Goal: Task Accomplishment & Management: Manage account settings

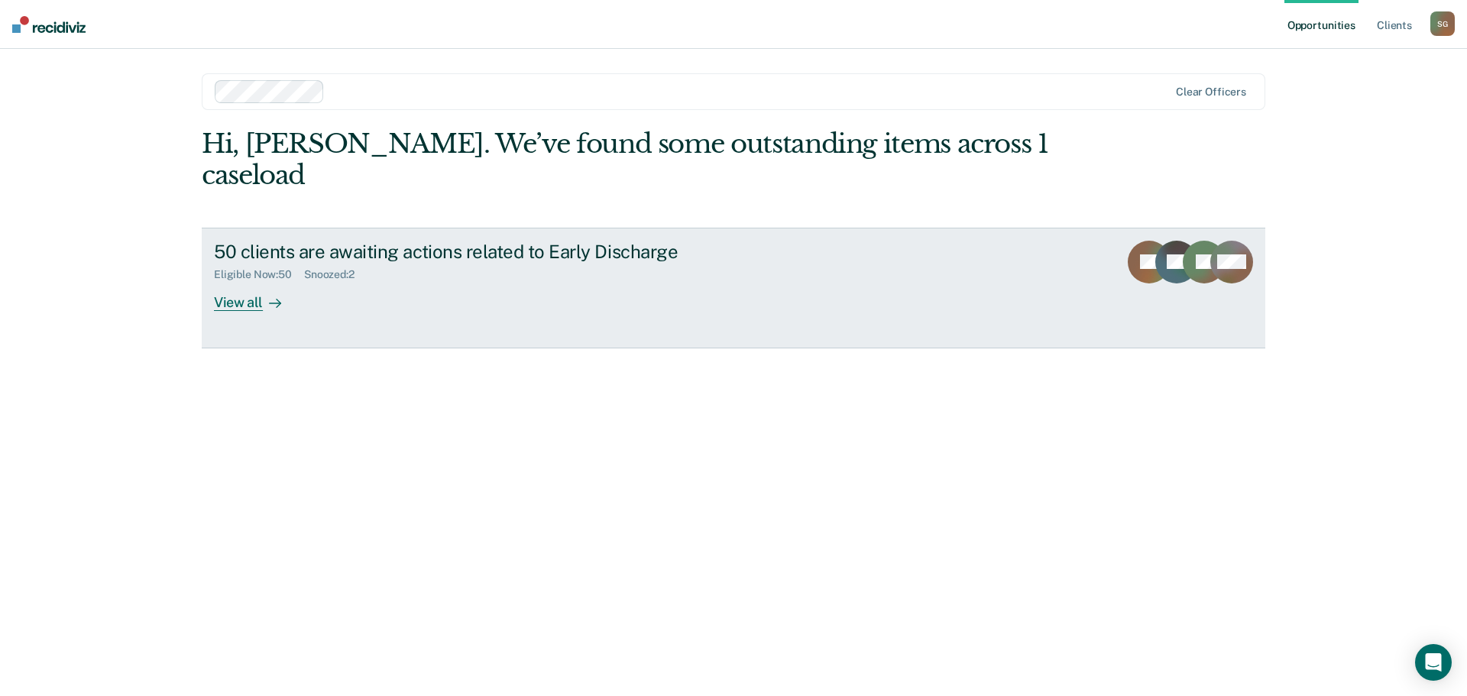
click at [255, 281] on div "View all" at bounding box center [257, 296] width 86 height 30
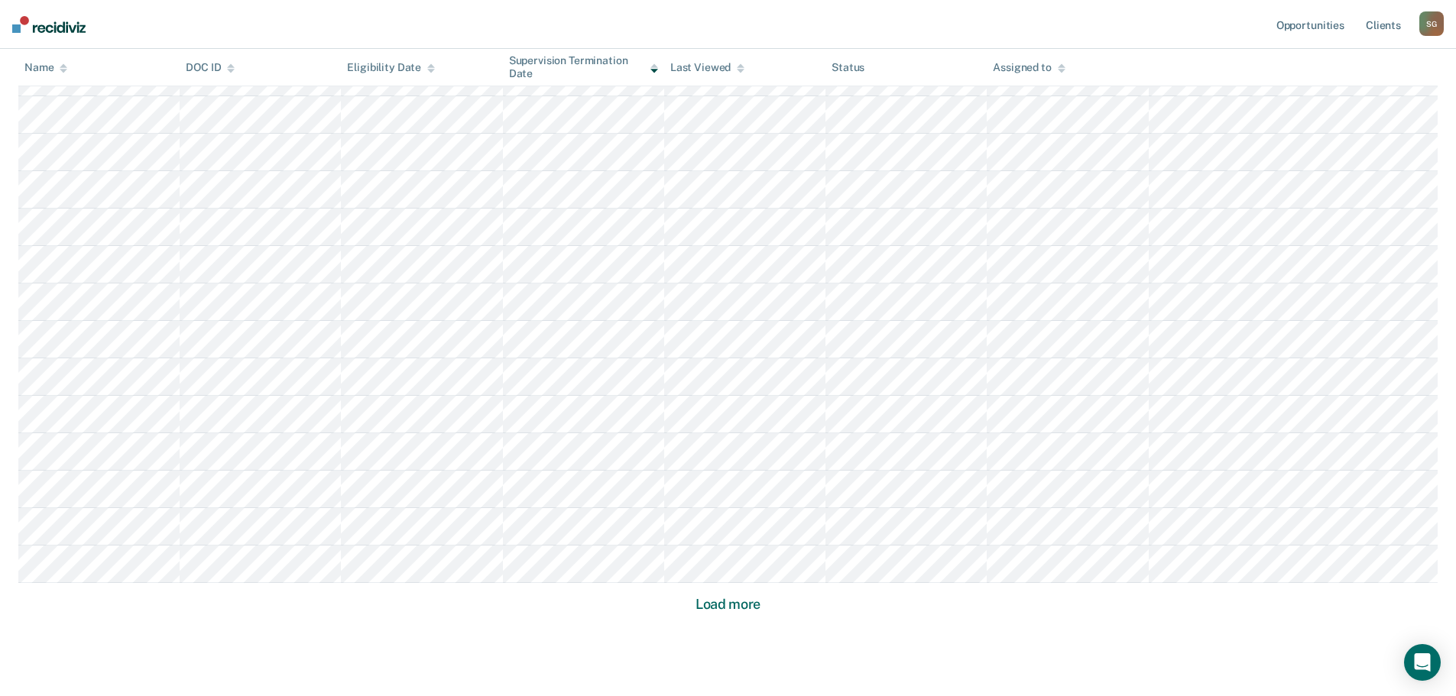
scroll to position [880, 0]
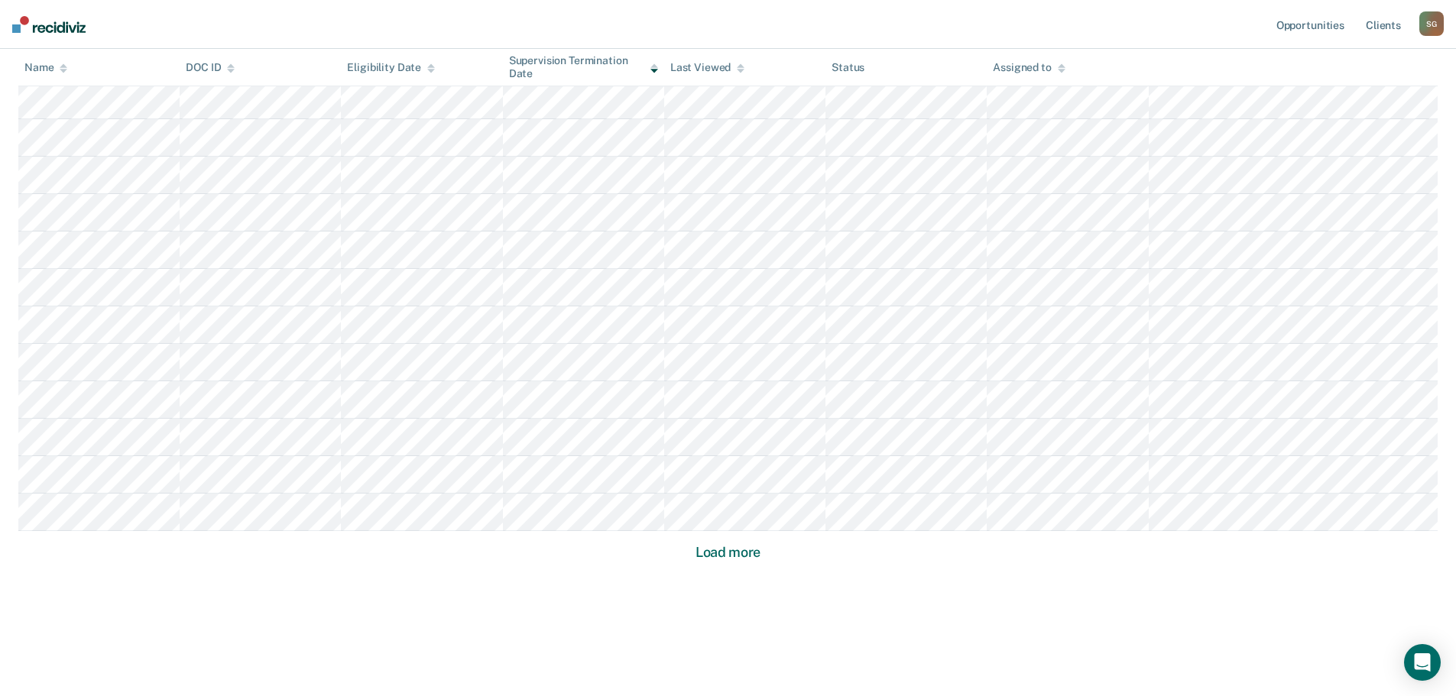
click at [727, 555] on button "Load more" at bounding box center [728, 552] width 74 height 18
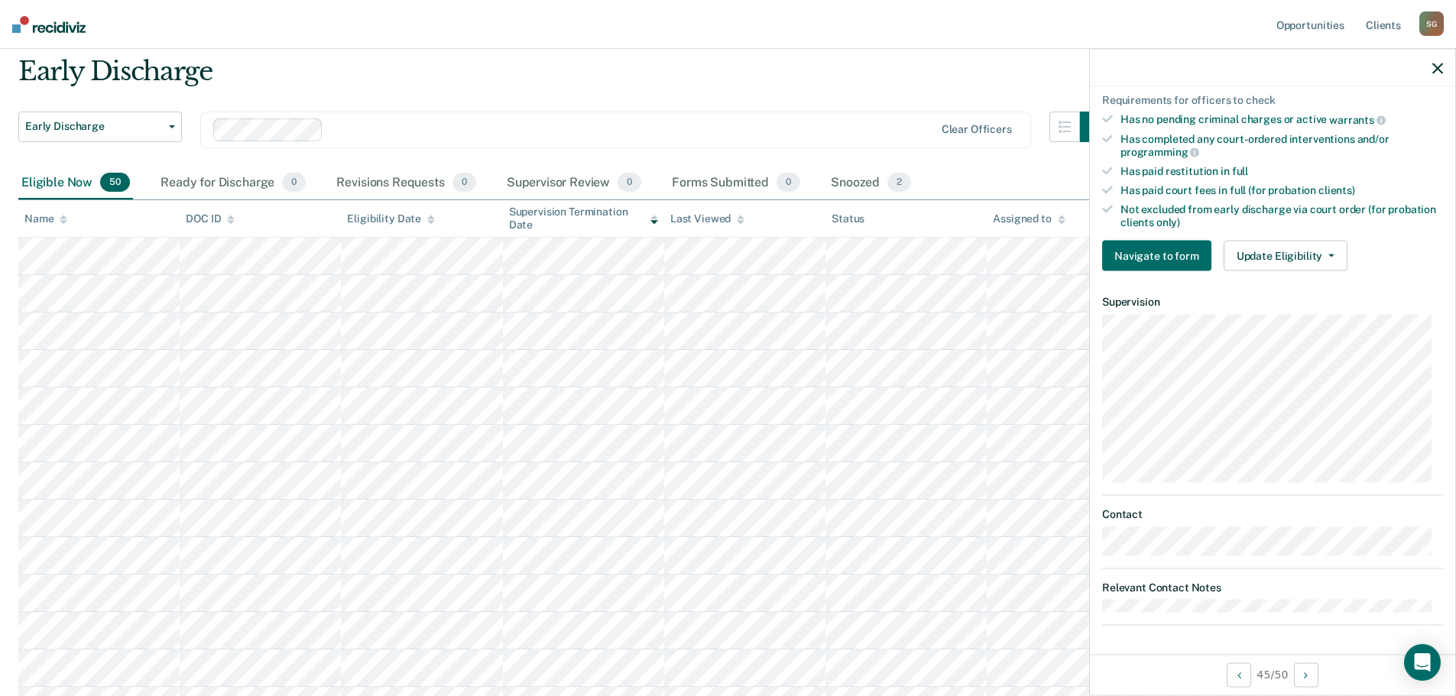
scroll to position [76, 0]
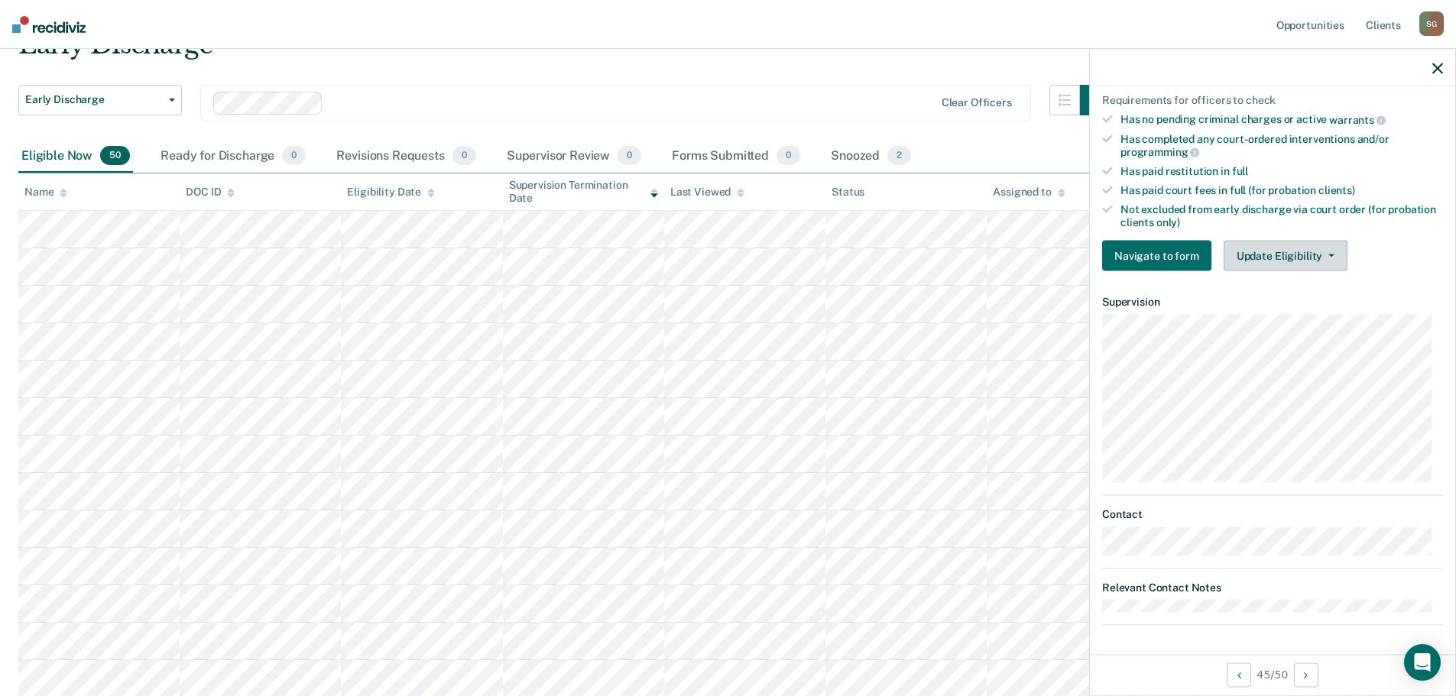
drag, startPoint x: 1267, startPoint y: 259, endPoint x: 1270, endPoint y: 312, distance: 52.8
click at [1267, 261] on button "Update Eligibility" at bounding box center [1286, 256] width 124 height 31
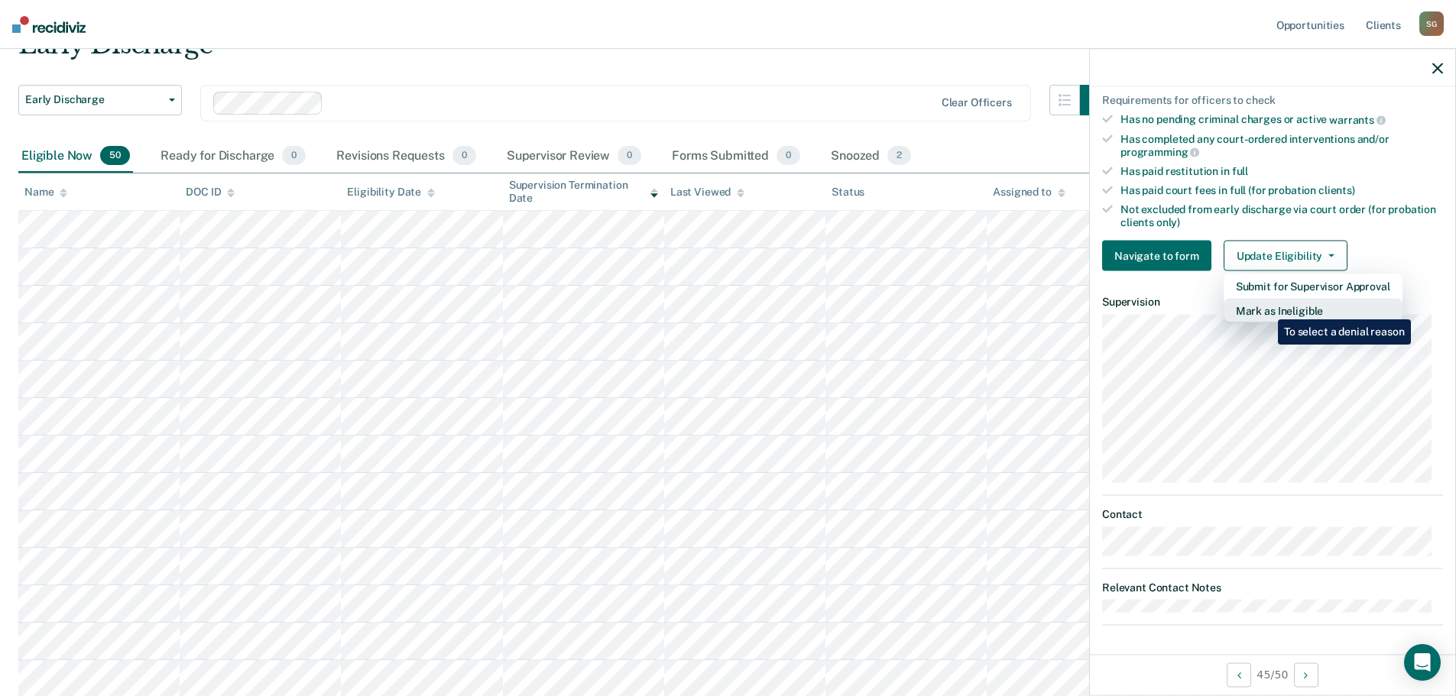
click at [1266, 308] on button "Mark as Ineligible" at bounding box center [1313, 311] width 179 height 24
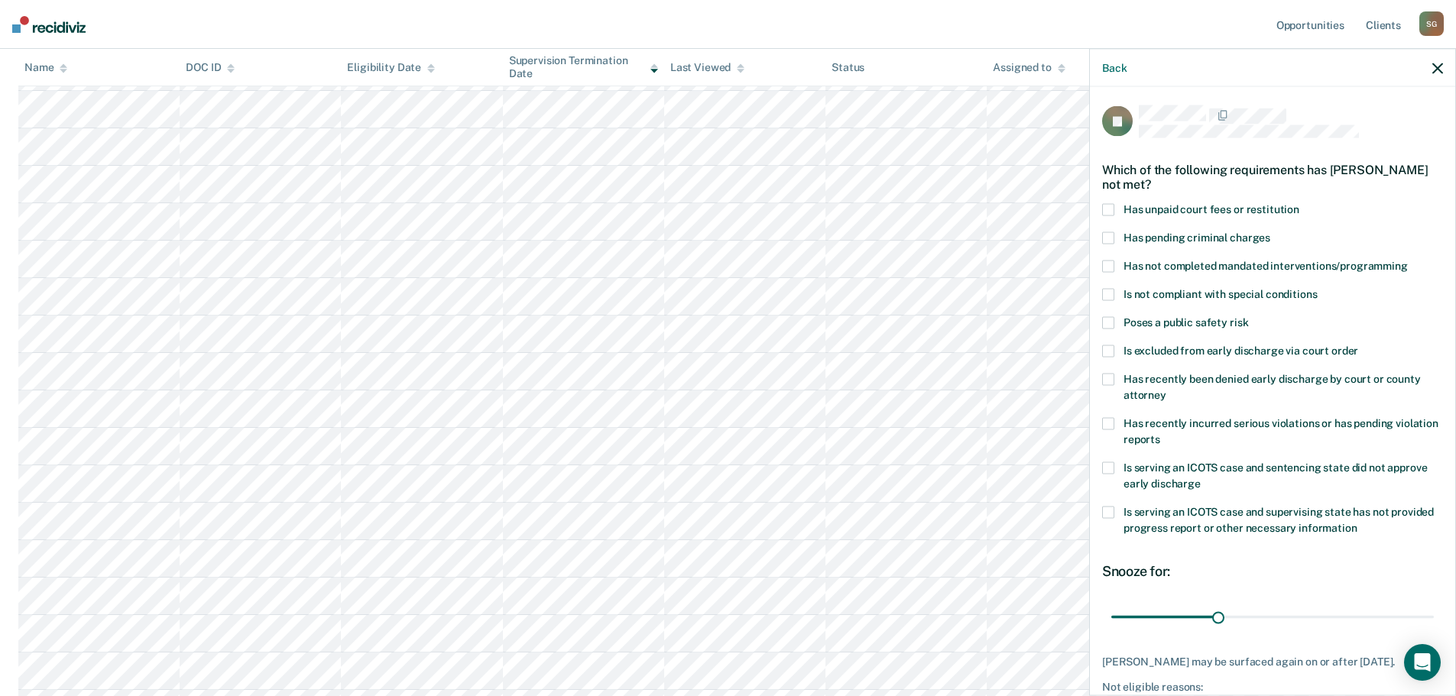
scroll to position [70, 0]
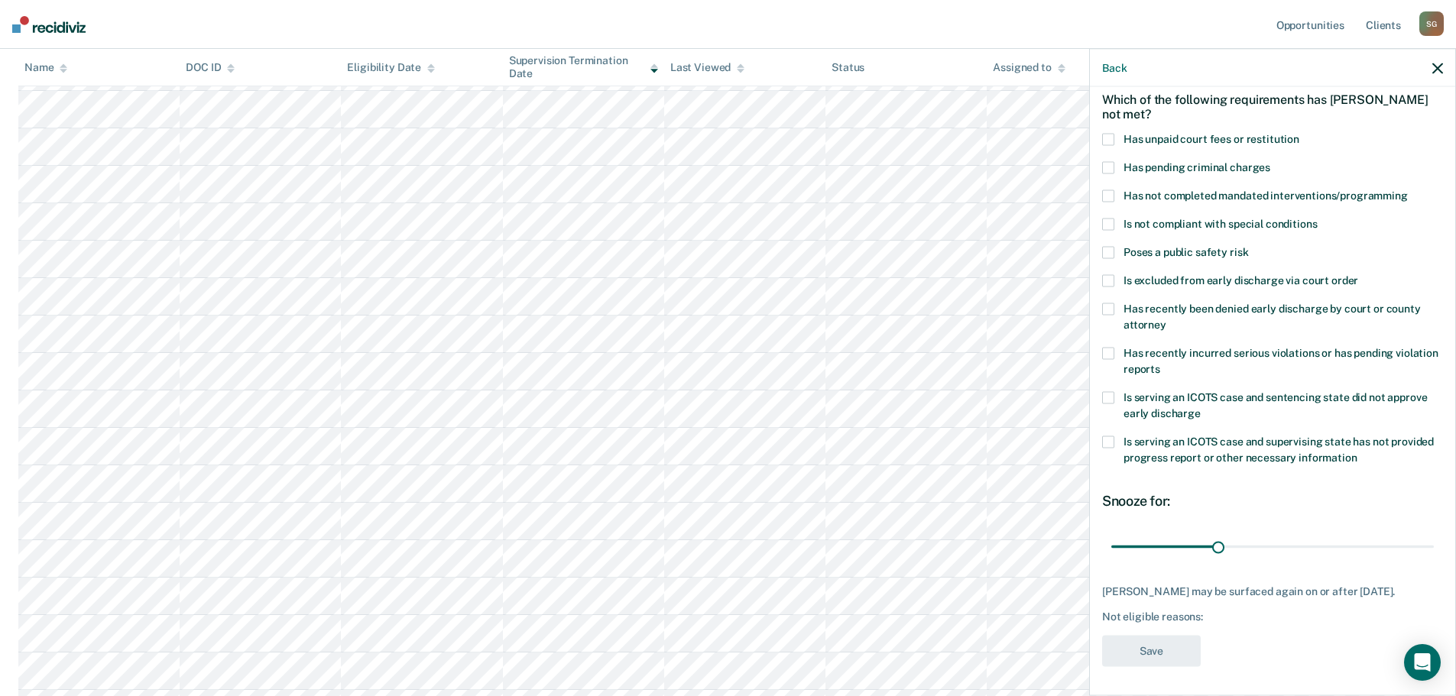
click at [1104, 392] on span at bounding box center [1108, 398] width 12 height 12
click at [1150, 652] on button "Save" at bounding box center [1151, 651] width 99 height 31
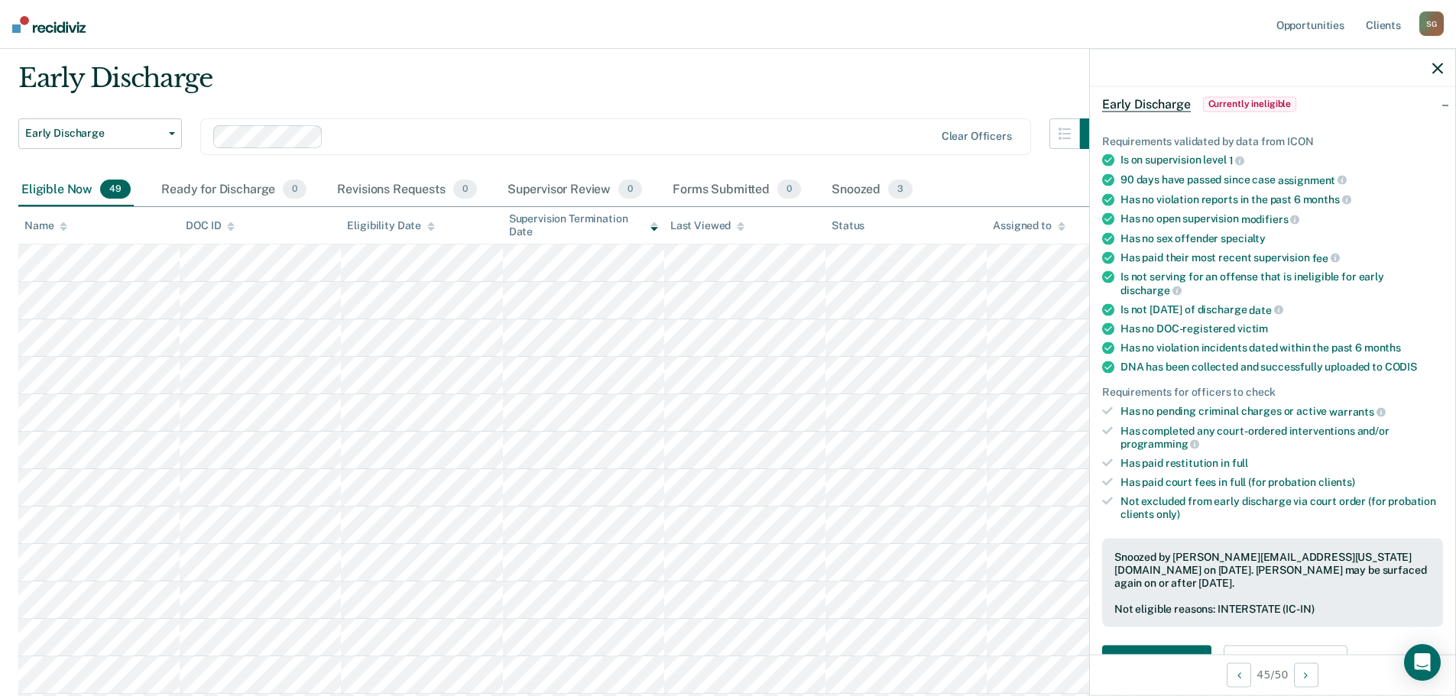
scroll to position [76, 0]
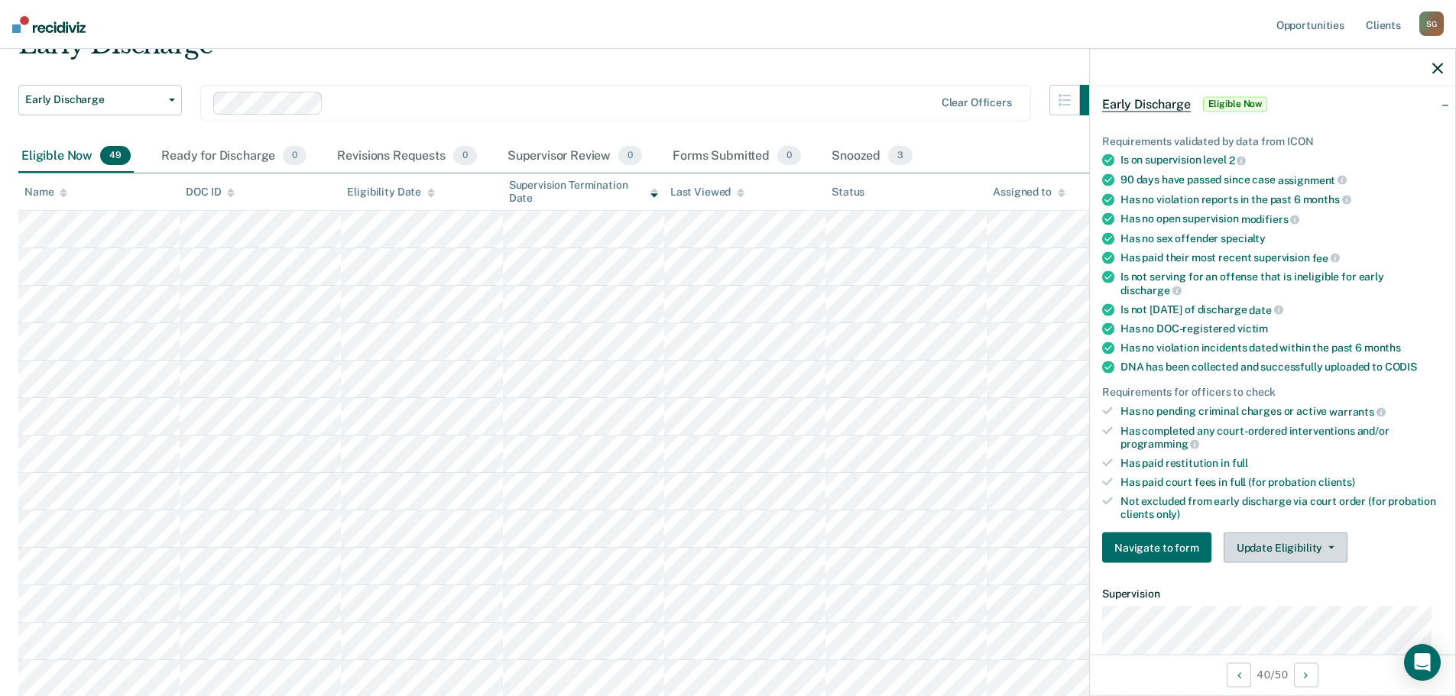
click at [1244, 539] on button "Update Eligibility" at bounding box center [1286, 548] width 124 height 31
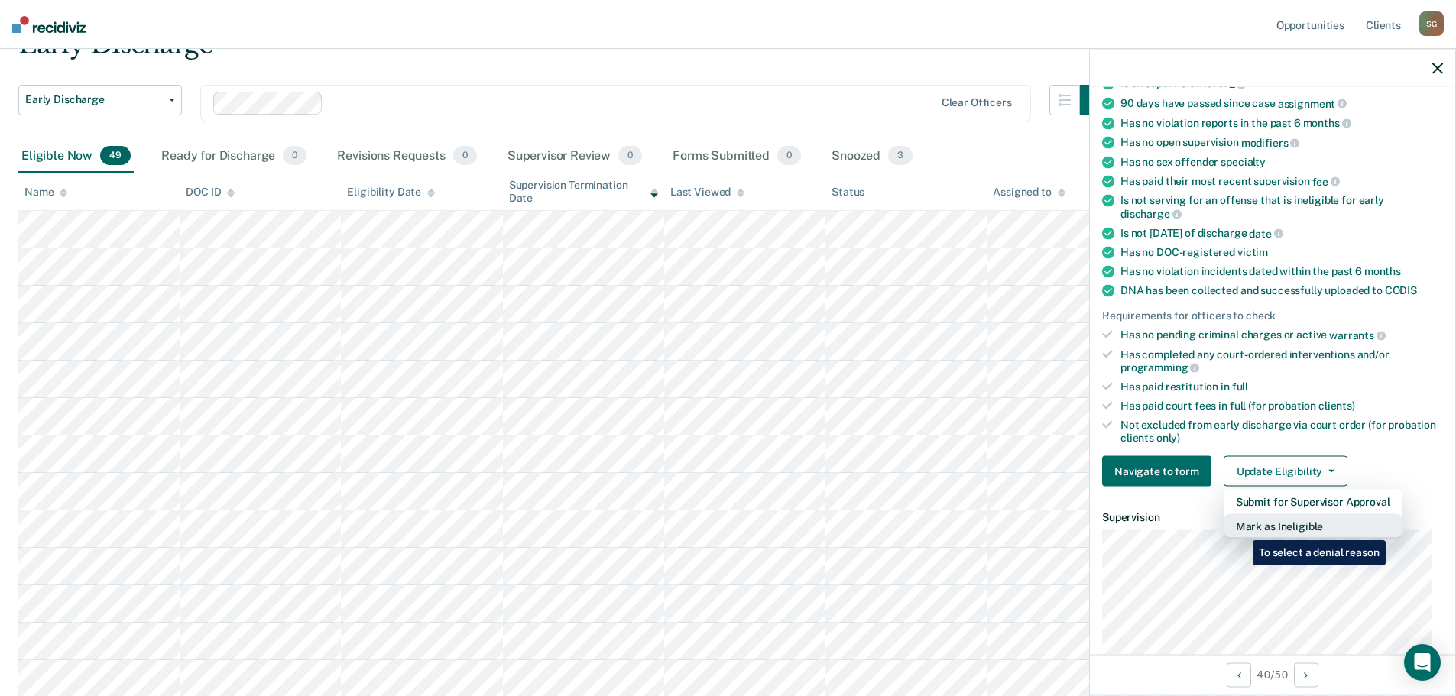
click at [1241, 529] on button "Mark as Ineligible" at bounding box center [1313, 526] width 179 height 24
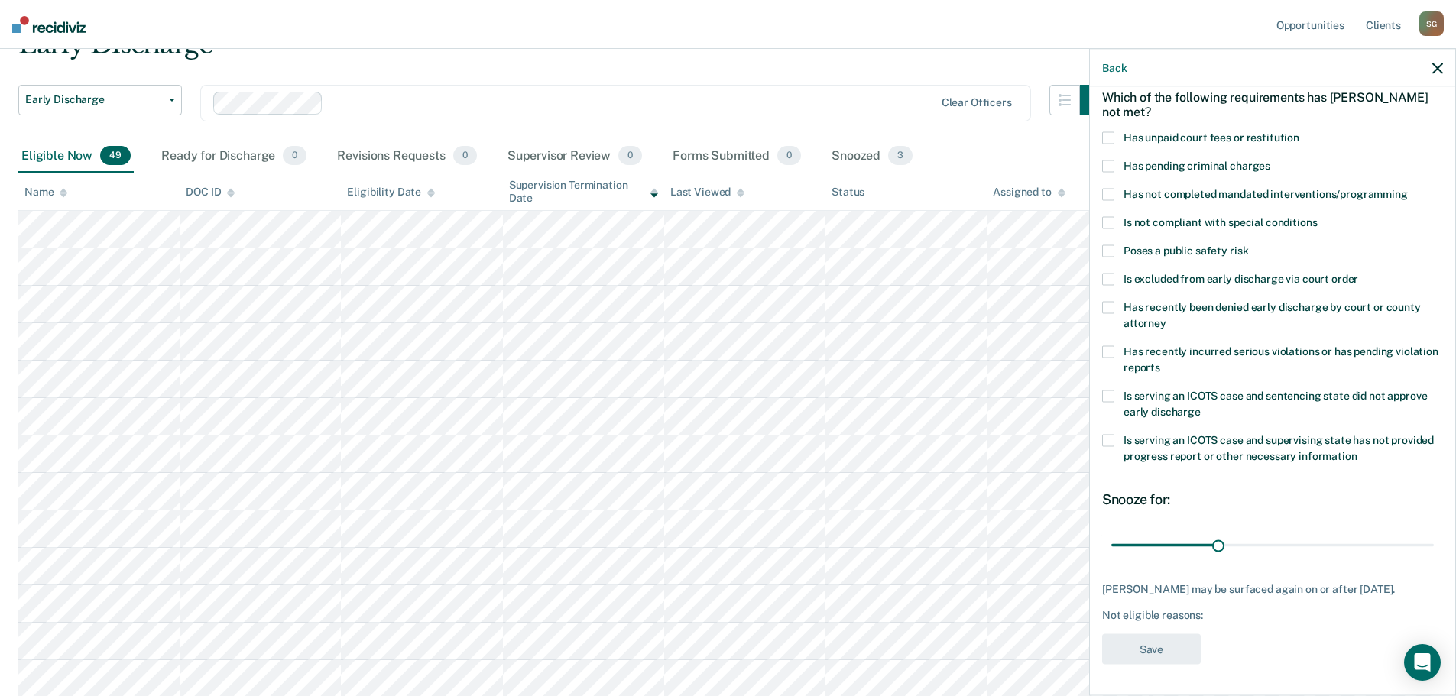
scroll to position [83, 0]
click at [1104, 390] on span at bounding box center [1108, 396] width 12 height 12
click at [1133, 641] on button "Save" at bounding box center [1151, 649] width 99 height 31
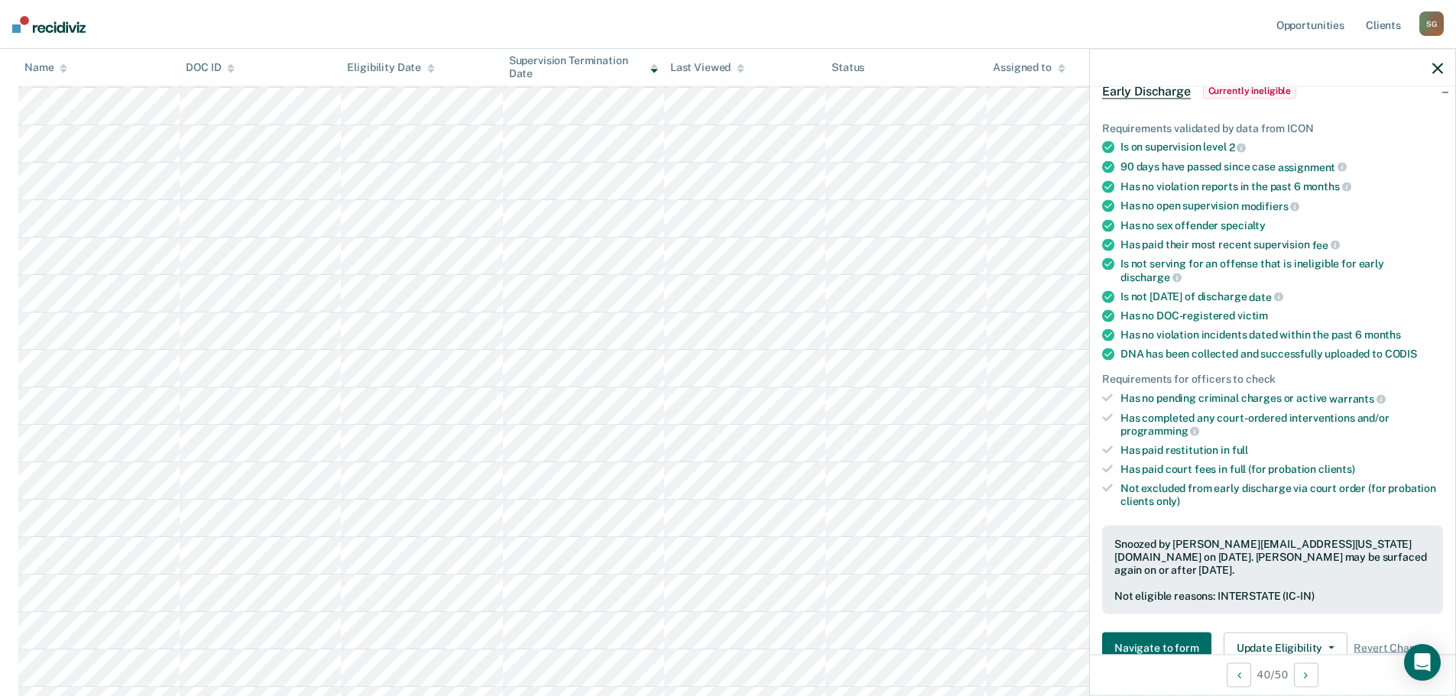
scroll to position [688, 0]
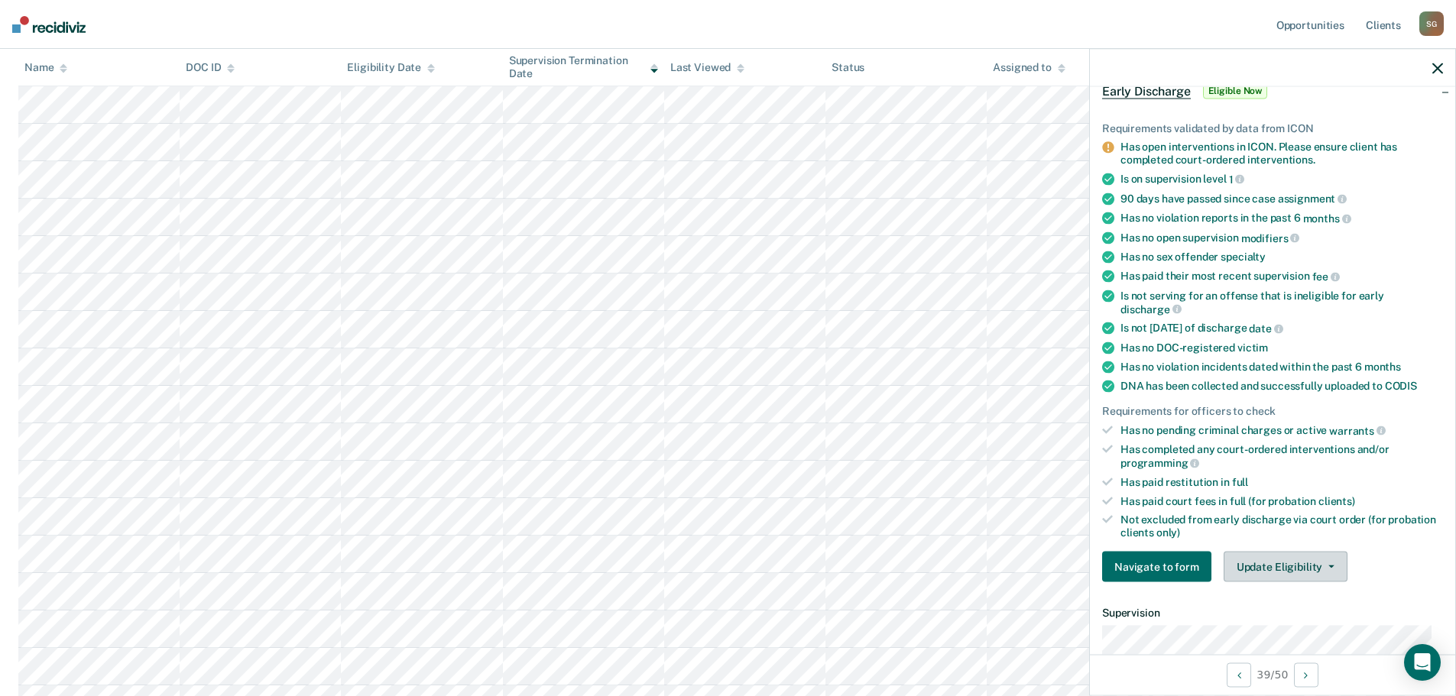
click at [1289, 568] on button "Update Eligibility" at bounding box center [1286, 567] width 124 height 31
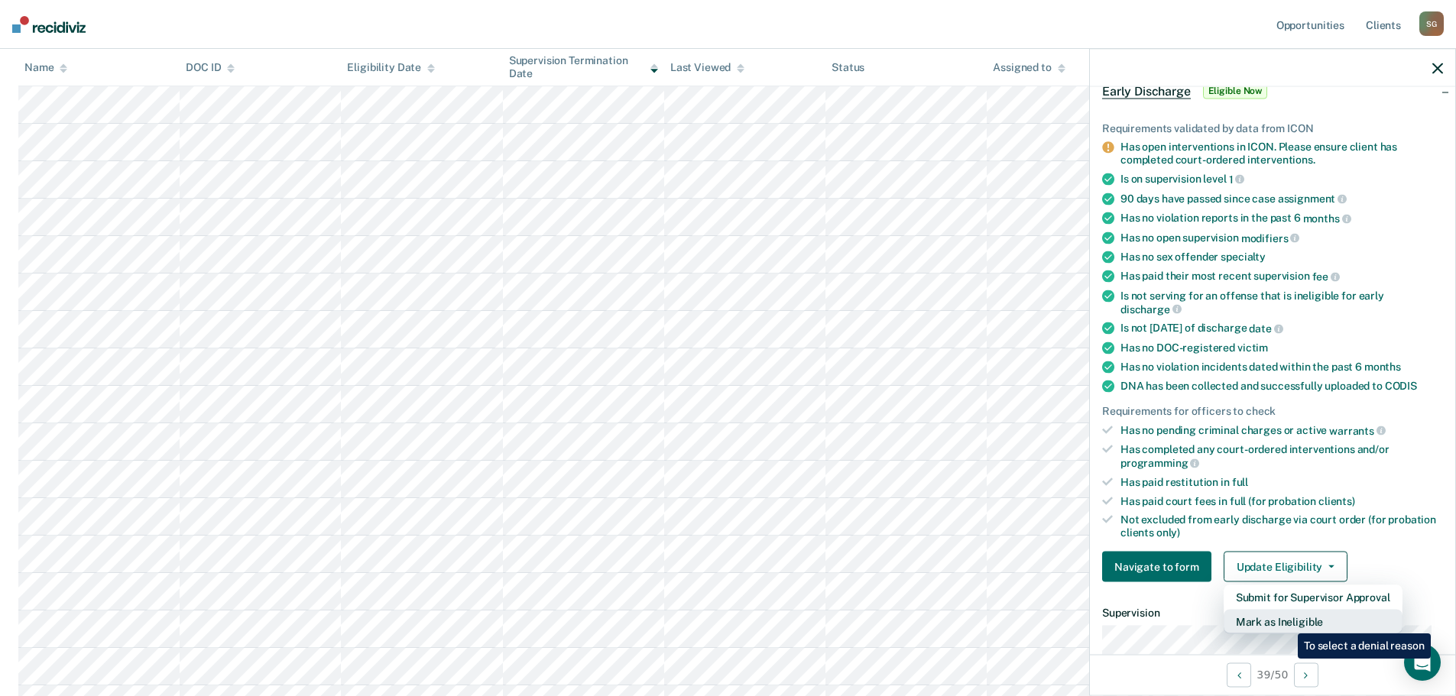
click at [1286, 622] on button "Mark as Ineligible" at bounding box center [1313, 622] width 179 height 24
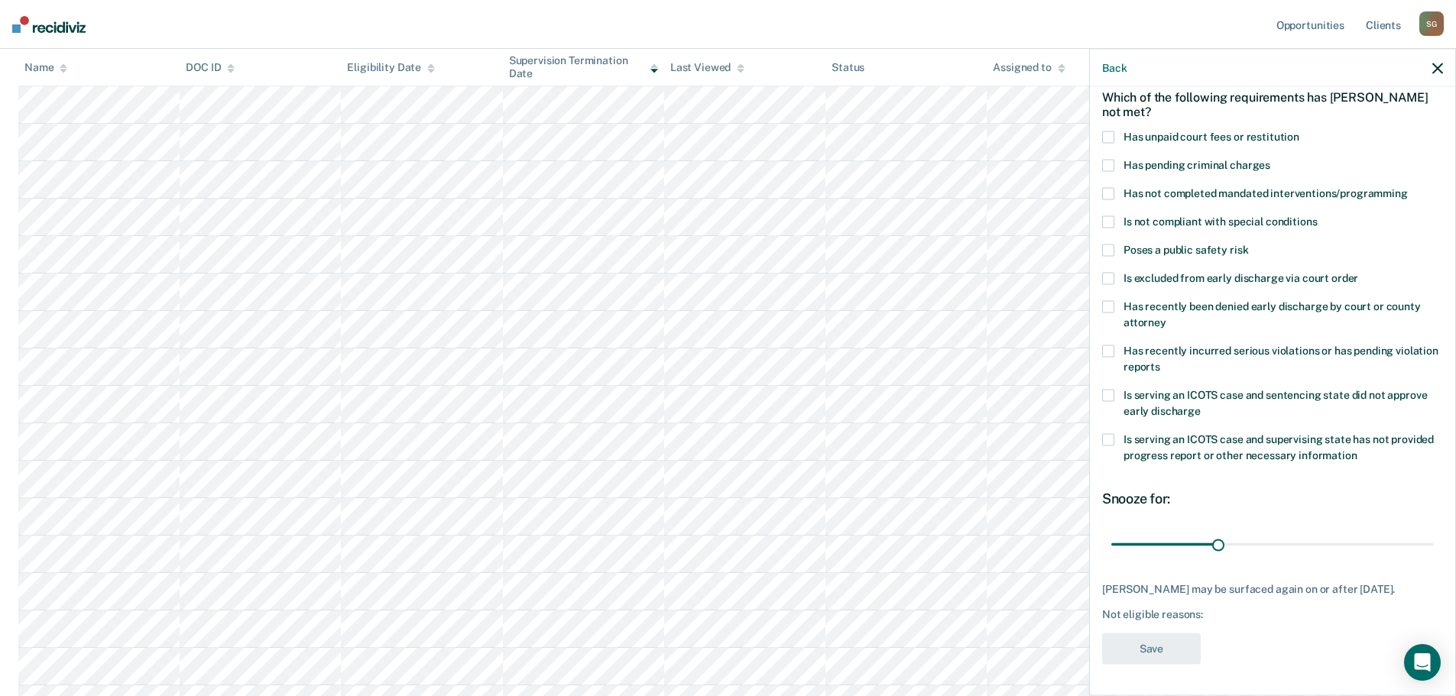
click at [1103, 390] on span at bounding box center [1108, 396] width 12 height 12
click at [1162, 654] on button "Save" at bounding box center [1151, 649] width 99 height 31
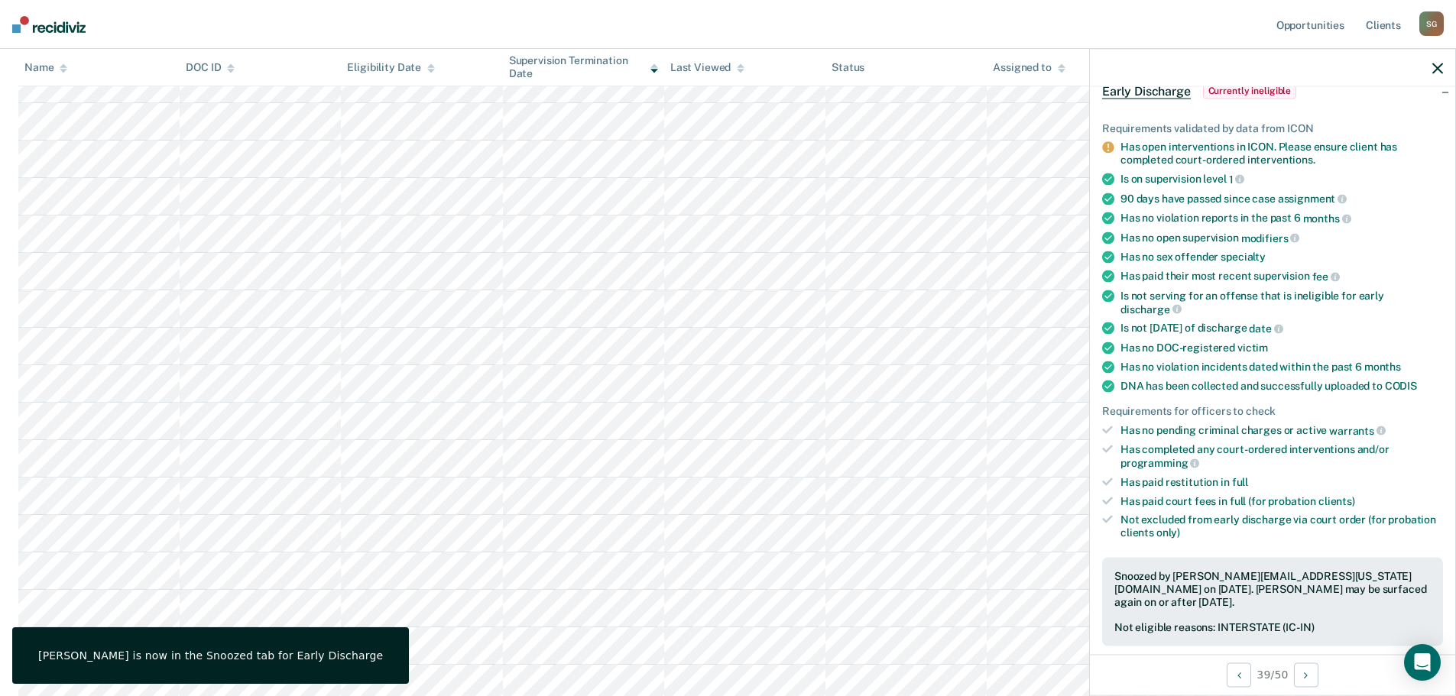
scroll to position [994, 0]
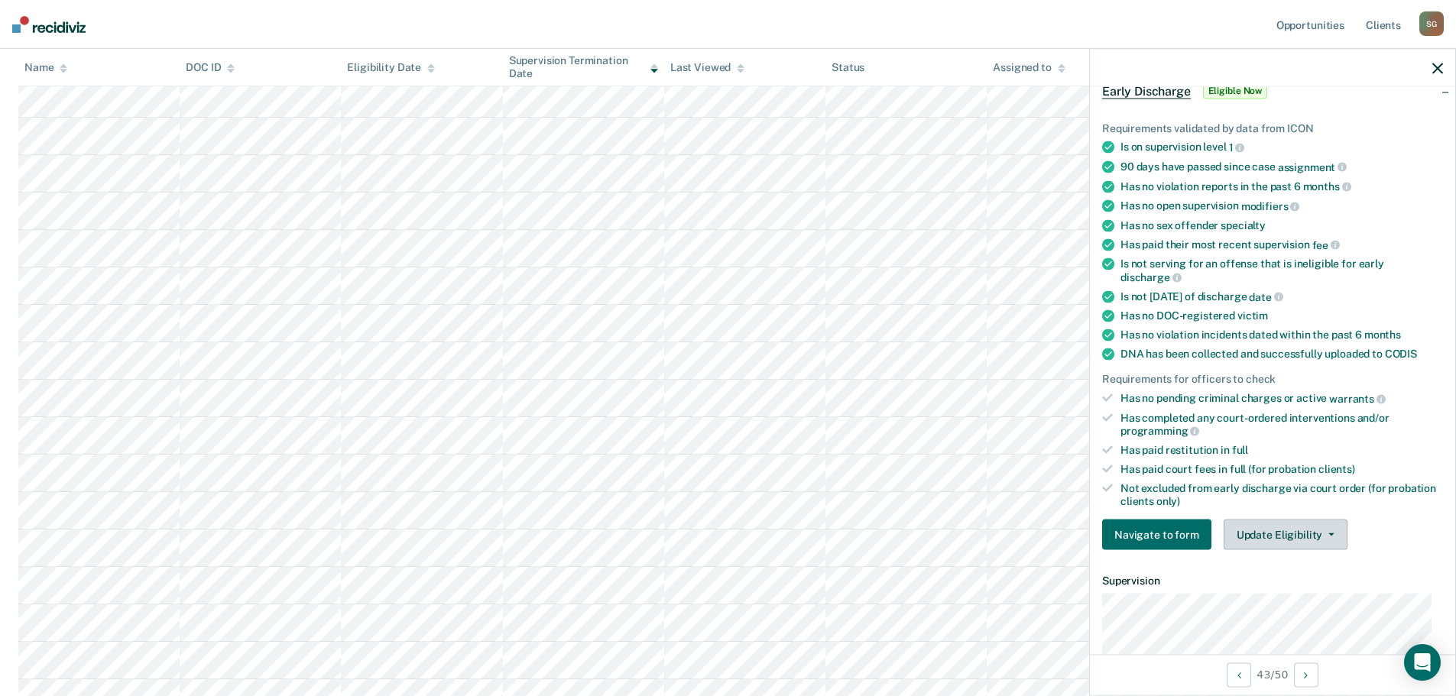
click at [1286, 538] on button "Update Eligibility" at bounding box center [1286, 535] width 124 height 31
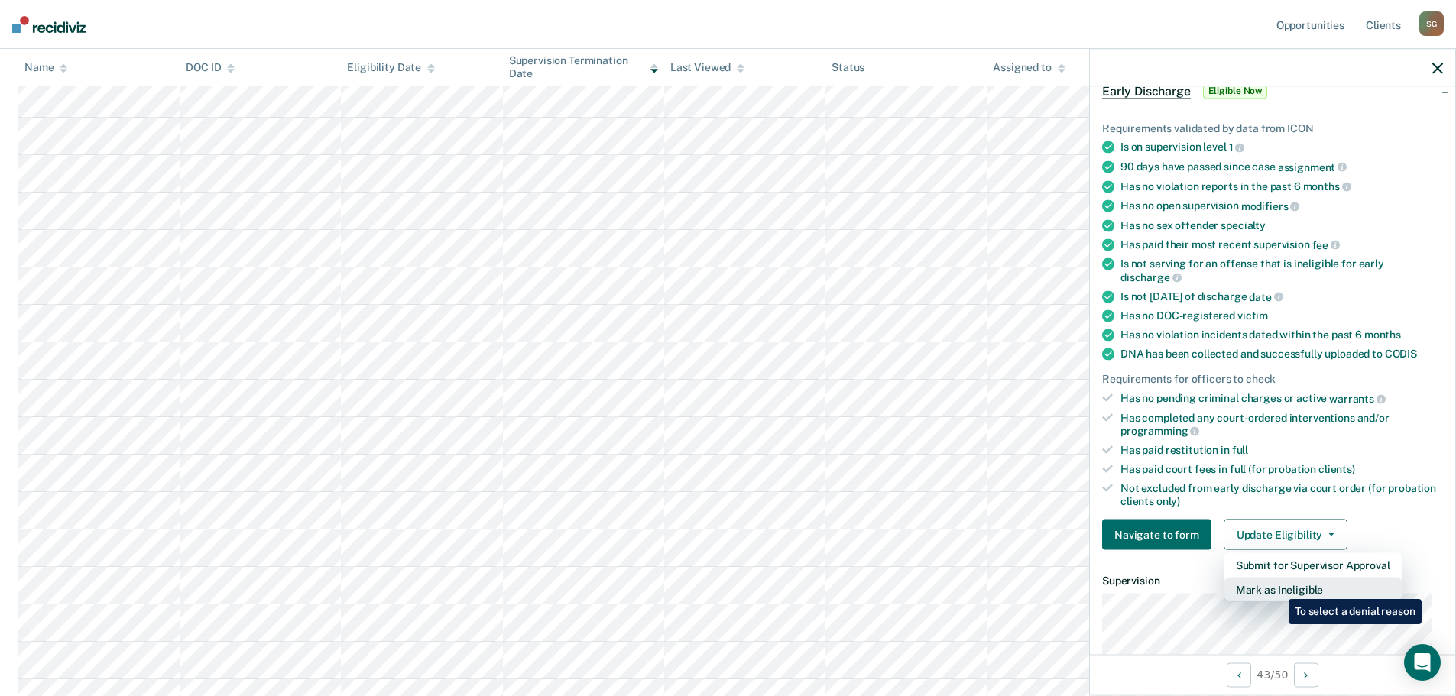
click at [1277, 588] on button "Mark as Ineligible" at bounding box center [1313, 590] width 179 height 24
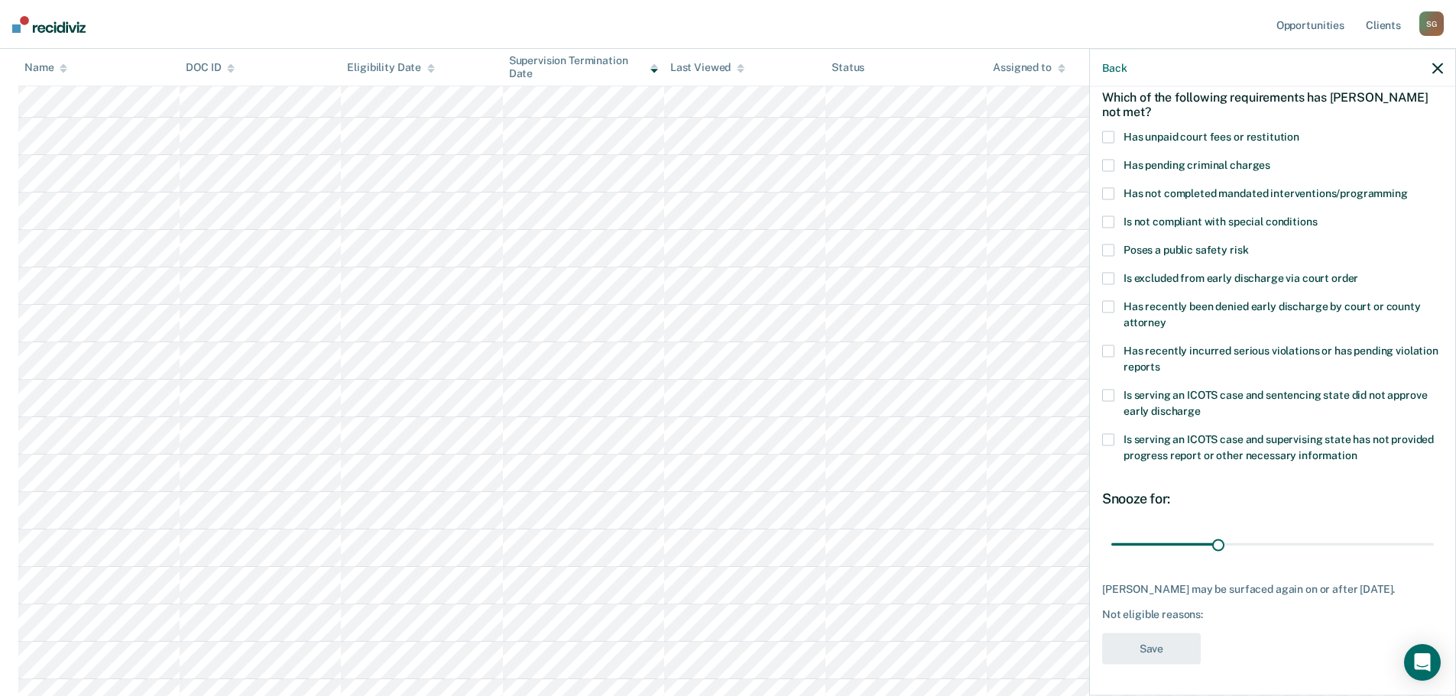
drag, startPoint x: 1104, startPoint y: 373, endPoint x: 1104, endPoint y: 381, distance: 7.7
click at [1104, 379] on div "KD Which of the following requirements has [PERSON_NAME] not met? Has unpaid co…" at bounding box center [1272, 353] width 341 height 641
click at [1103, 390] on span at bounding box center [1108, 396] width 12 height 12
click at [1163, 648] on button "Save" at bounding box center [1151, 649] width 99 height 31
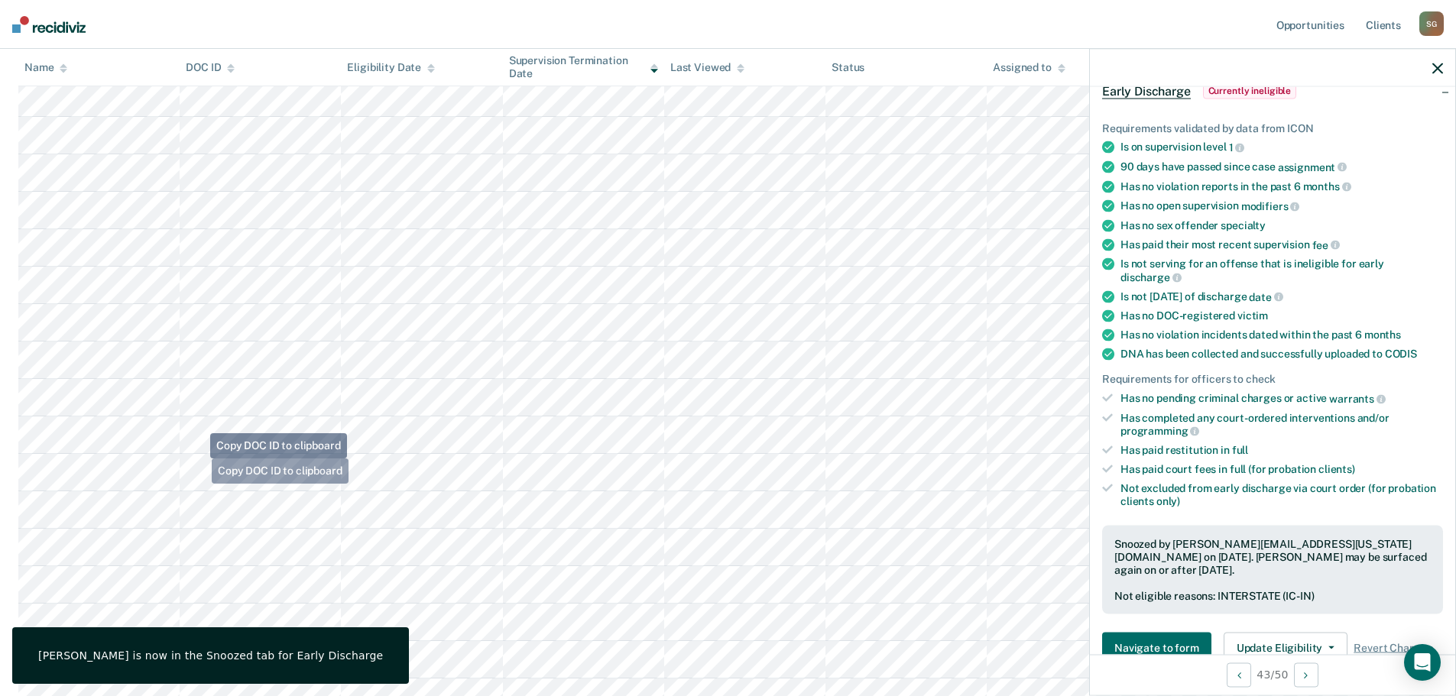
scroll to position [1299, 0]
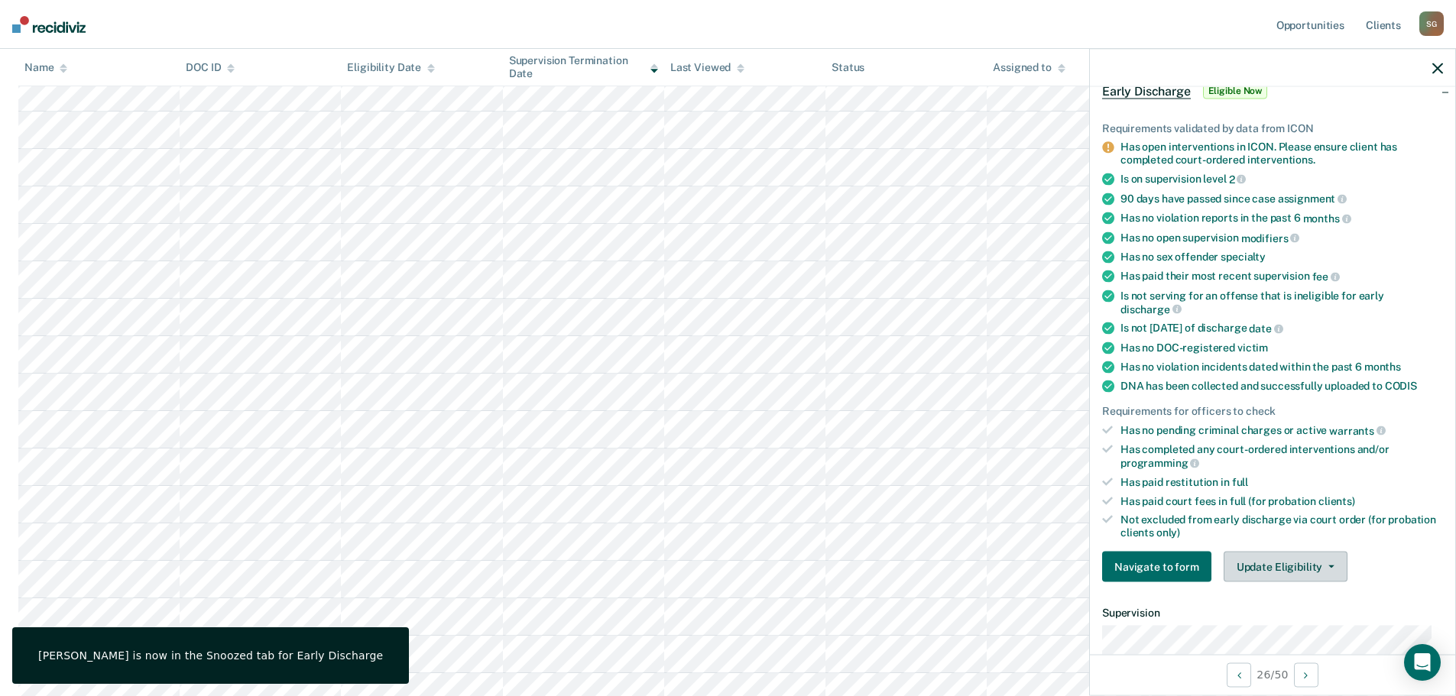
drag, startPoint x: 1283, startPoint y: 566, endPoint x: 1283, endPoint y: 583, distance: 16.8
click at [1283, 567] on button "Update Eligibility" at bounding box center [1286, 567] width 124 height 31
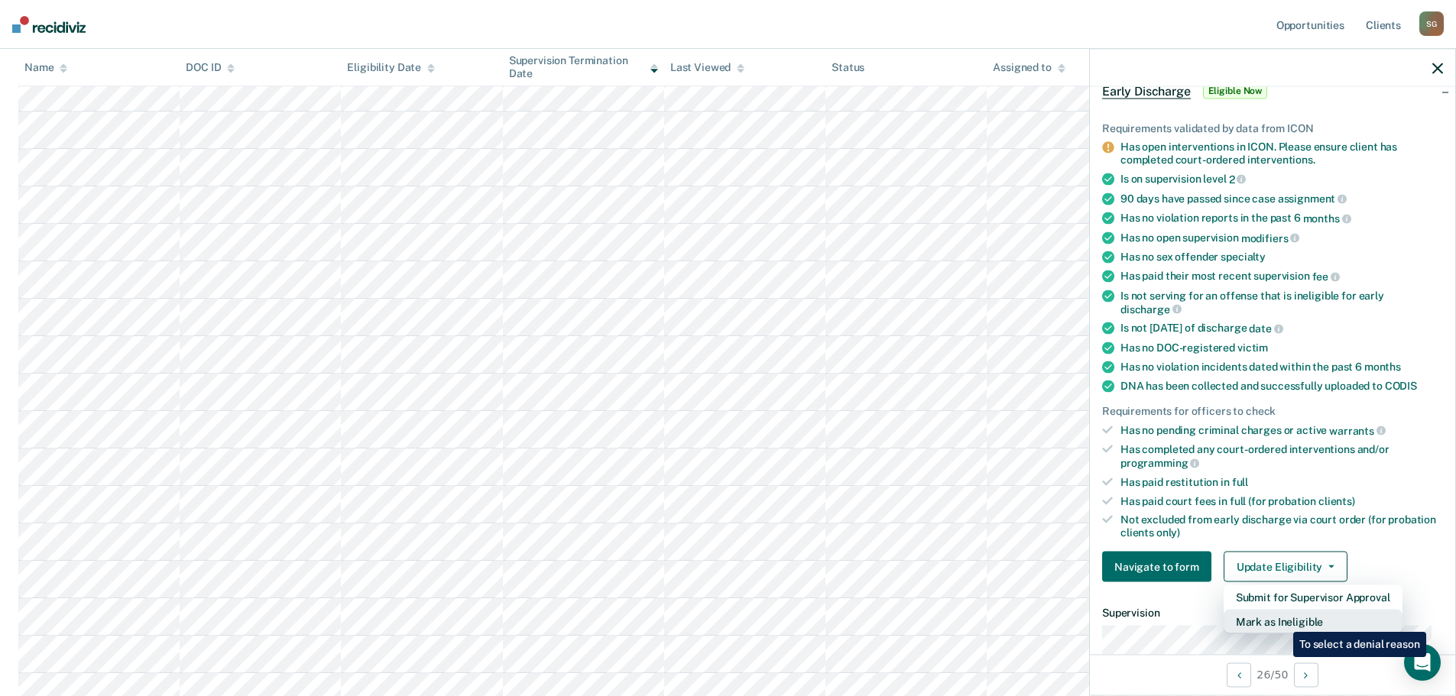
click at [1282, 621] on button "Mark as Ineligible" at bounding box center [1313, 622] width 179 height 24
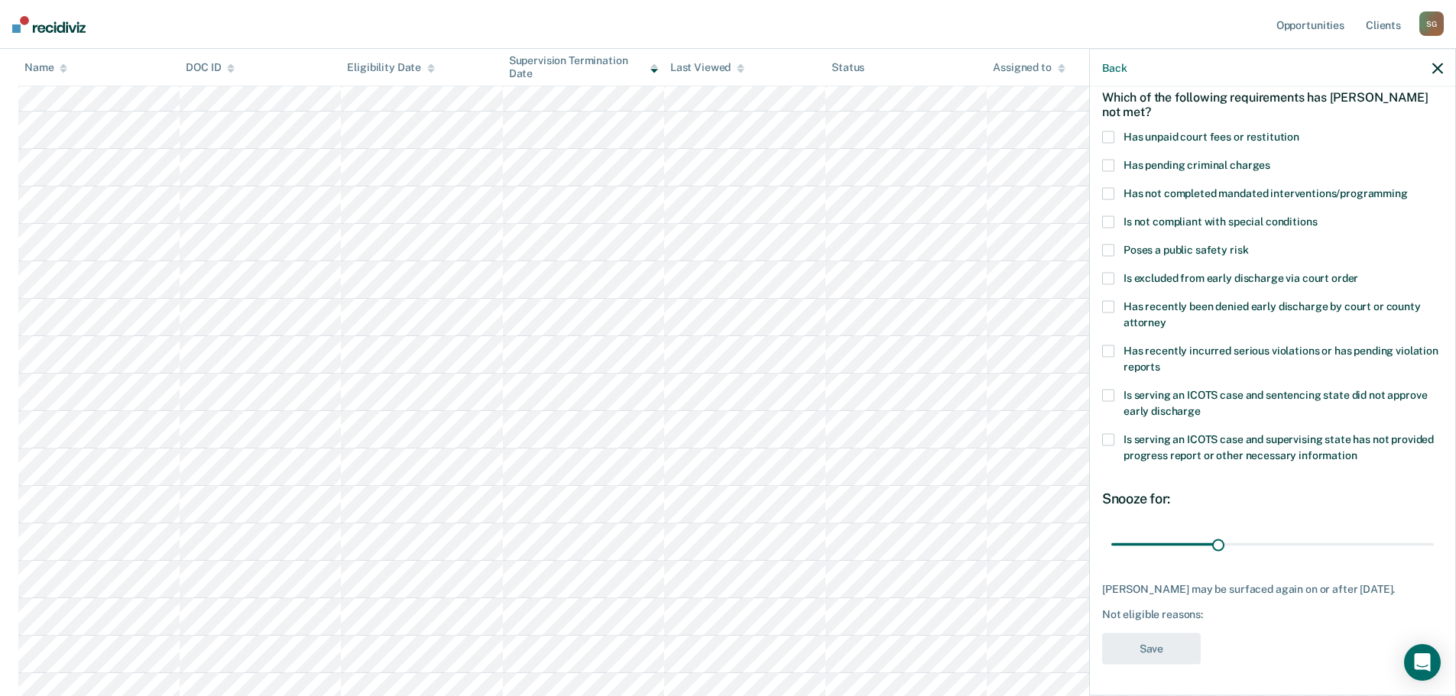
click at [1103, 390] on span at bounding box center [1108, 396] width 12 height 12
click at [1179, 652] on button "Save" at bounding box center [1151, 649] width 99 height 31
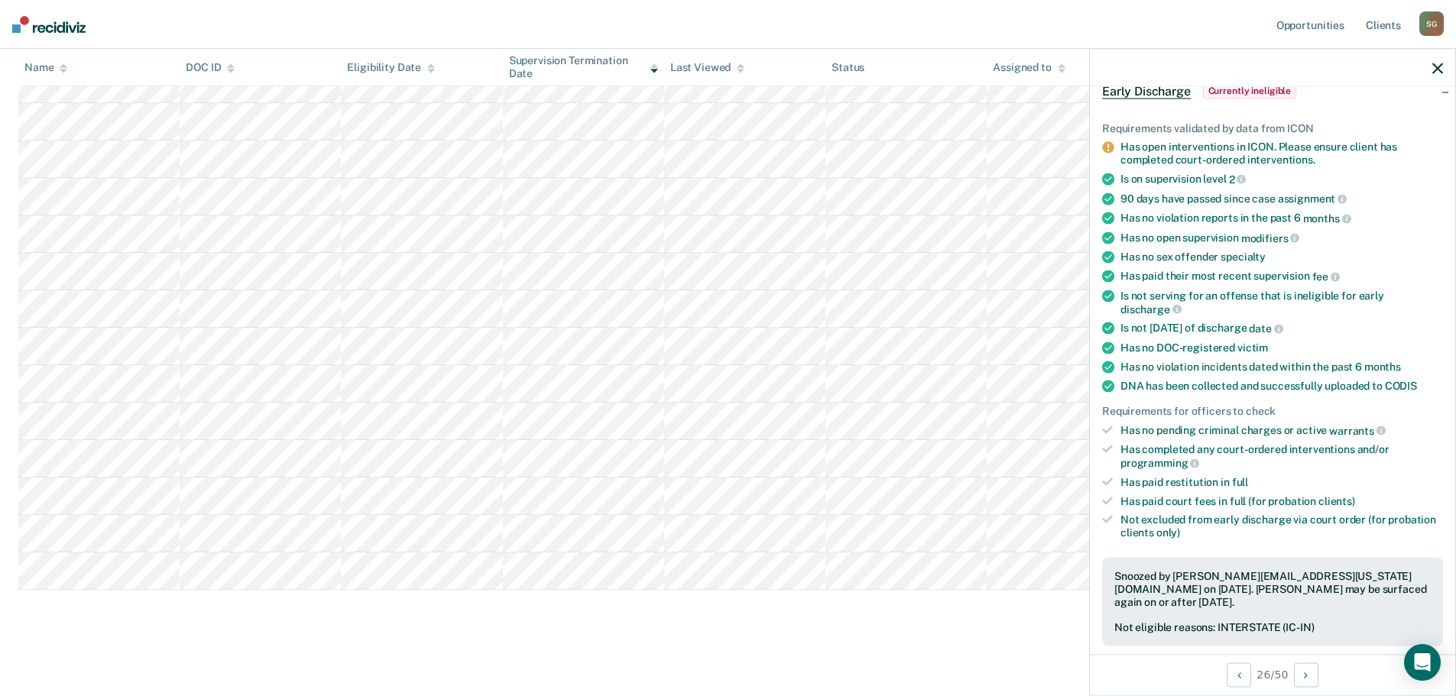
scroll to position [1386, 0]
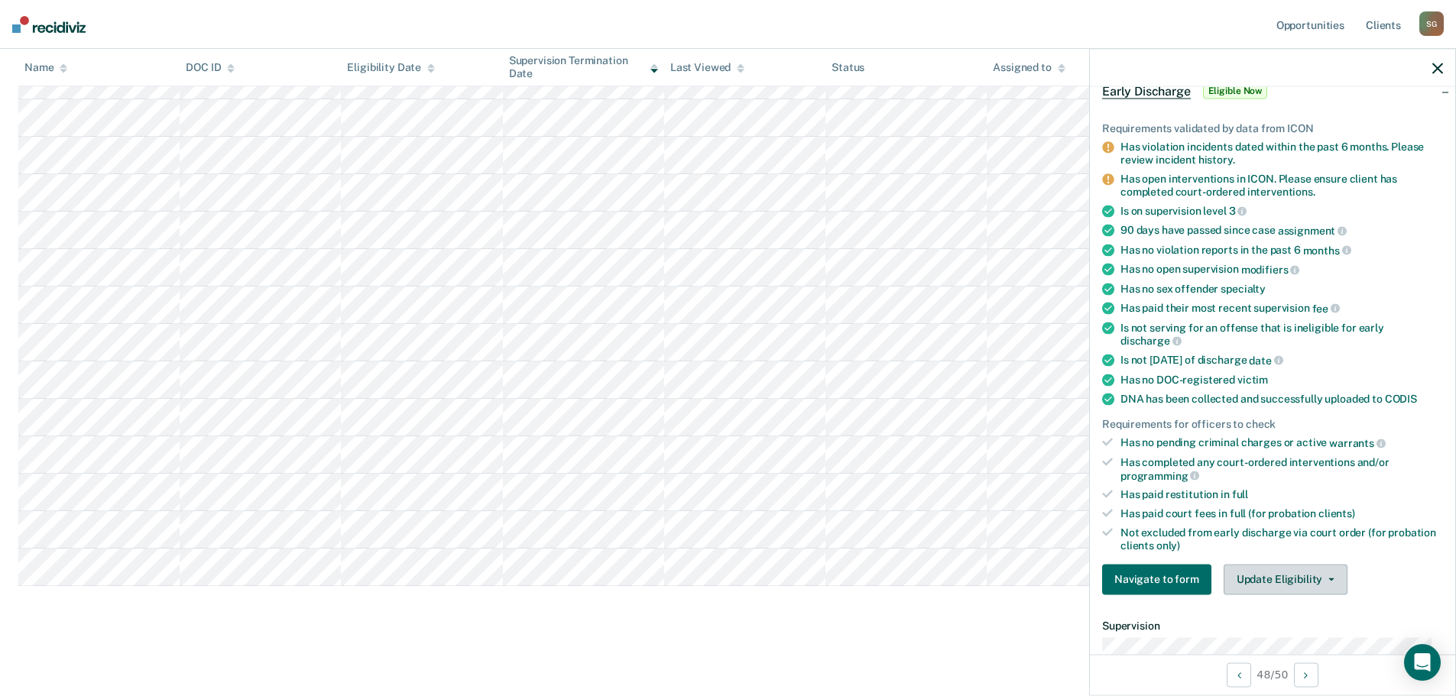
click at [1289, 576] on button "Update Eligibility" at bounding box center [1286, 579] width 124 height 31
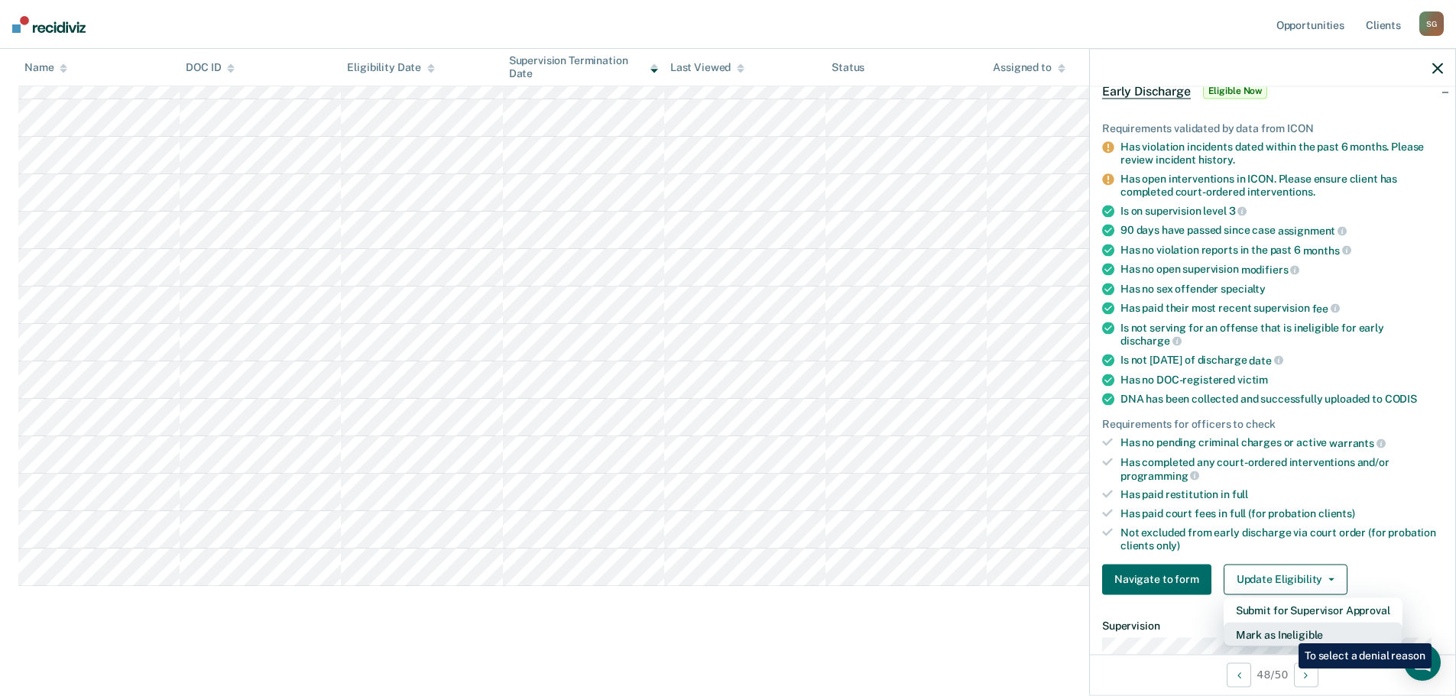
click at [1287, 632] on button "Mark as Ineligible" at bounding box center [1313, 634] width 179 height 24
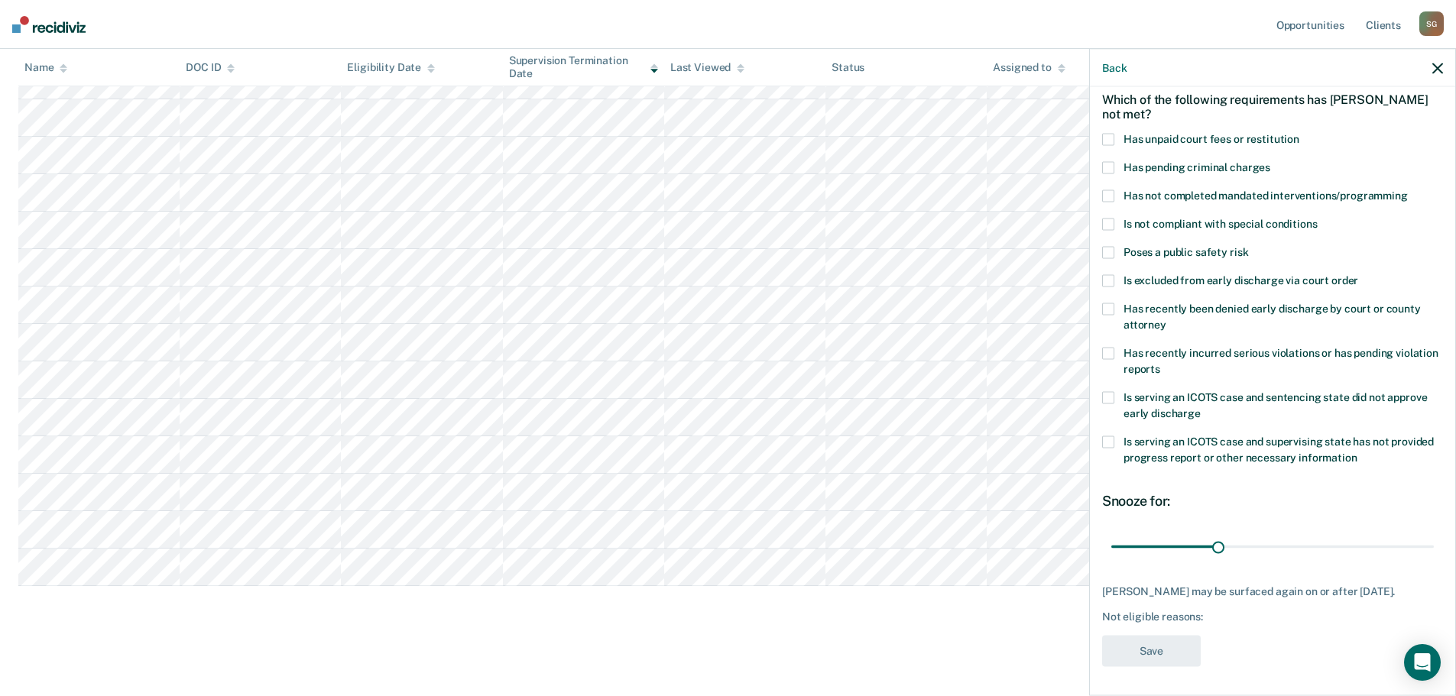
click at [1103, 349] on span at bounding box center [1108, 354] width 12 height 12
click at [1179, 649] on button "Save" at bounding box center [1151, 651] width 99 height 31
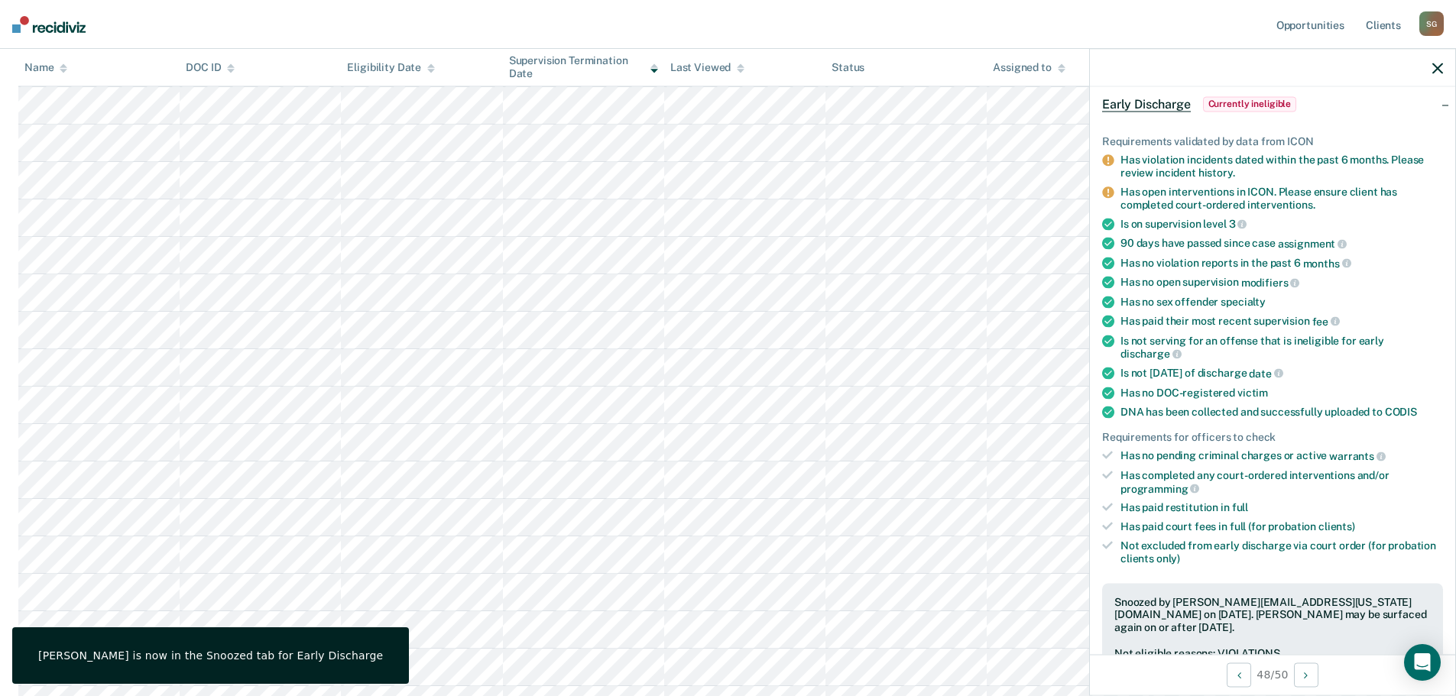
scroll to position [1091, 0]
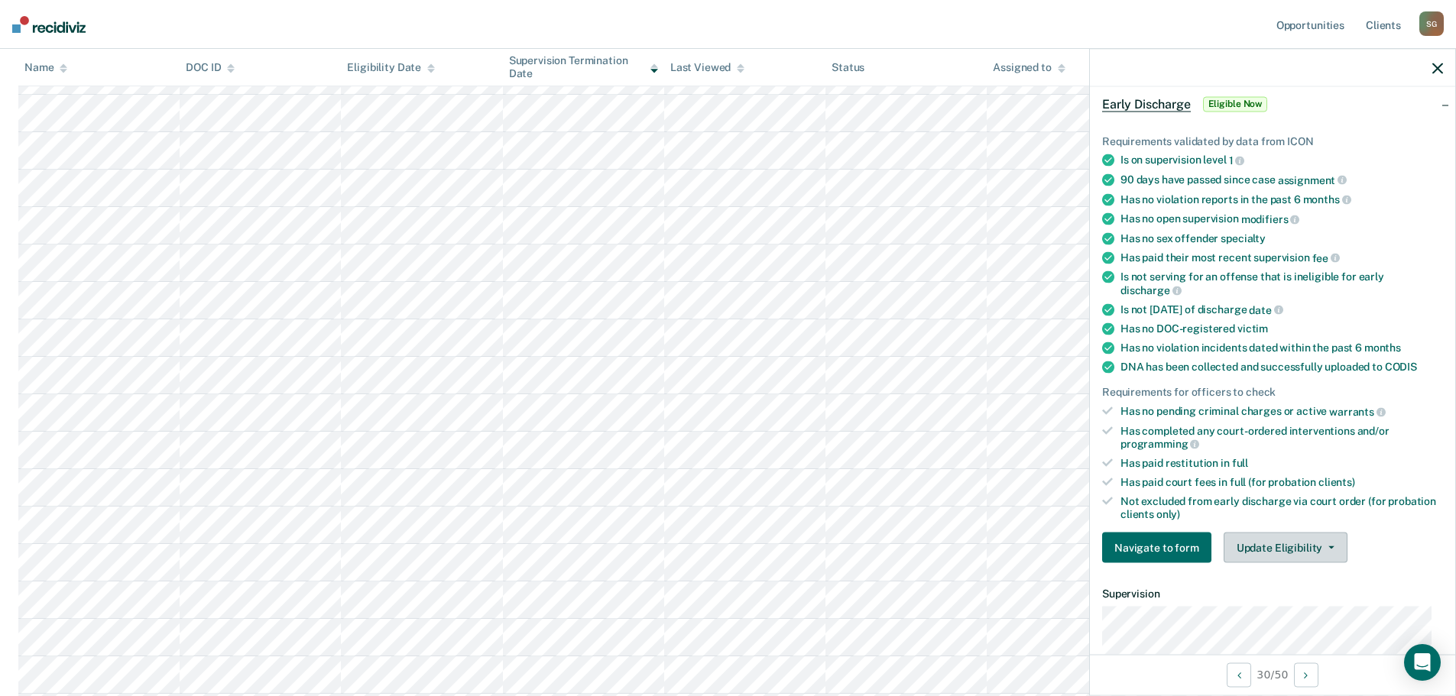
click at [1256, 546] on button "Update Eligibility" at bounding box center [1286, 548] width 124 height 31
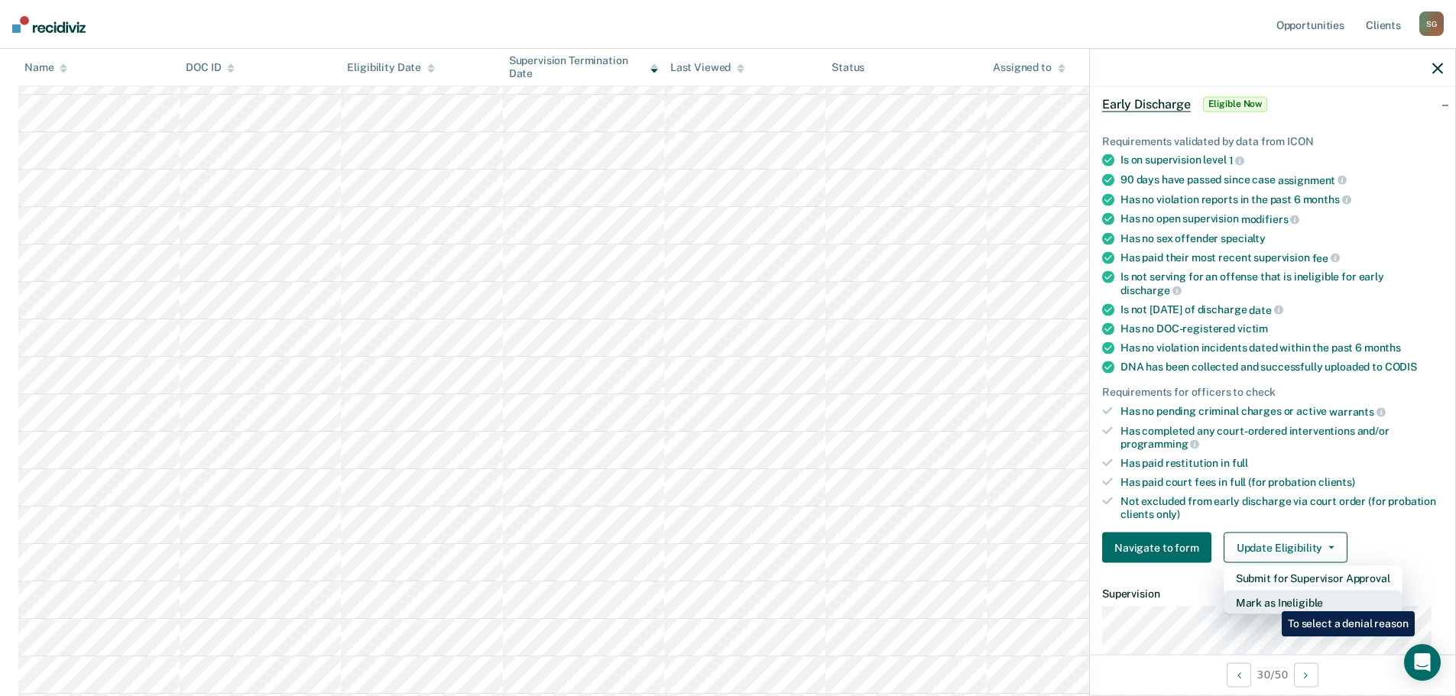
click at [1270, 600] on button "Mark as Ineligible" at bounding box center [1313, 603] width 179 height 24
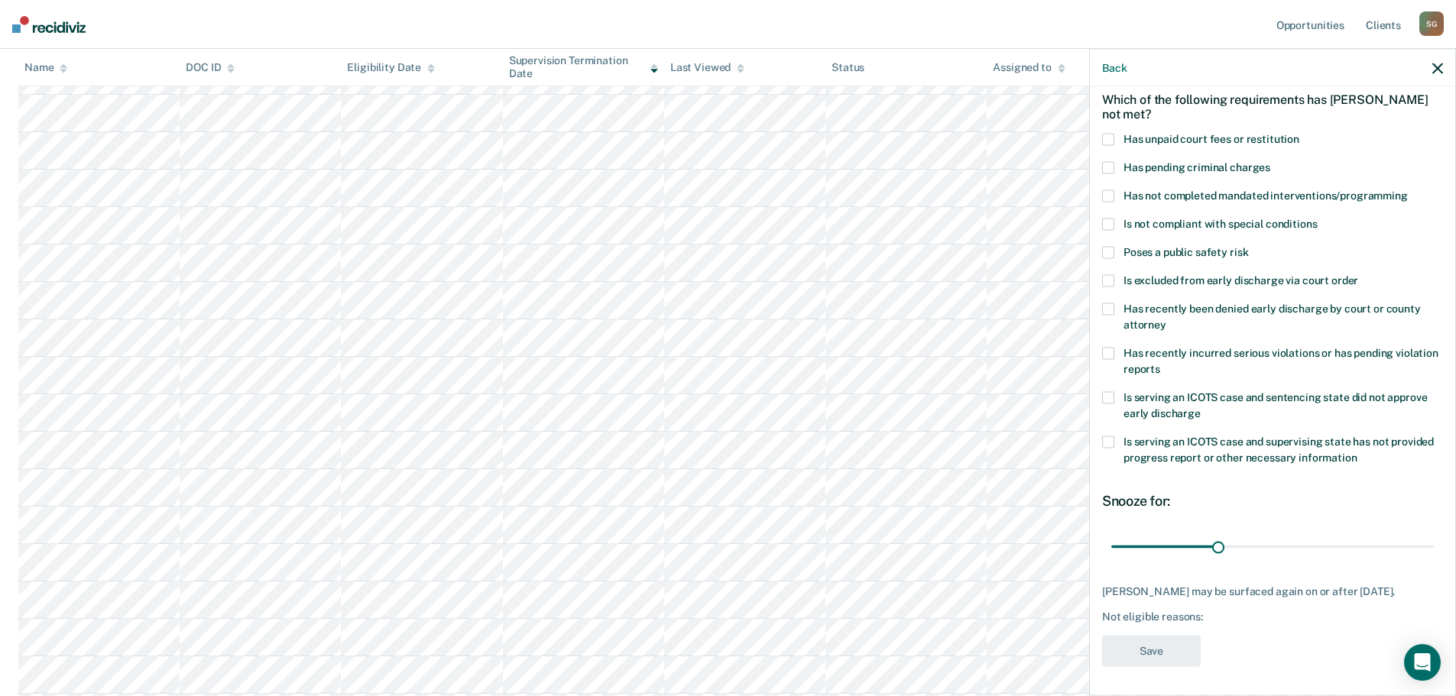
click at [1108, 393] on span at bounding box center [1108, 398] width 12 height 12
click at [1161, 658] on button "Save" at bounding box center [1151, 651] width 99 height 31
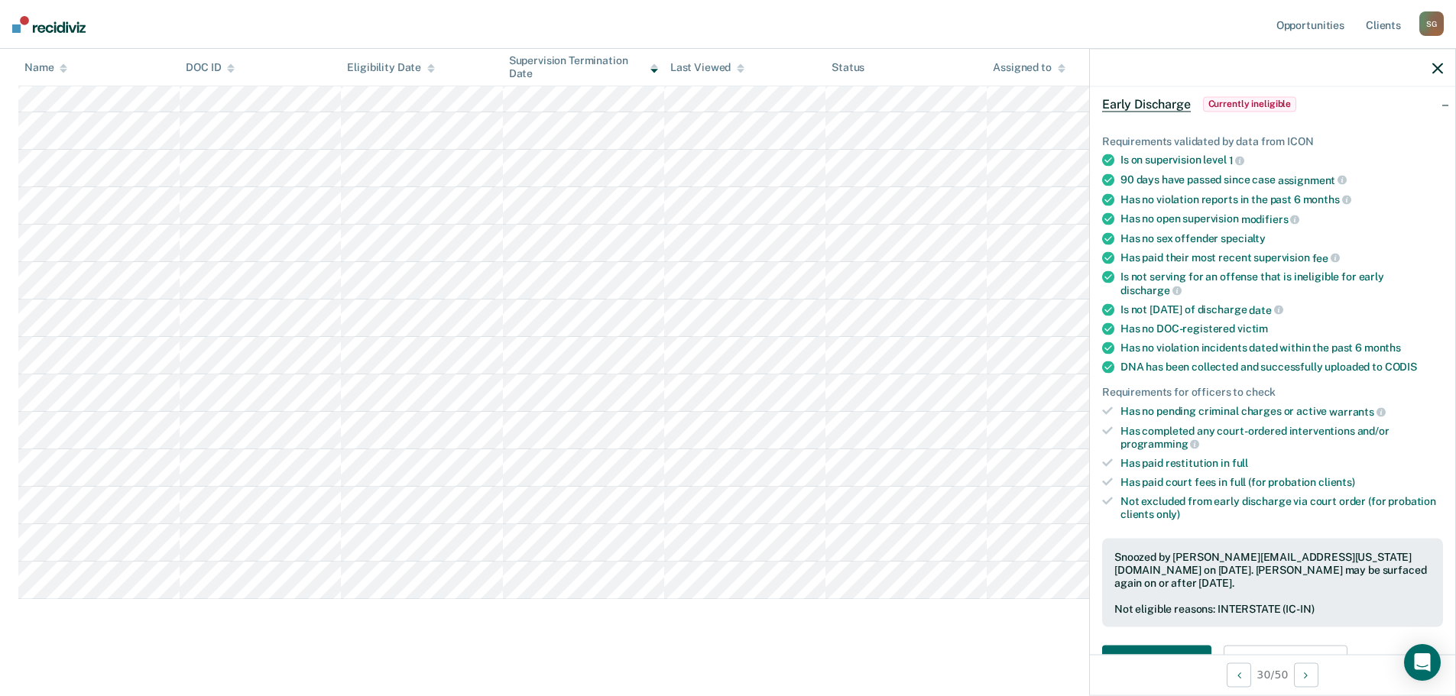
scroll to position [1312, 0]
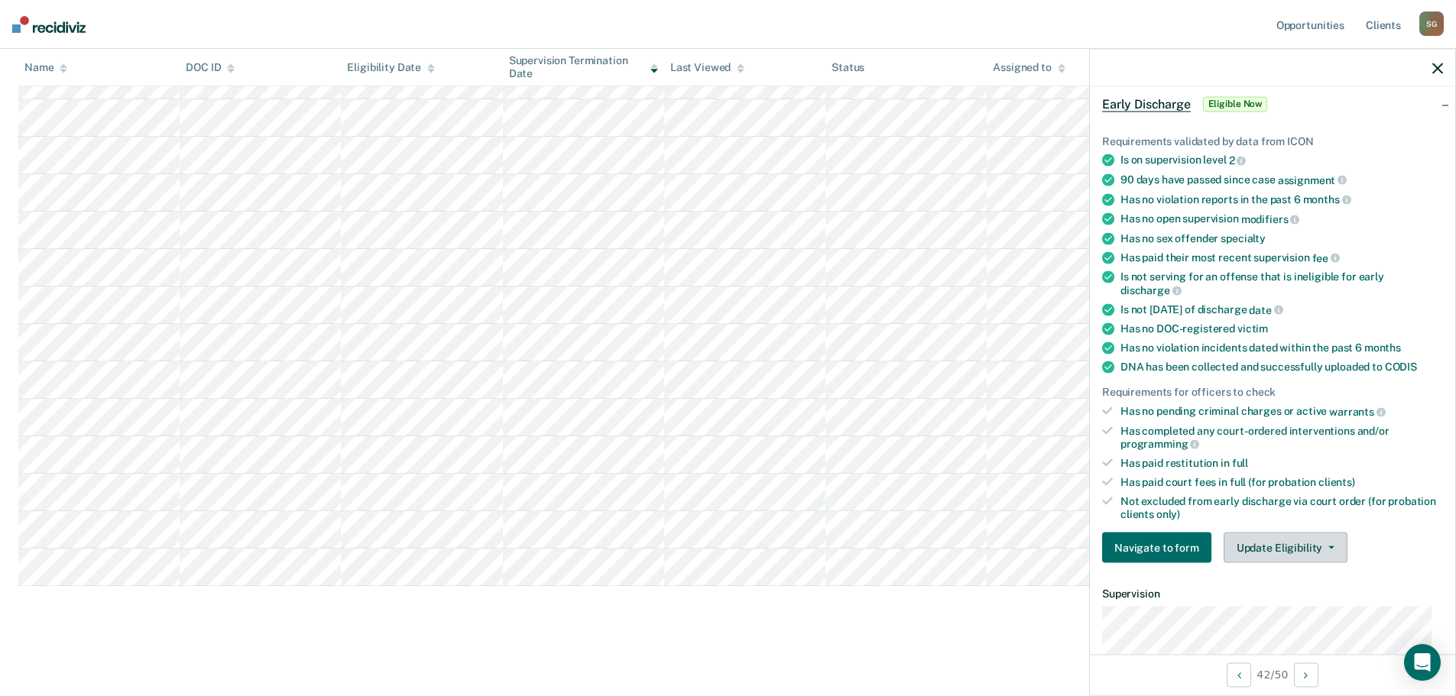
click at [1270, 538] on button "Update Eligibility" at bounding box center [1286, 548] width 124 height 31
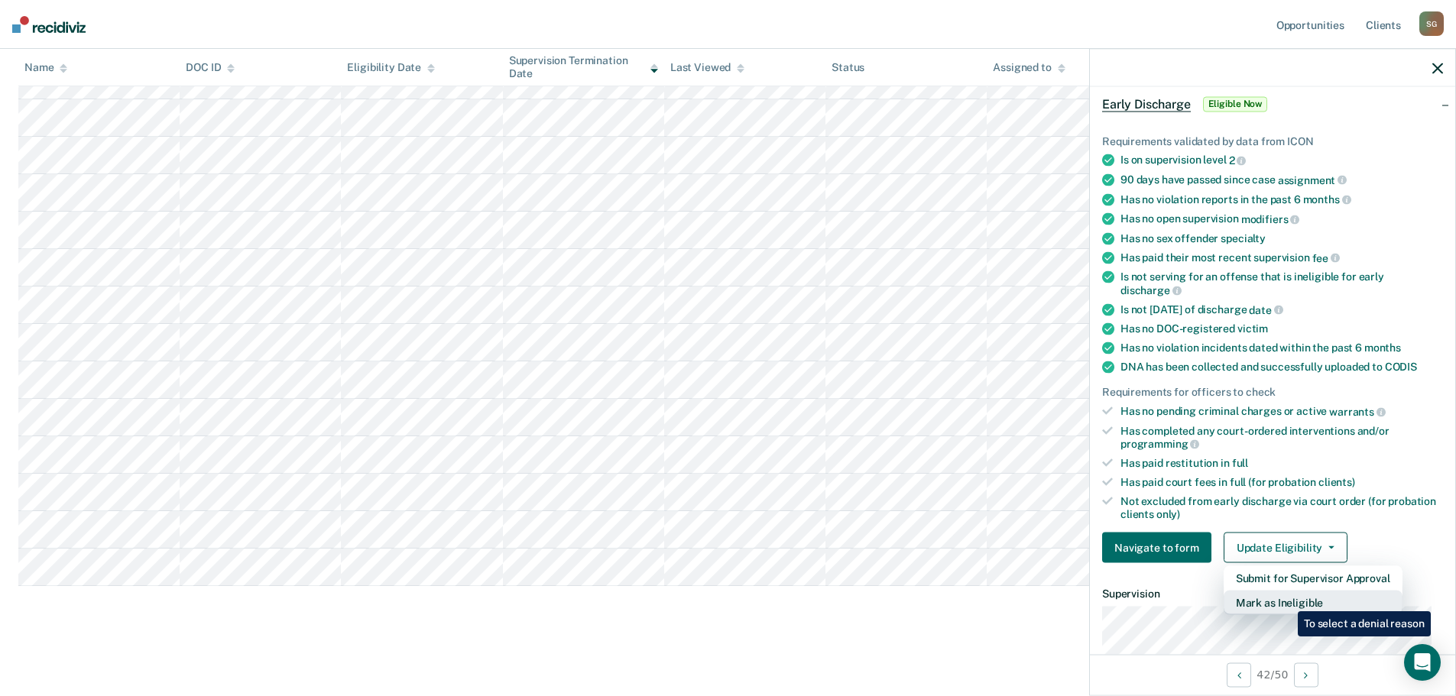
click at [1286, 600] on button "Mark as Ineligible" at bounding box center [1313, 603] width 179 height 24
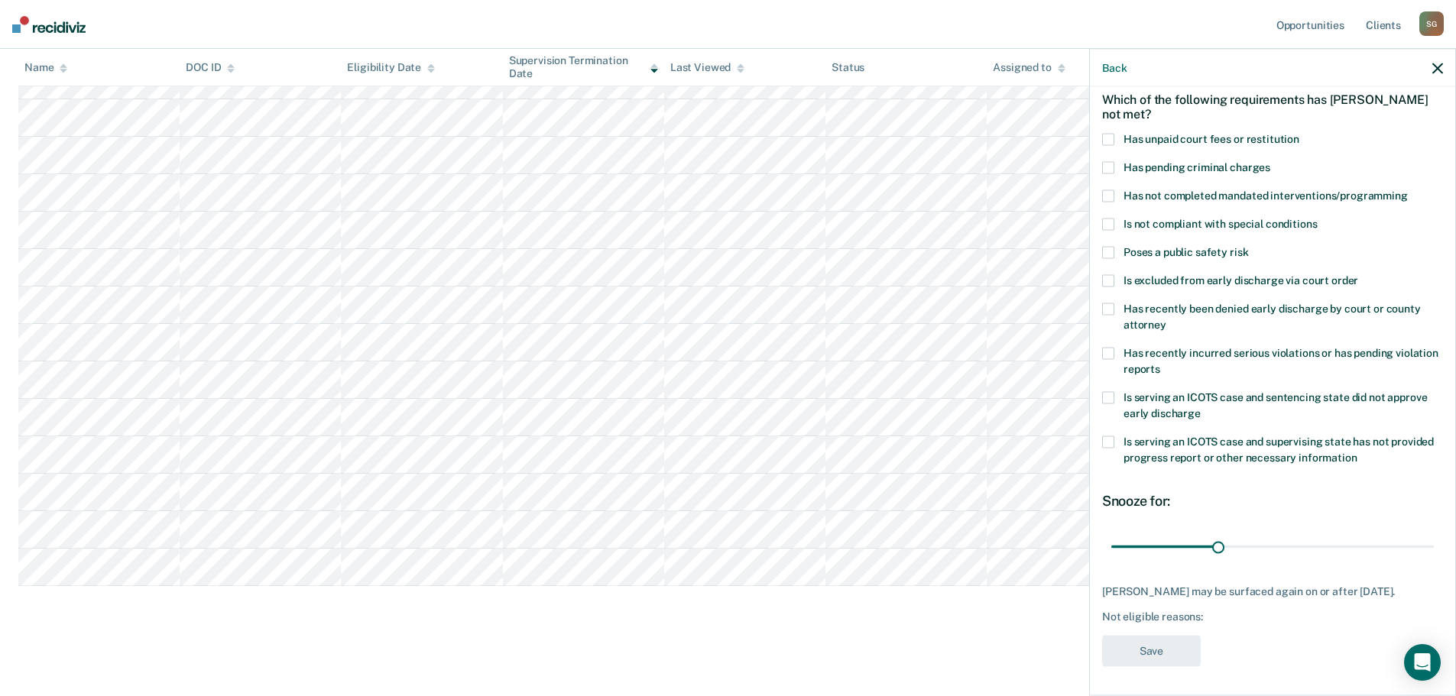
click at [1106, 394] on span at bounding box center [1108, 398] width 12 height 12
click at [1172, 664] on button "Save" at bounding box center [1151, 651] width 99 height 31
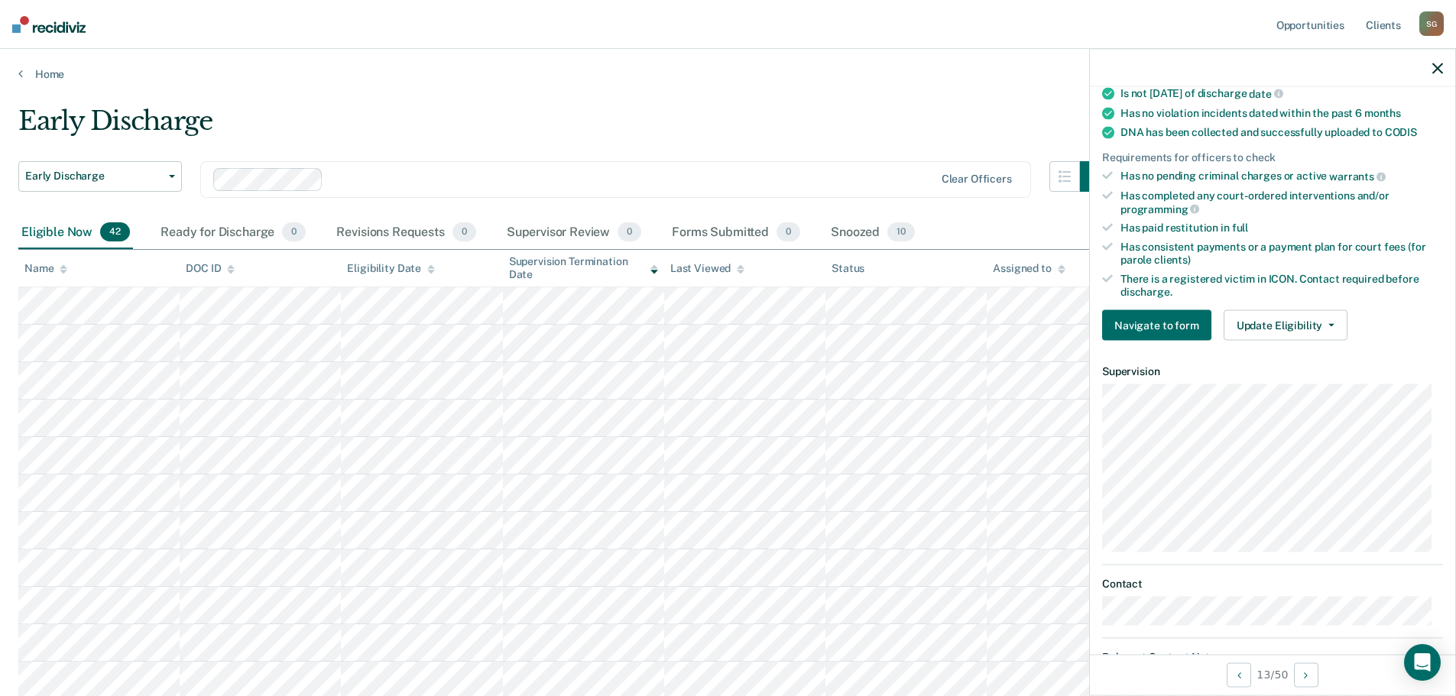
scroll to position [376, 0]
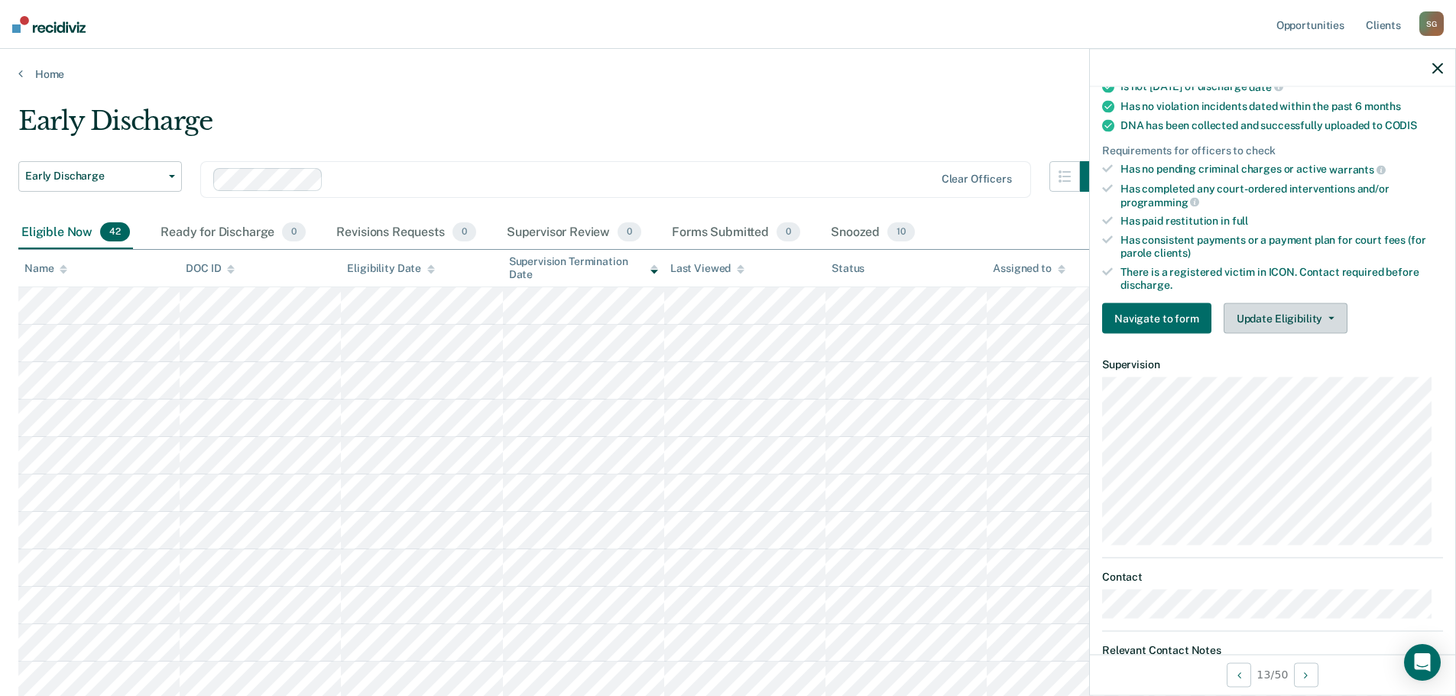
click at [1275, 320] on button "Update Eligibility" at bounding box center [1286, 318] width 124 height 31
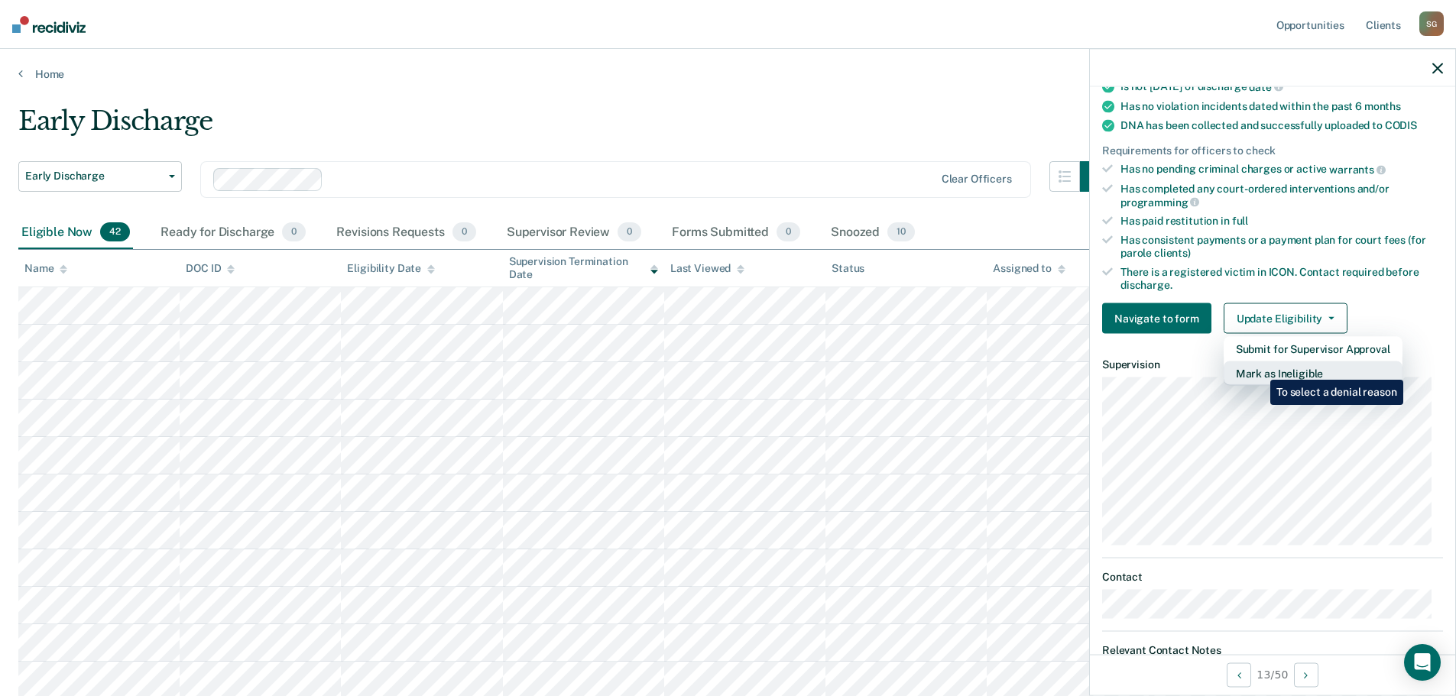
click at [1259, 368] on button "Mark as Ineligible" at bounding box center [1313, 374] width 179 height 24
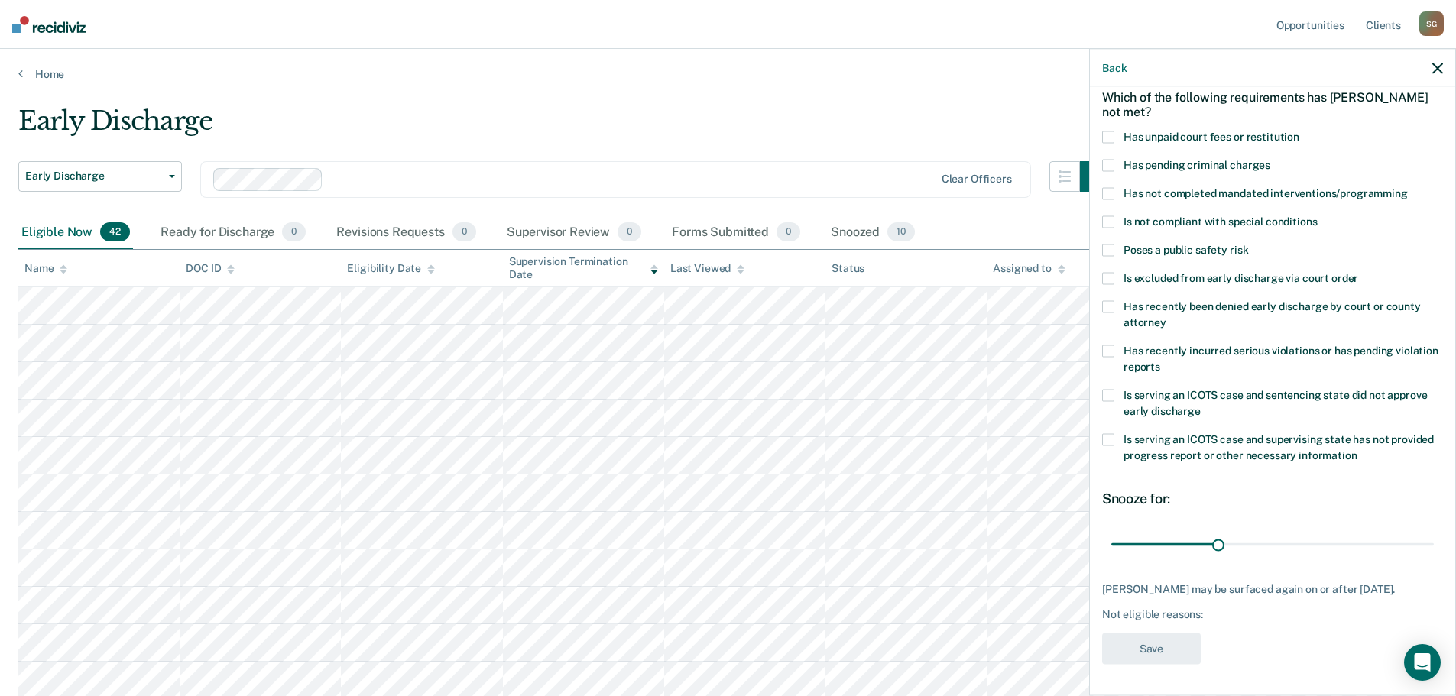
scroll to position [83, 0]
click at [1108, 131] on span at bounding box center [1108, 137] width 12 height 12
click at [1153, 655] on button "Save" at bounding box center [1151, 649] width 99 height 31
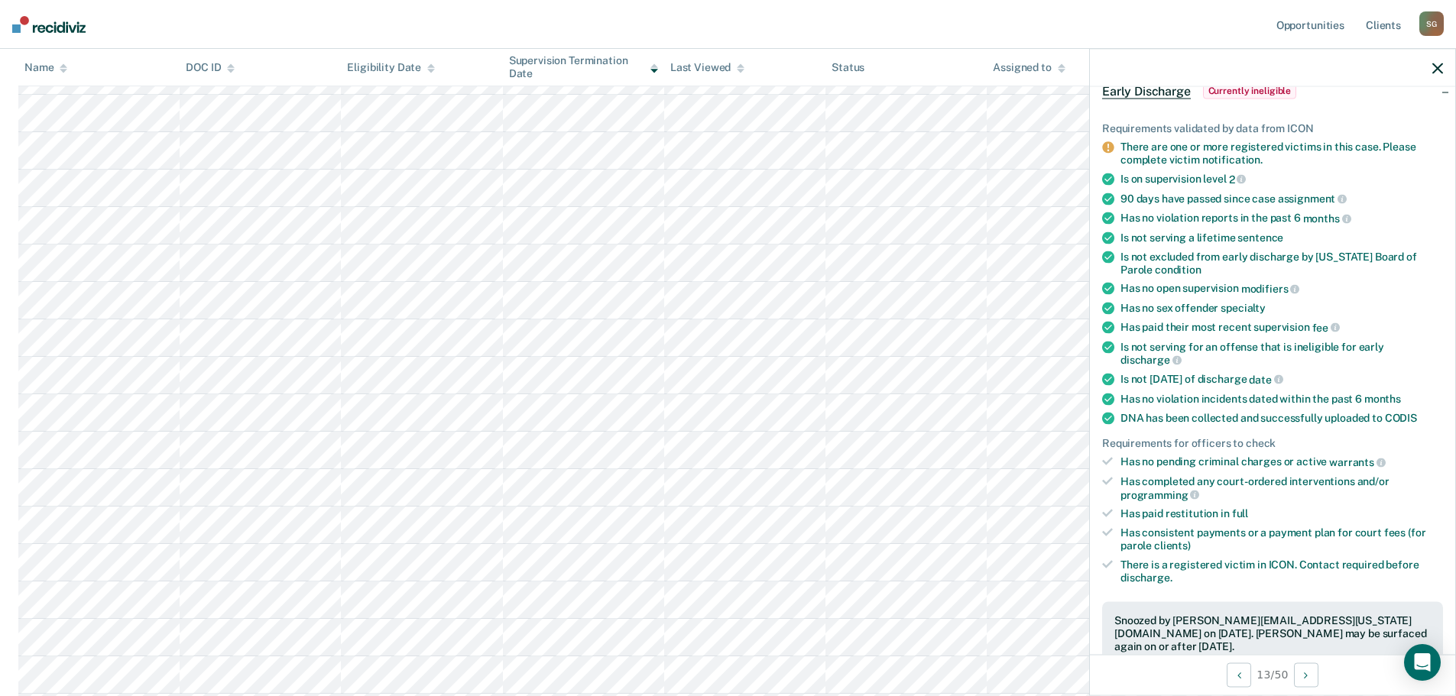
scroll to position [0, 0]
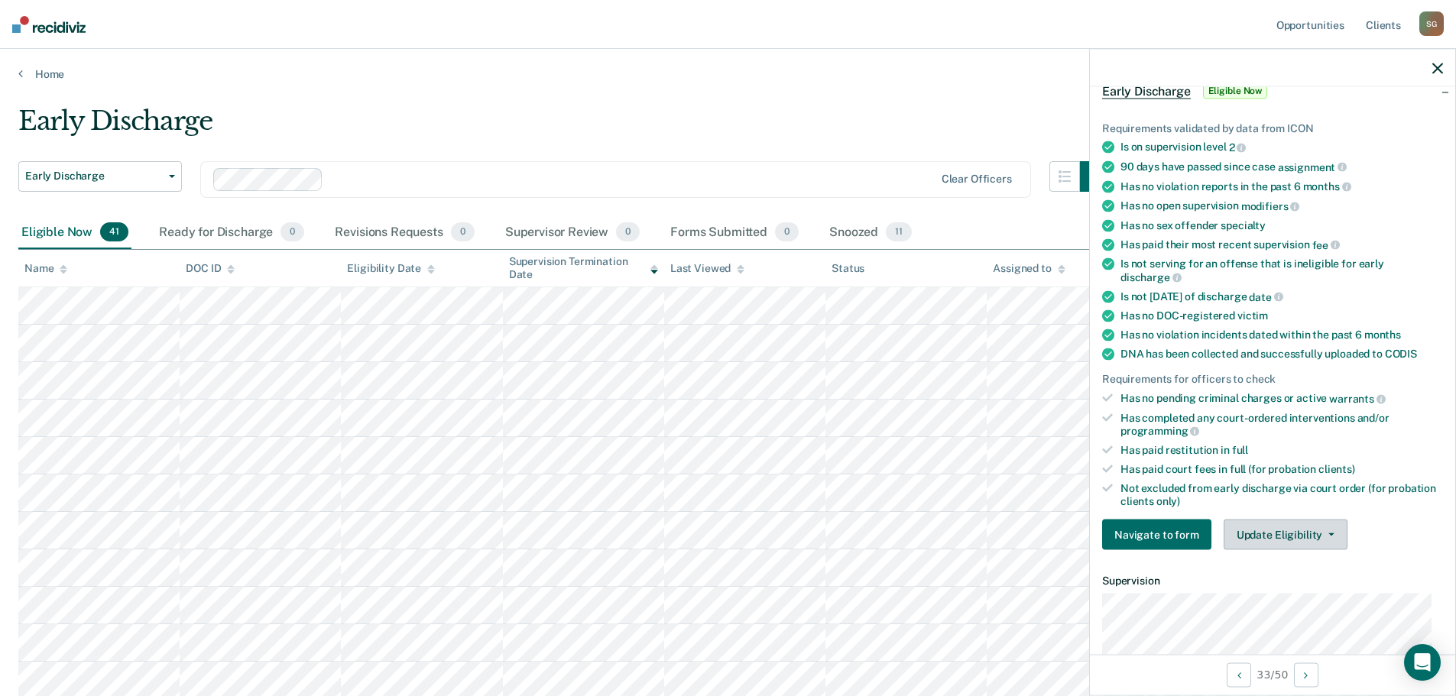
click at [1287, 527] on button "Update Eligibility" at bounding box center [1286, 535] width 124 height 31
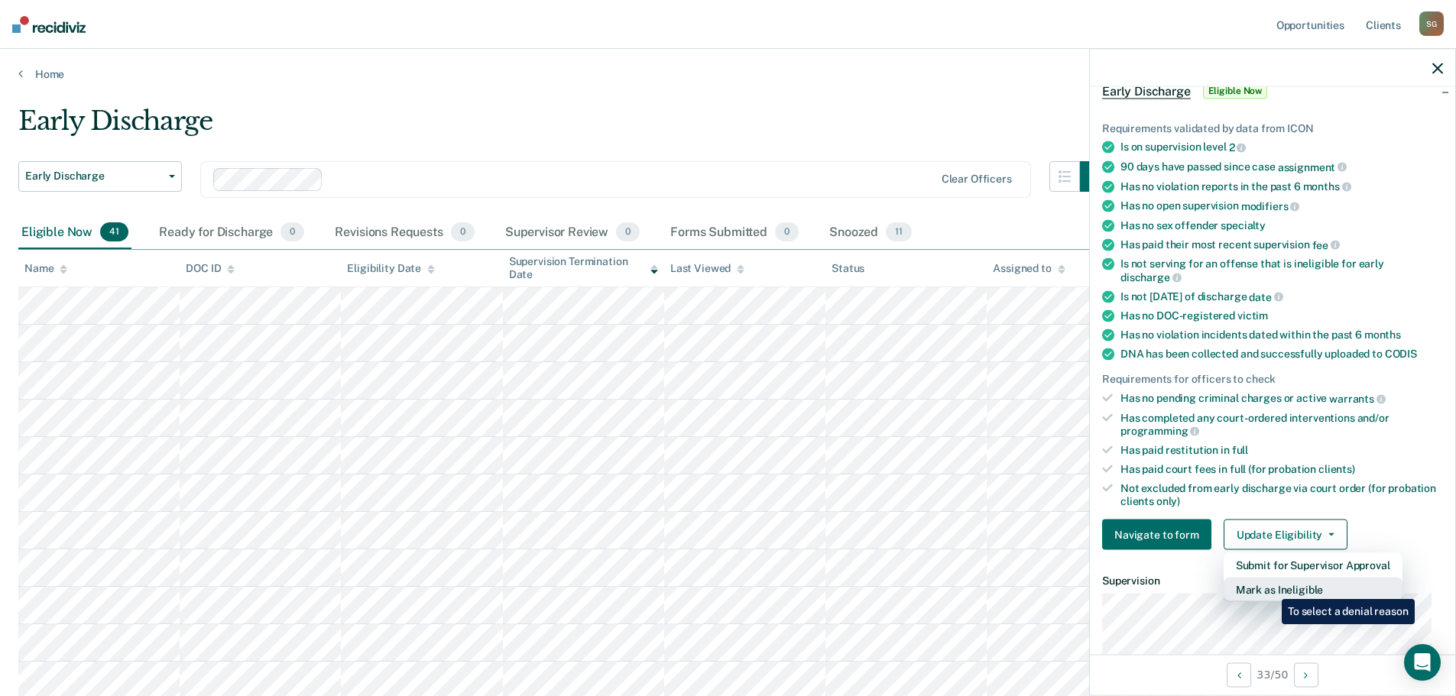
click at [1270, 588] on button "Mark as Ineligible" at bounding box center [1313, 590] width 179 height 24
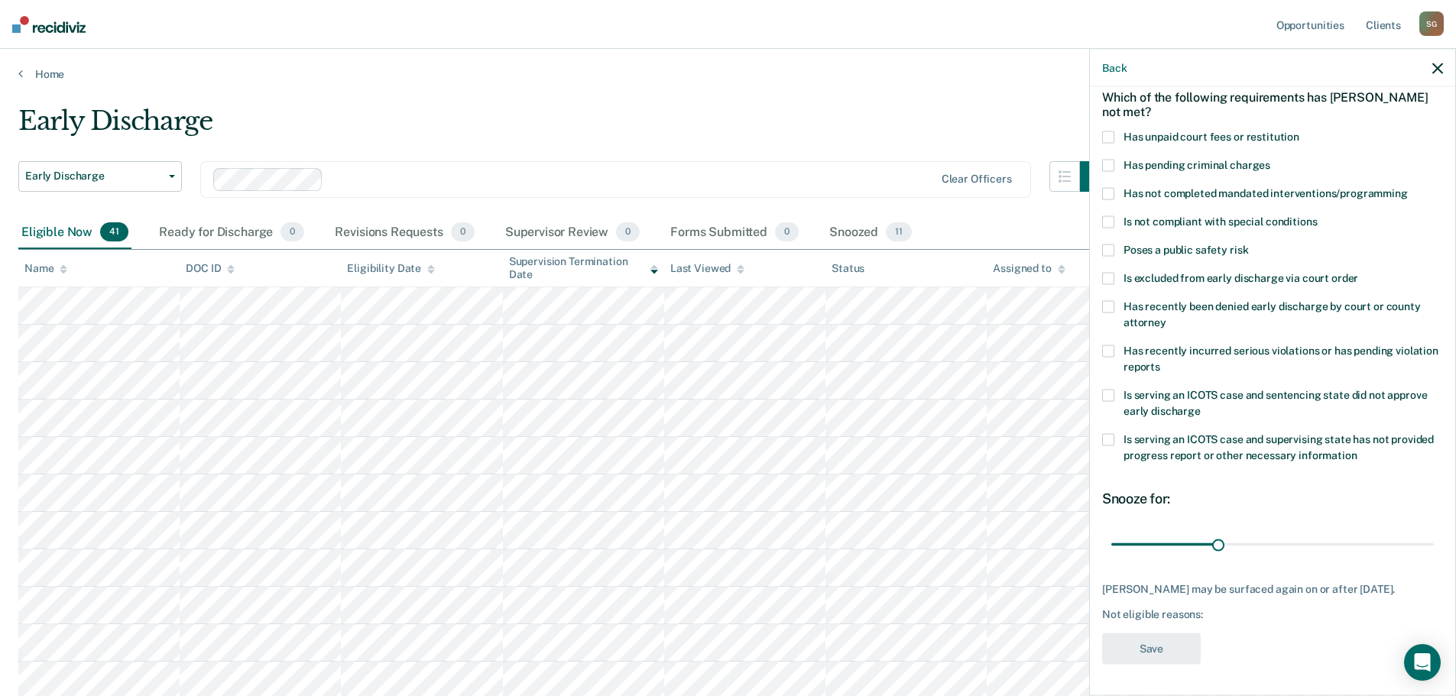
click at [1099, 122] on div "MS Which of the following requirements has [PERSON_NAME] not met? Has unpaid co…" at bounding box center [1272, 389] width 365 height 605
click at [1107, 131] on span at bounding box center [1108, 137] width 12 height 12
click at [1160, 654] on button "Save" at bounding box center [1151, 649] width 99 height 31
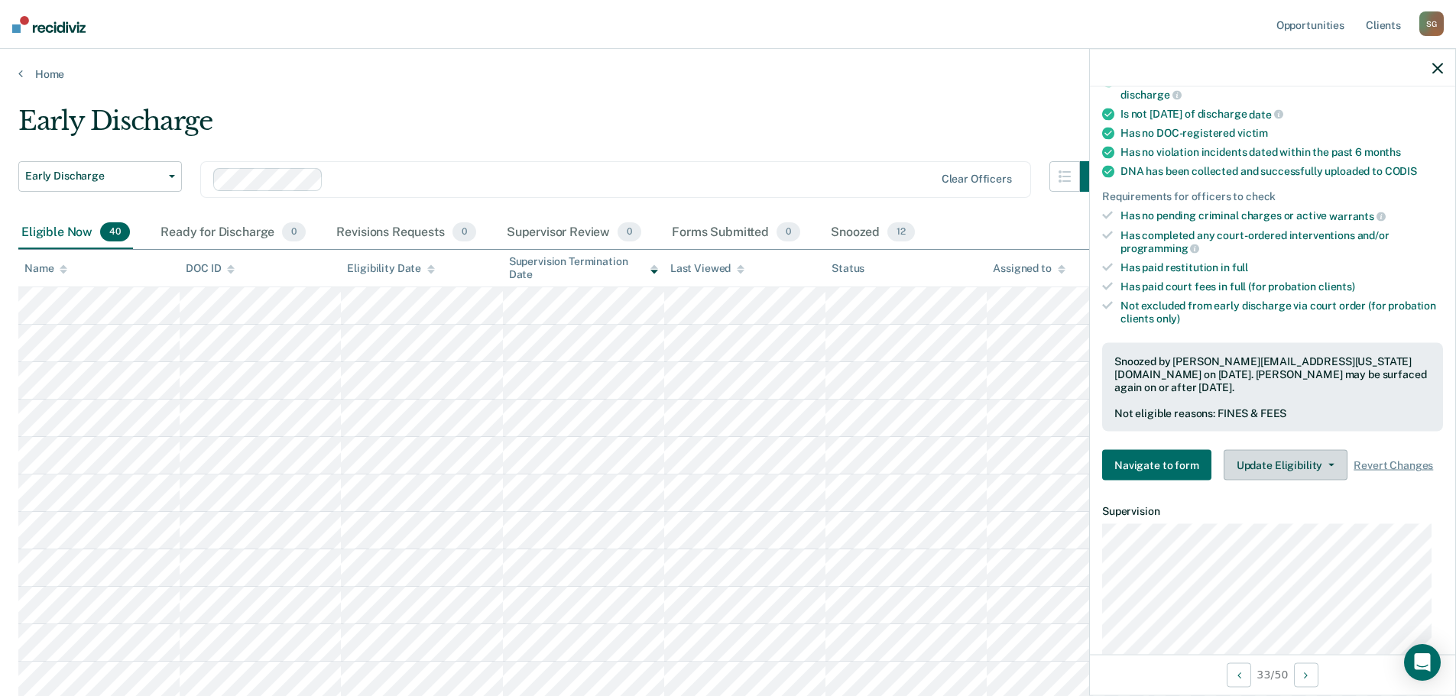
scroll to position [313, 0]
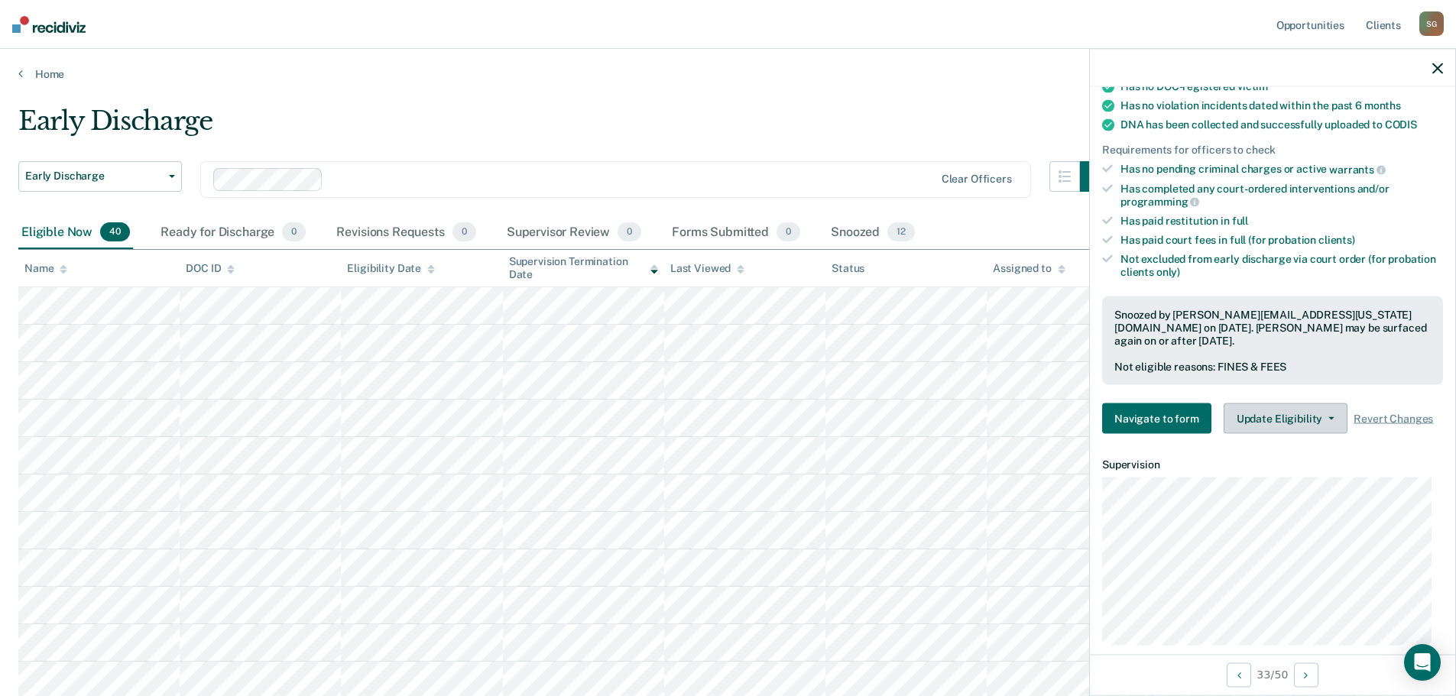
click at [1283, 417] on button "Update Eligibility" at bounding box center [1286, 419] width 124 height 31
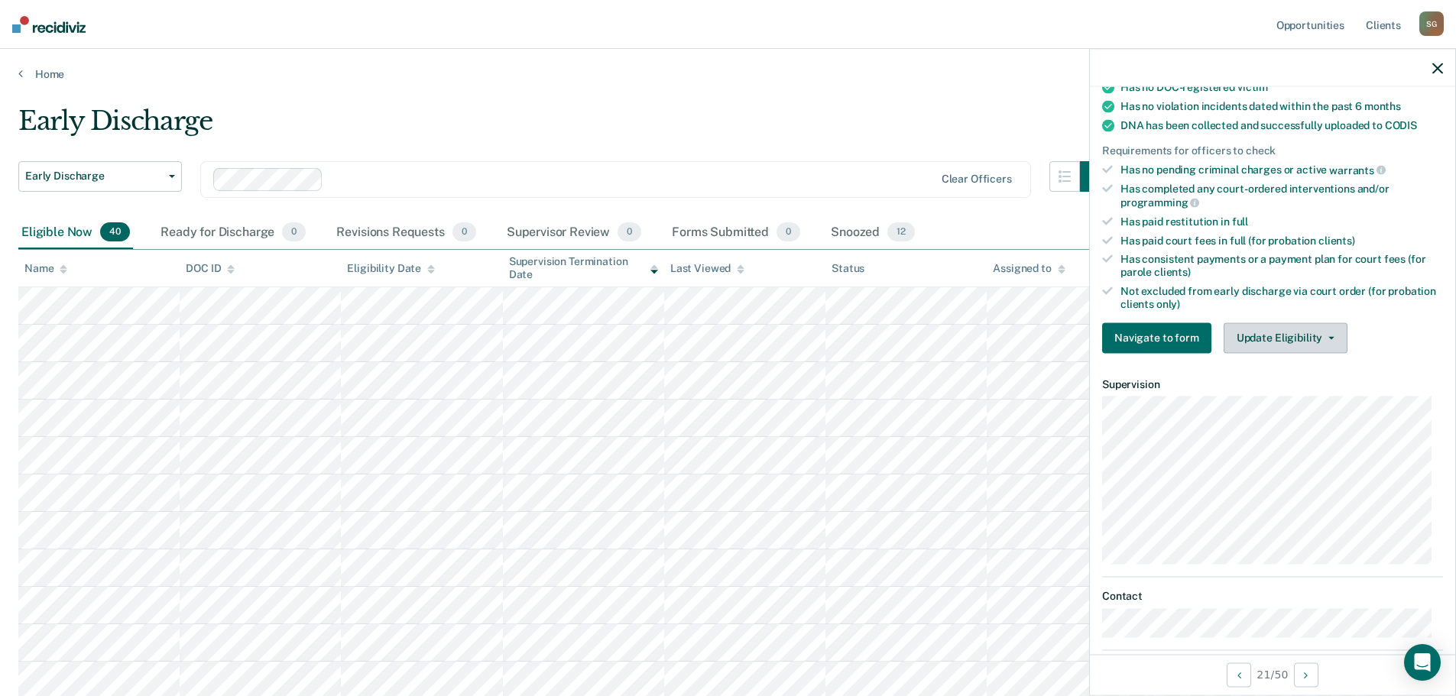
click at [1251, 334] on button "Update Eligibility" at bounding box center [1286, 338] width 124 height 31
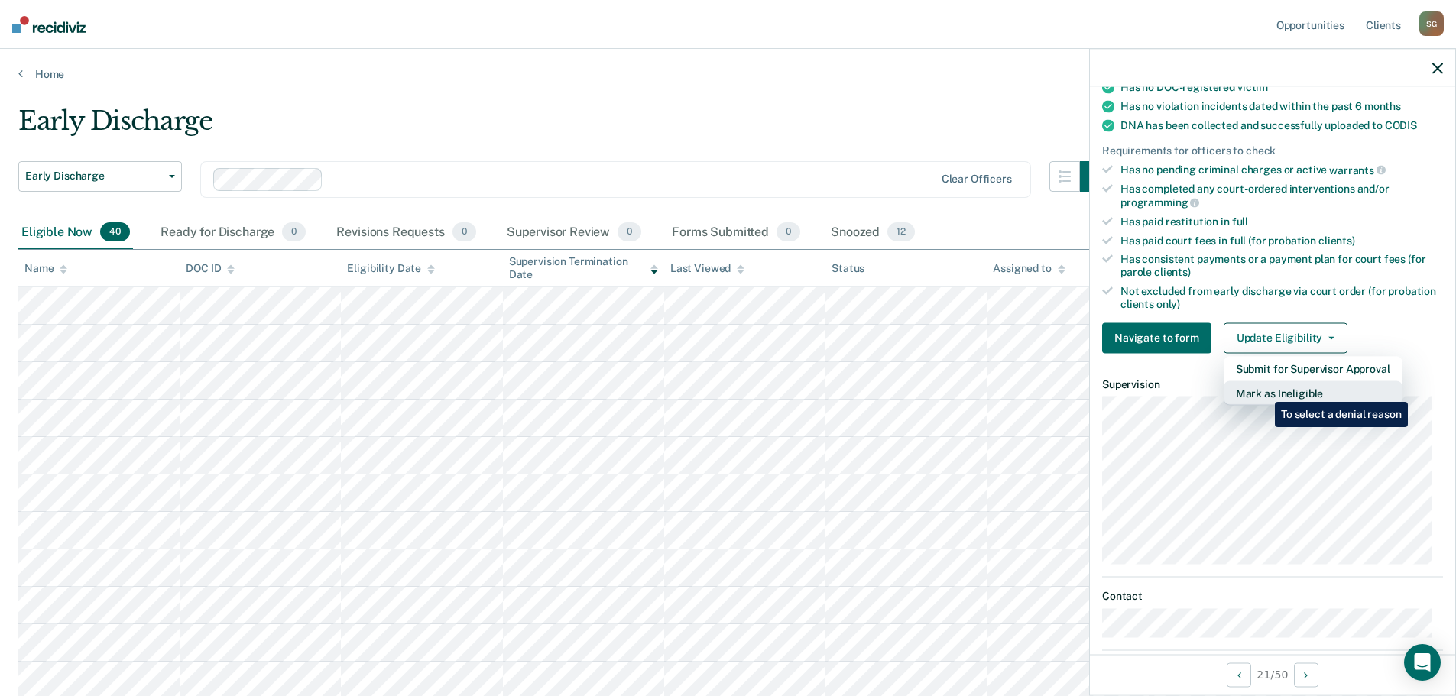
click at [1263, 391] on button "Mark as Ineligible" at bounding box center [1313, 393] width 179 height 24
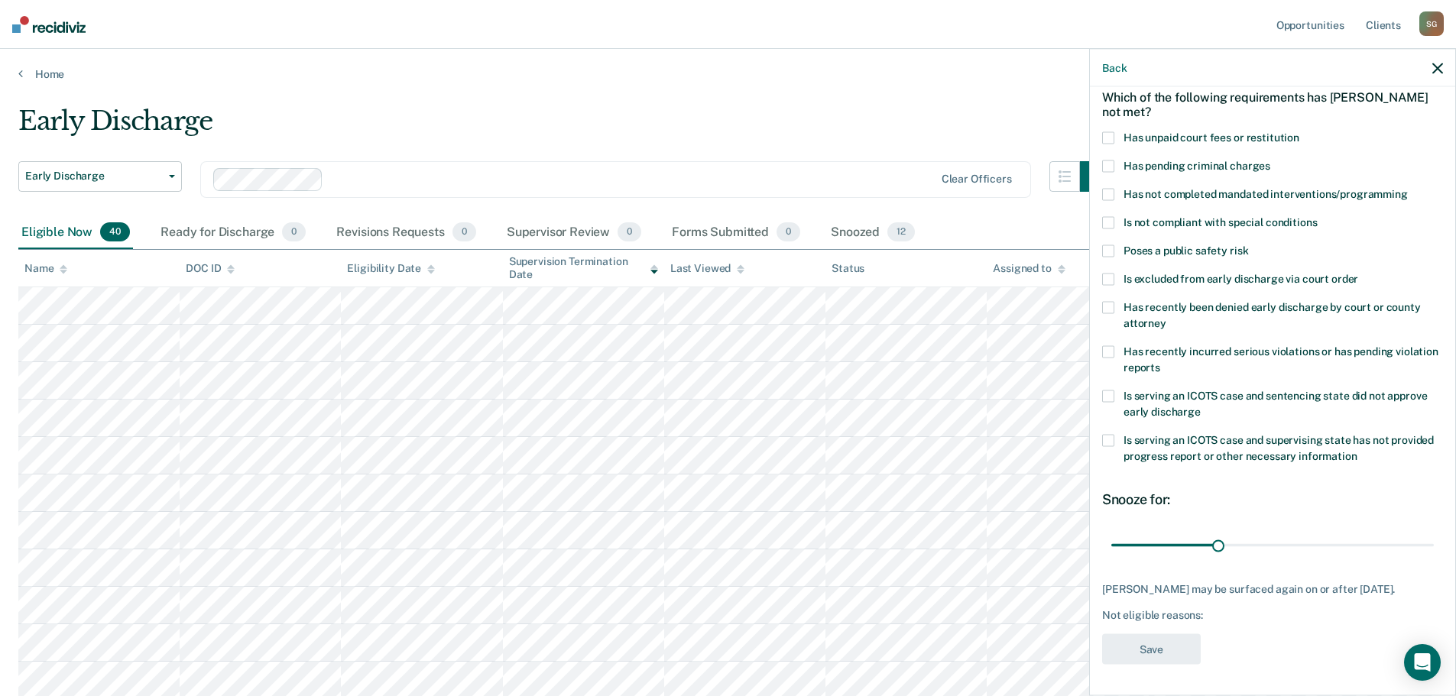
scroll to position [83, 0]
click at [1106, 390] on span at bounding box center [1108, 396] width 12 height 12
click at [1142, 652] on button "Save" at bounding box center [1151, 649] width 99 height 31
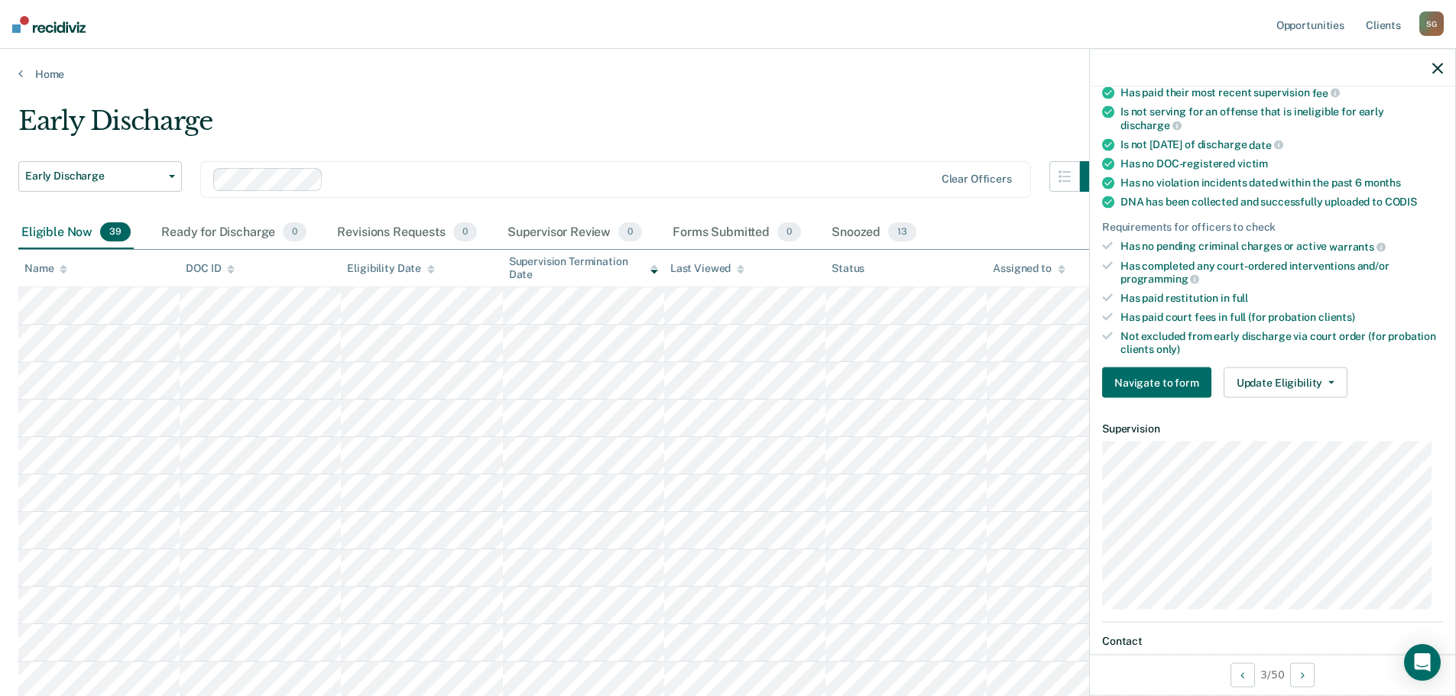
scroll to position [160, 0]
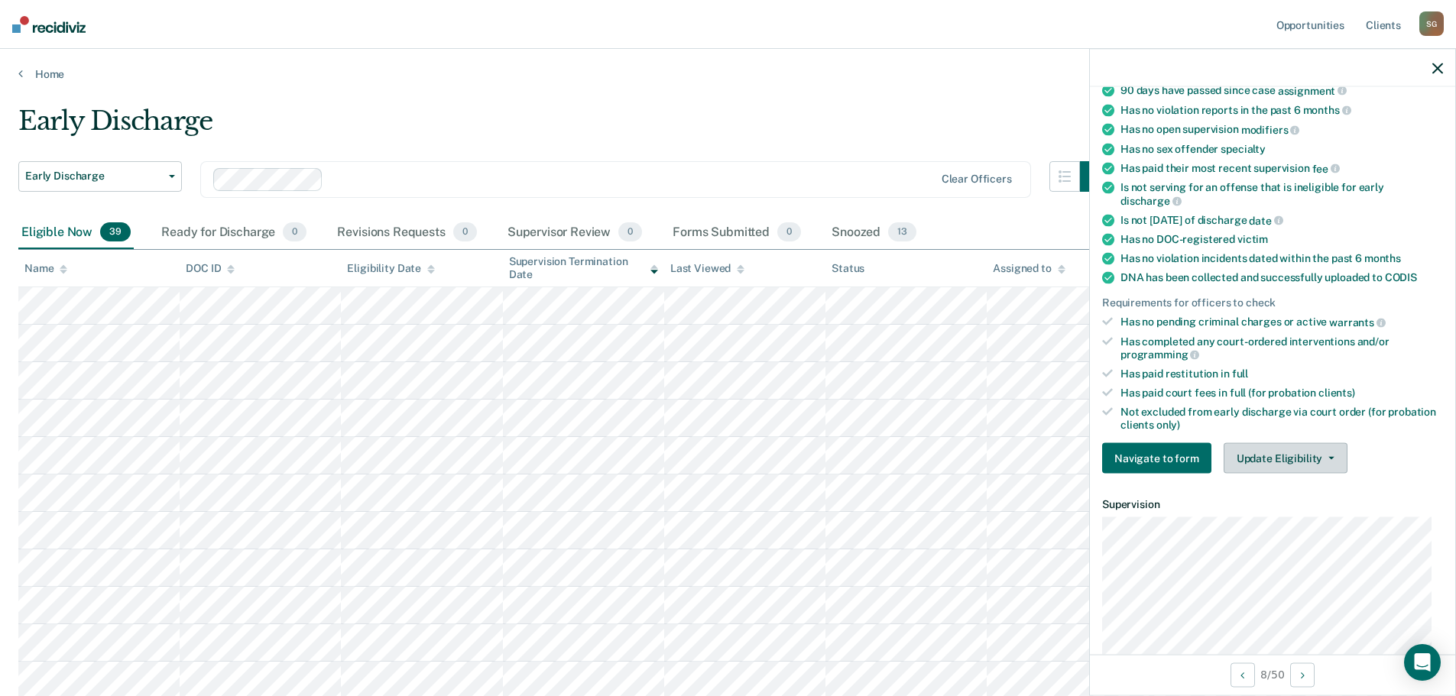
click at [1269, 460] on button "Update Eligibility" at bounding box center [1286, 458] width 124 height 31
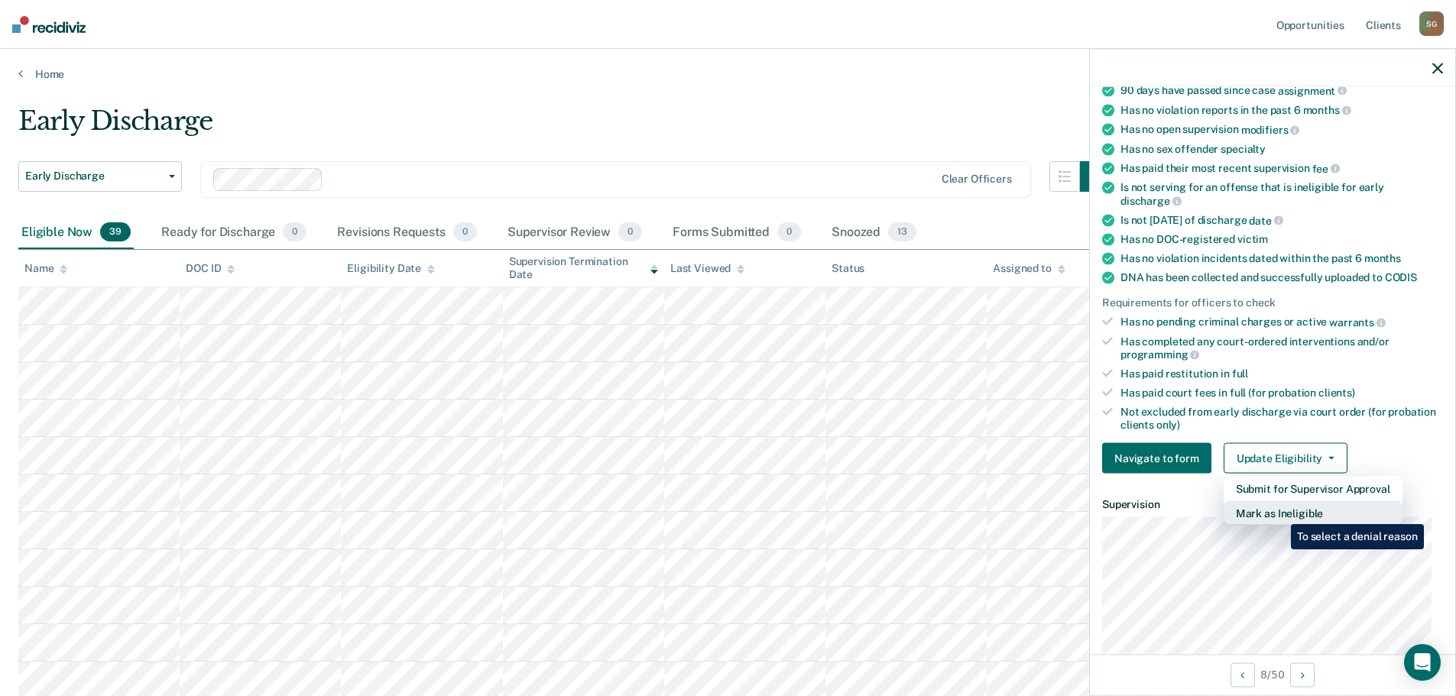
click at [1279, 513] on button "Mark as Ineligible" at bounding box center [1313, 513] width 179 height 24
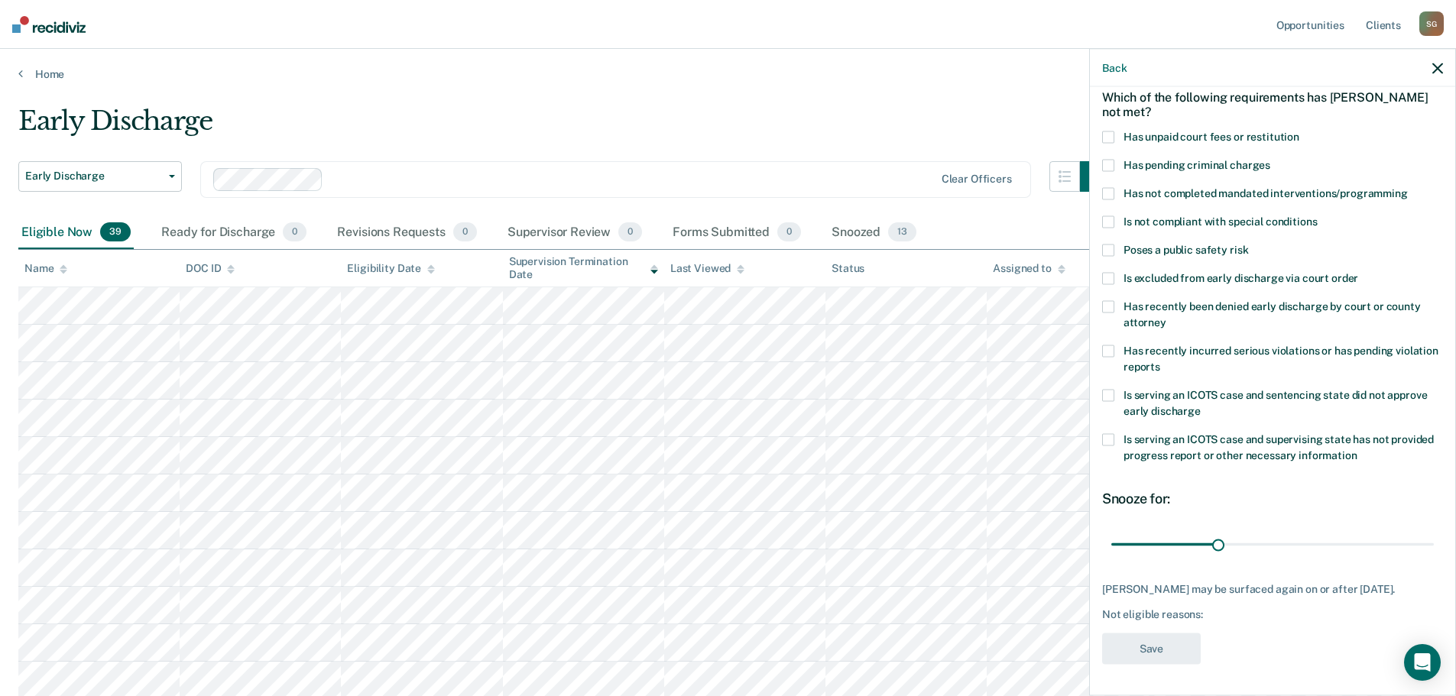
click at [1108, 131] on span at bounding box center [1108, 137] width 12 height 12
click at [1162, 649] on button "Save" at bounding box center [1151, 649] width 99 height 31
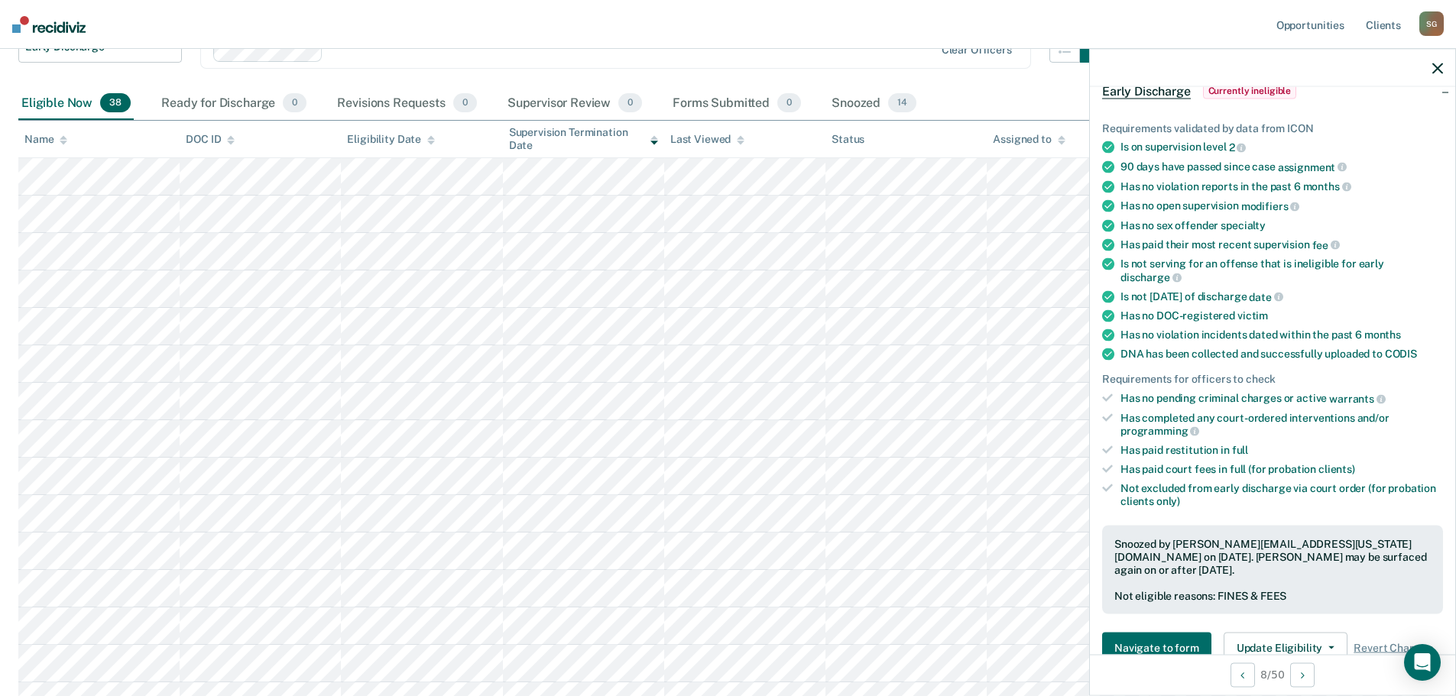
scroll to position [153, 0]
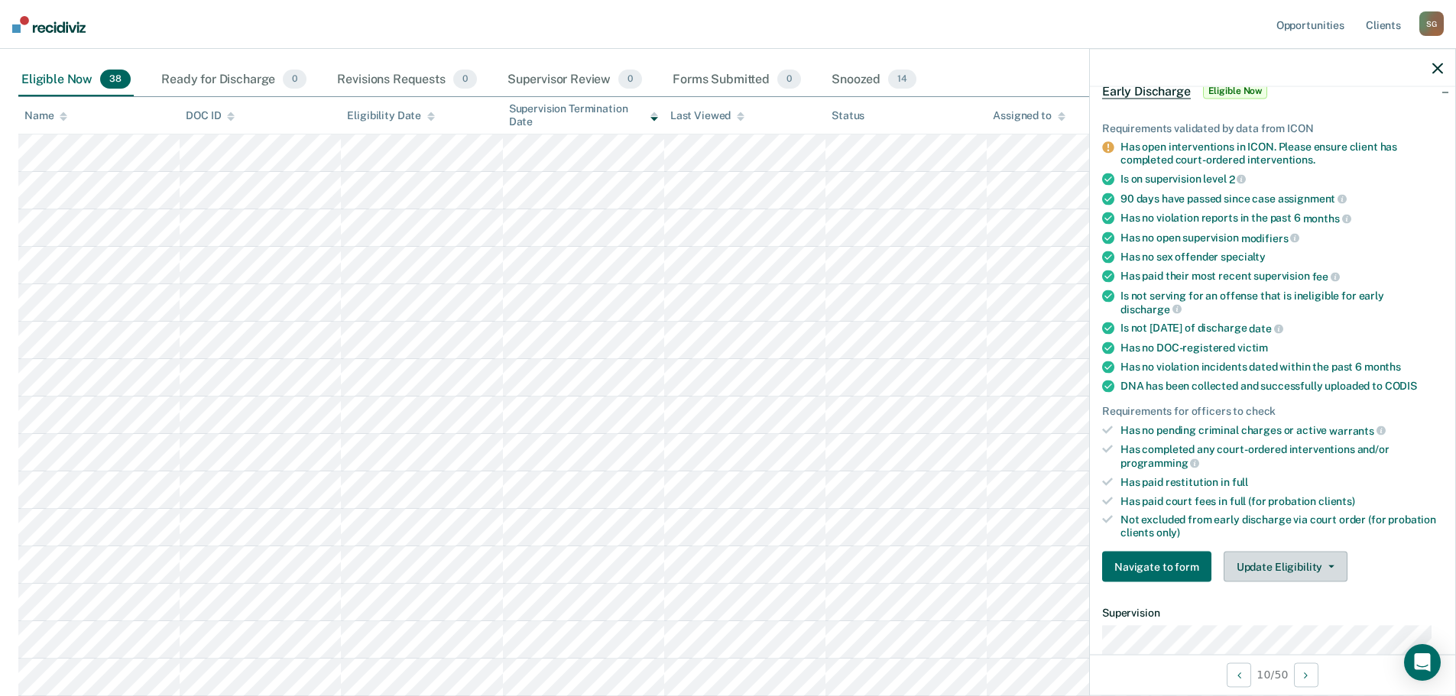
click at [1274, 565] on button "Update Eligibility" at bounding box center [1286, 567] width 124 height 31
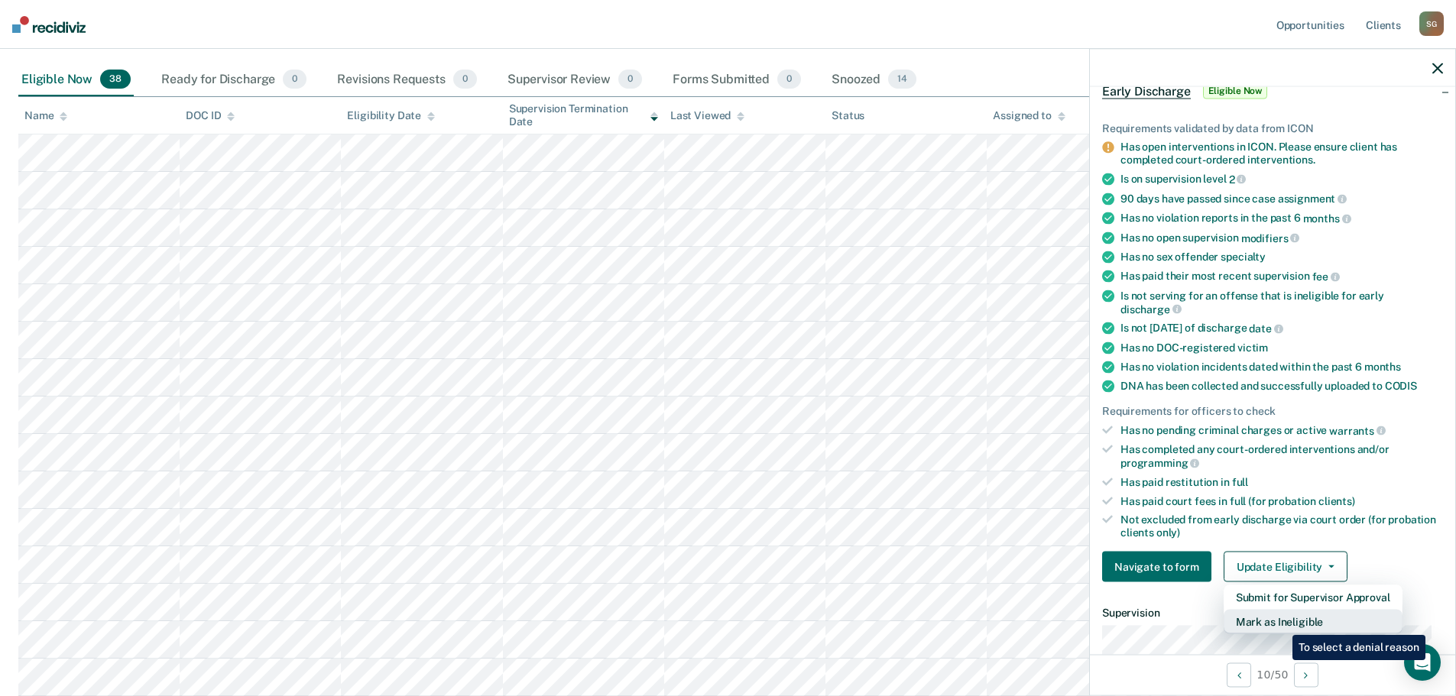
click at [1281, 624] on button "Mark as Ineligible" at bounding box center [1313, 622] width 179 height 24
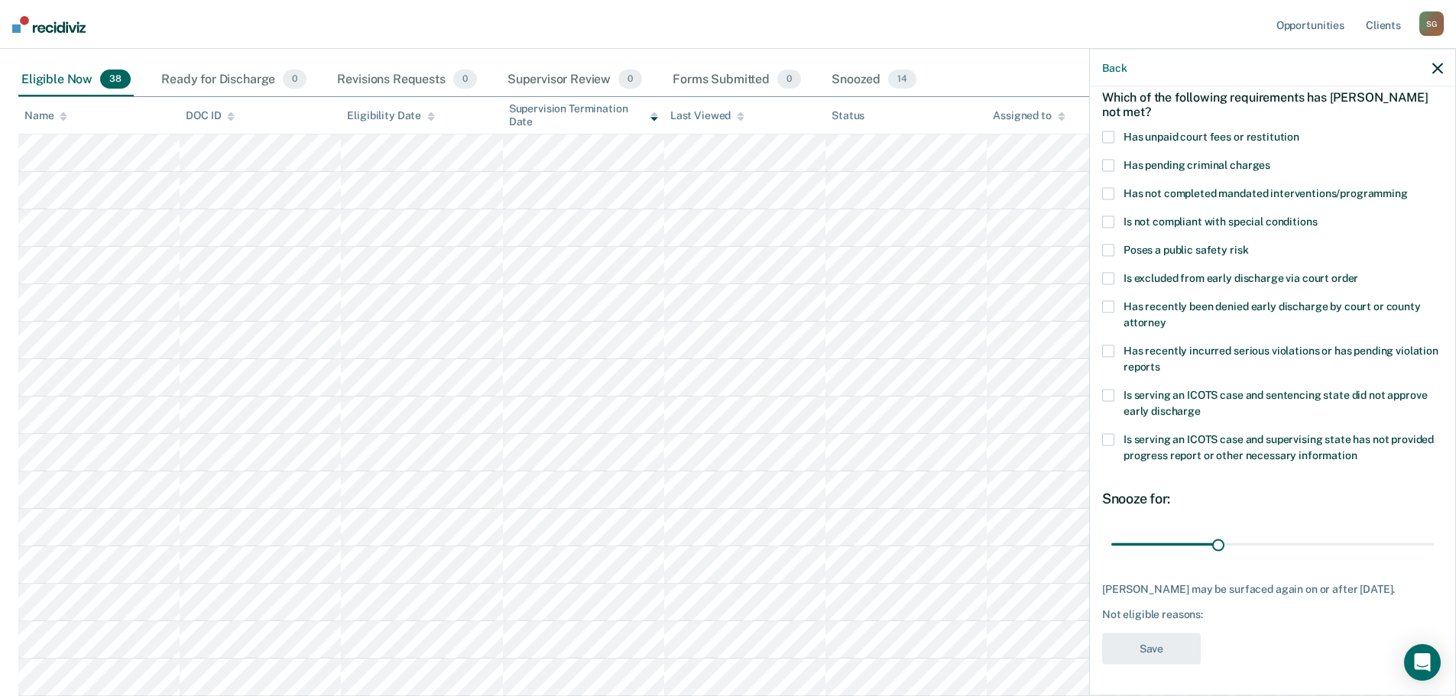
click at [1108, 131] on span at bounding box center [1108, 137] width 12 height 12
click at [1153, 658] on button "Save" at bounding box center [1151, 649] width 99 height 31
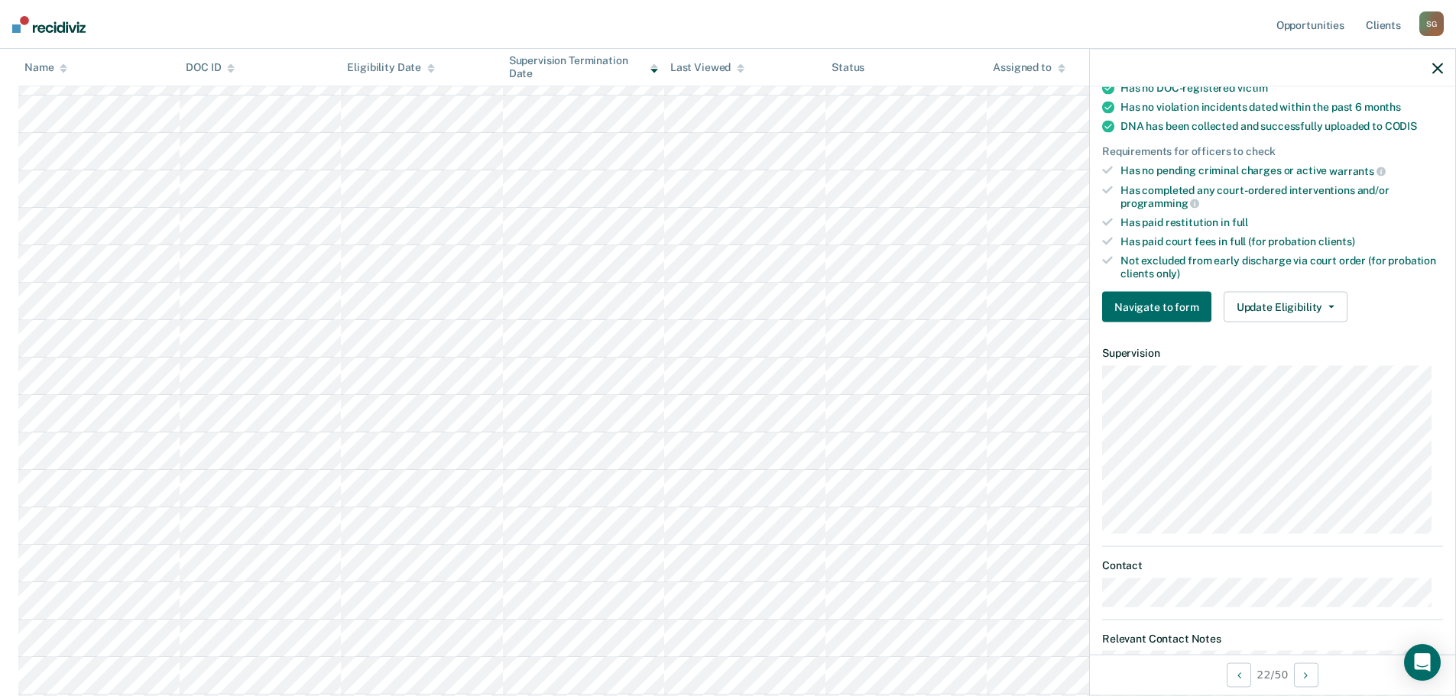
scroll to position [313, 0]
click at [1274, 310] on button "Update Eligibility" at bounding box center [1286, 305] width 124 height 31
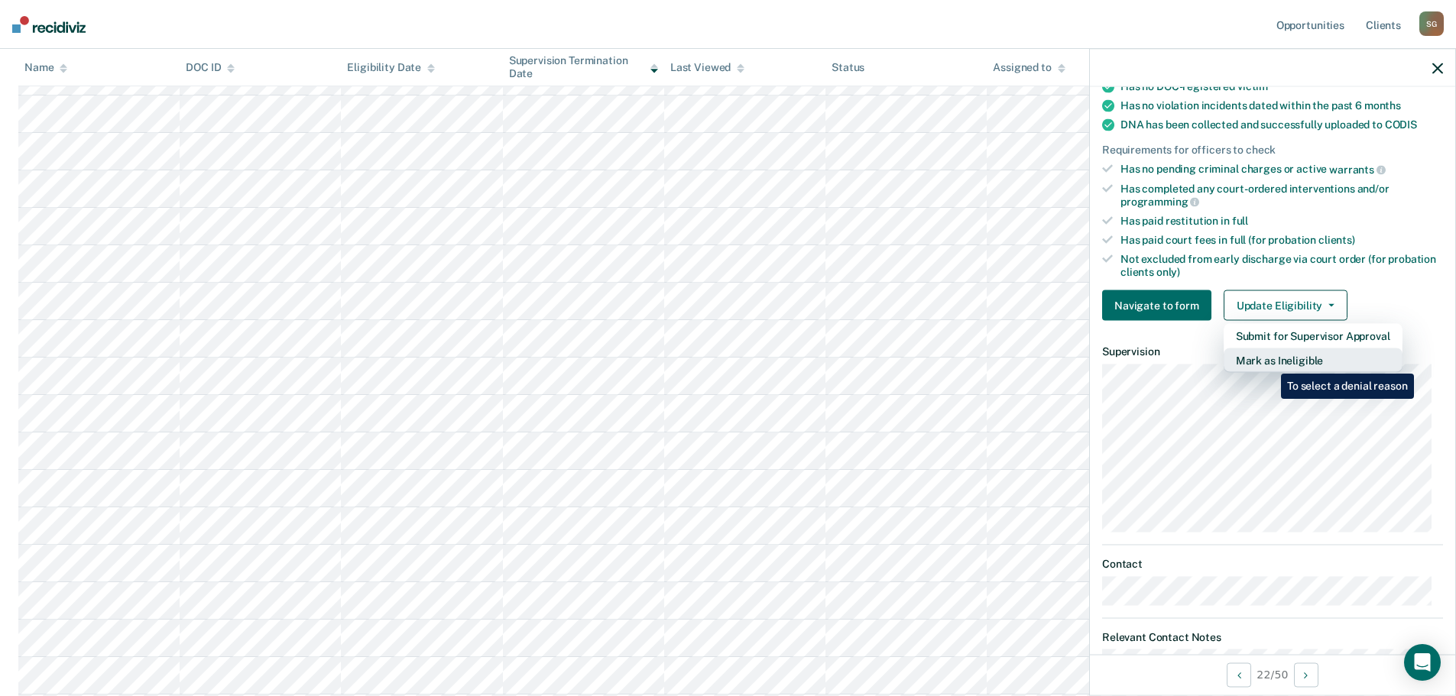
click at [1270, 362] on button "Mark as Ineligible" at bounding box center [1313, 361] width 179 height 24
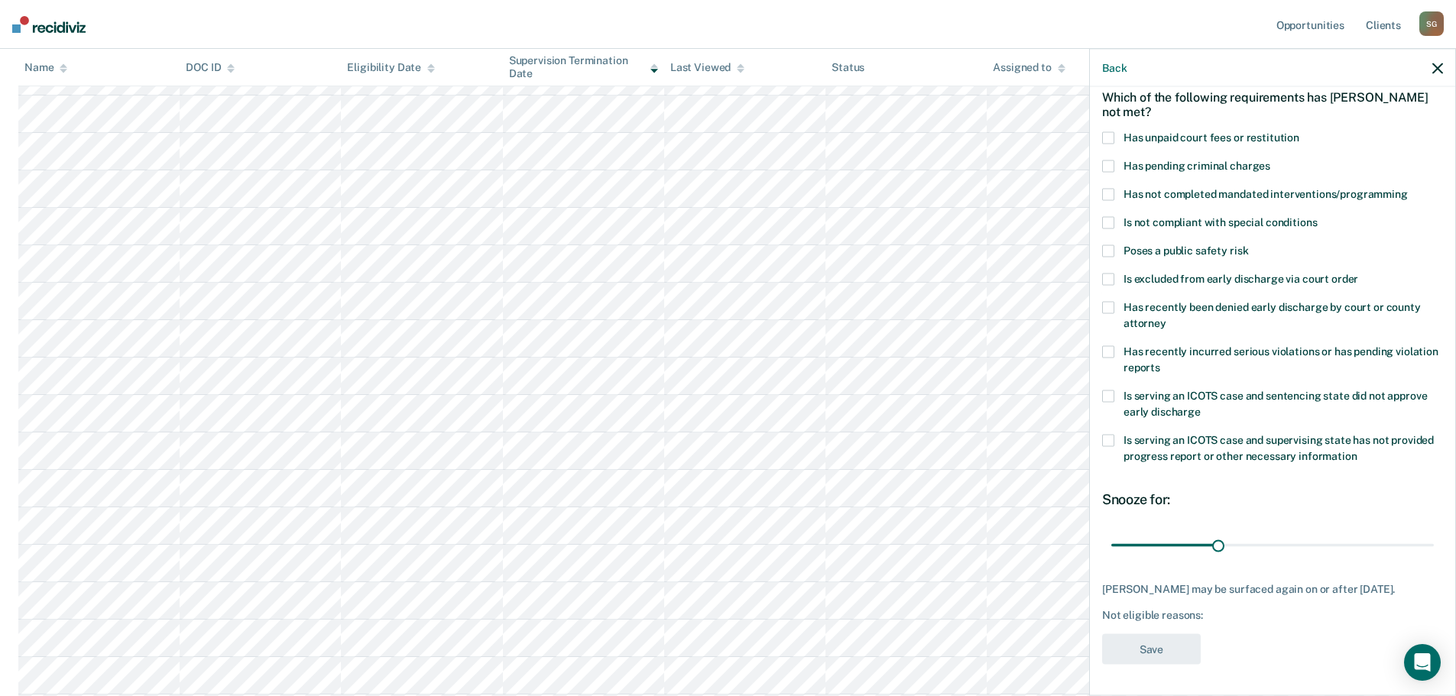
scroll to position [83, 0]
click at [1108, 131] on span at bounding box center [1108, 137] width 12 height 12
click at [1165, 648] on button "Save" at bounding box center [1151, 649] width 99 height 31
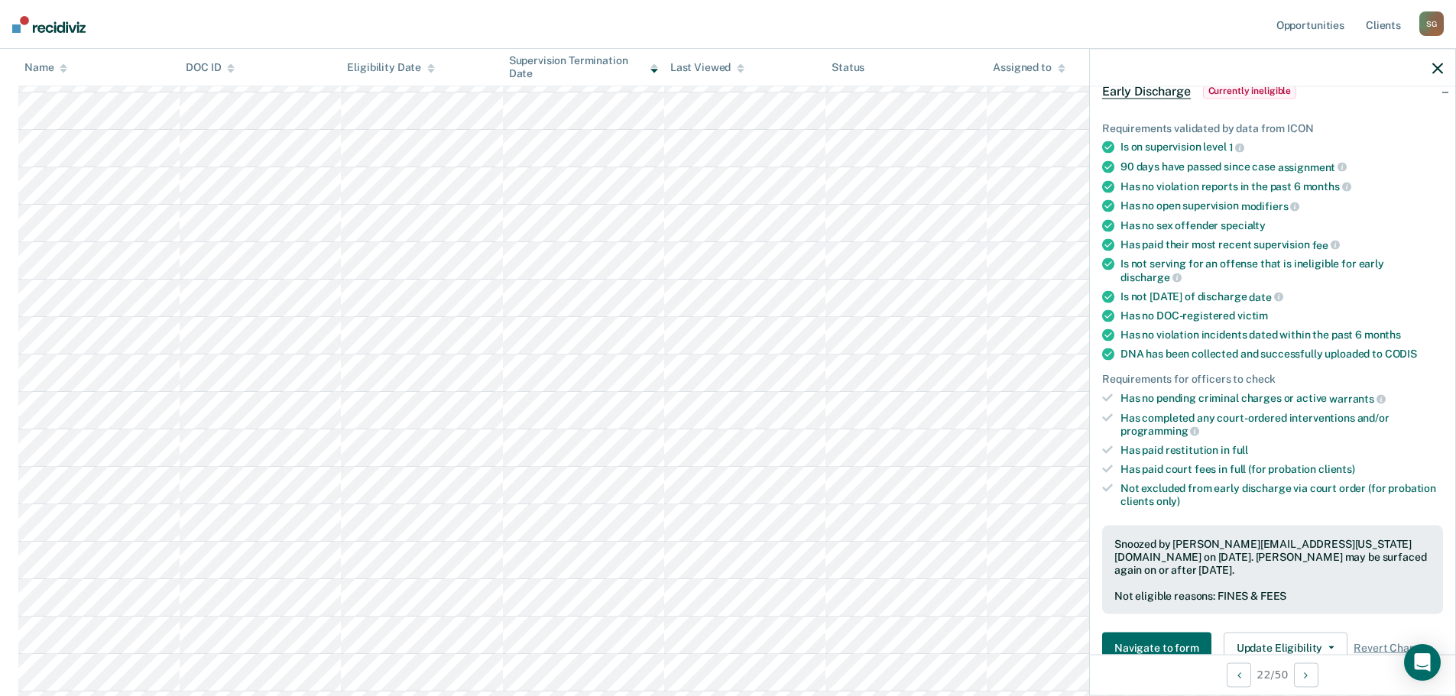
scroll to position [459, 0]
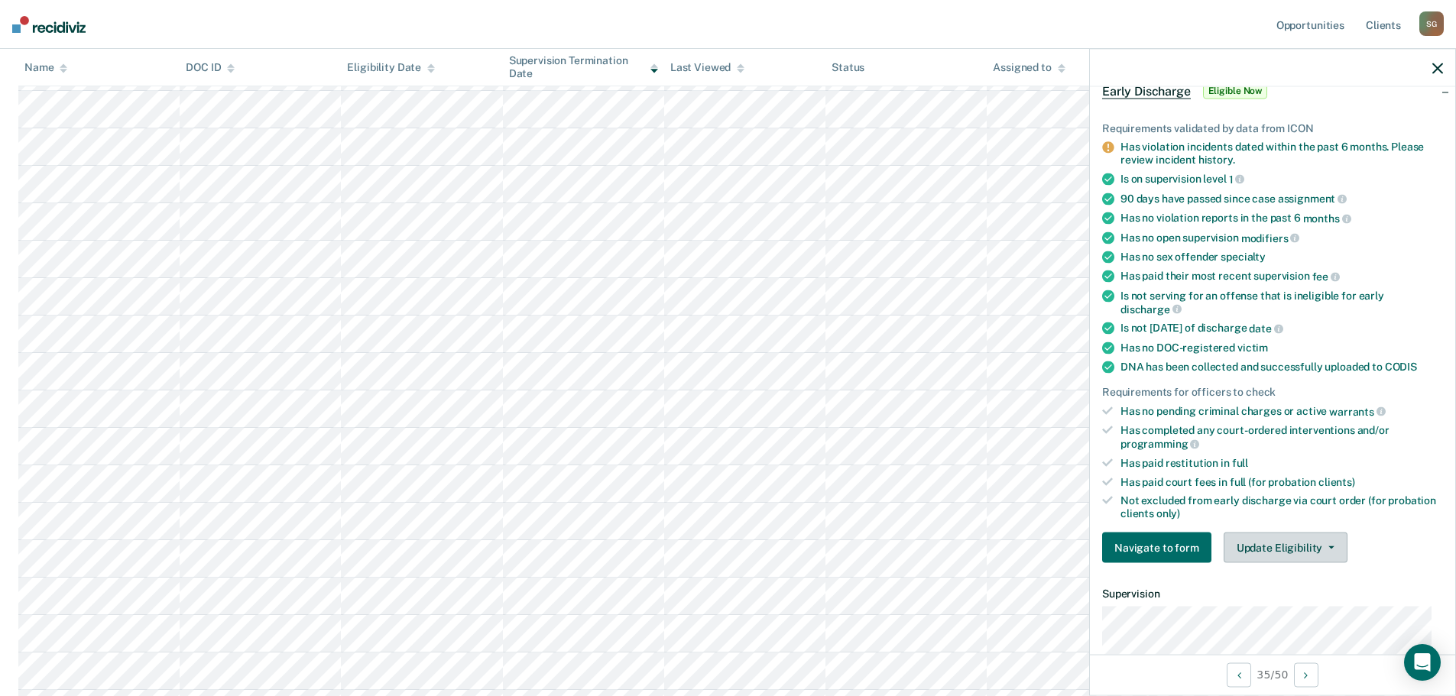
click at [1267, 553] on button "Update Eligibility" at bounding box center [1286, 548] width 124 height 31
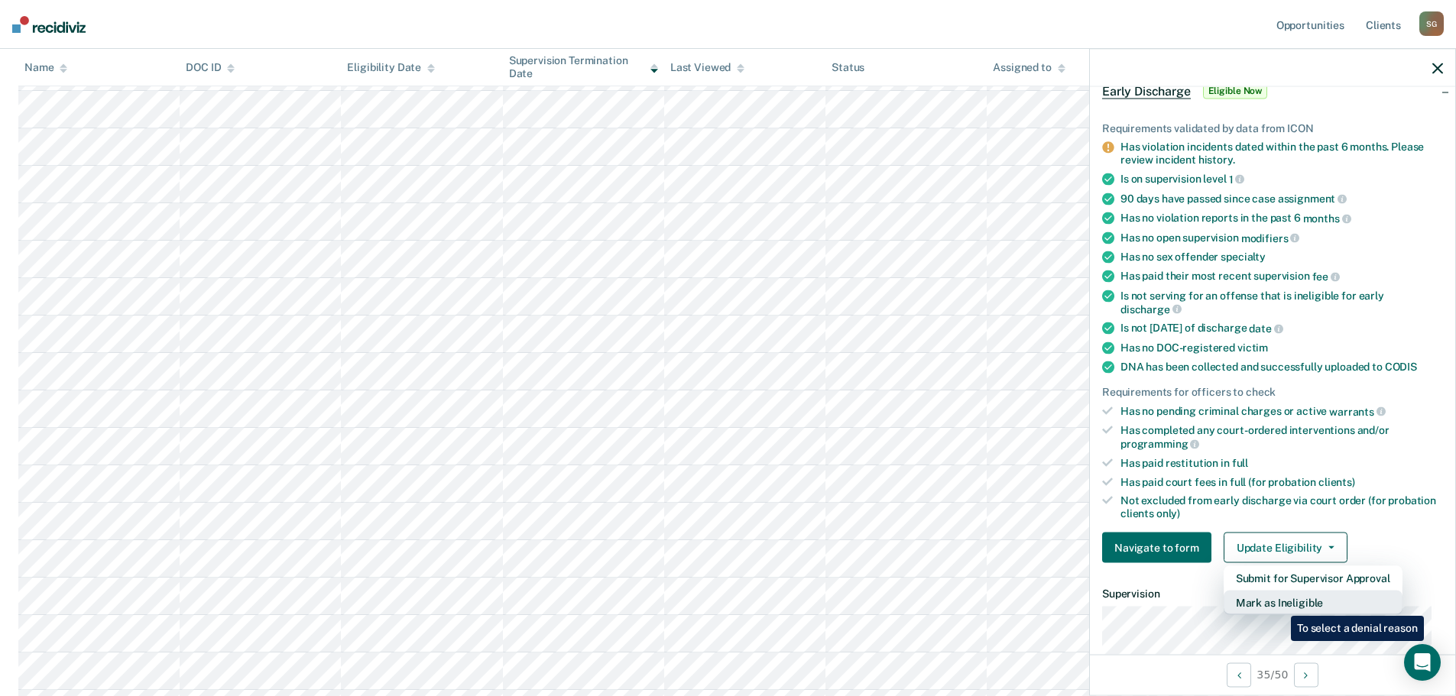
click at [1279, 605] on button "Mark as Ineligible" at bounding box center [1313, 603] width 179 height 24
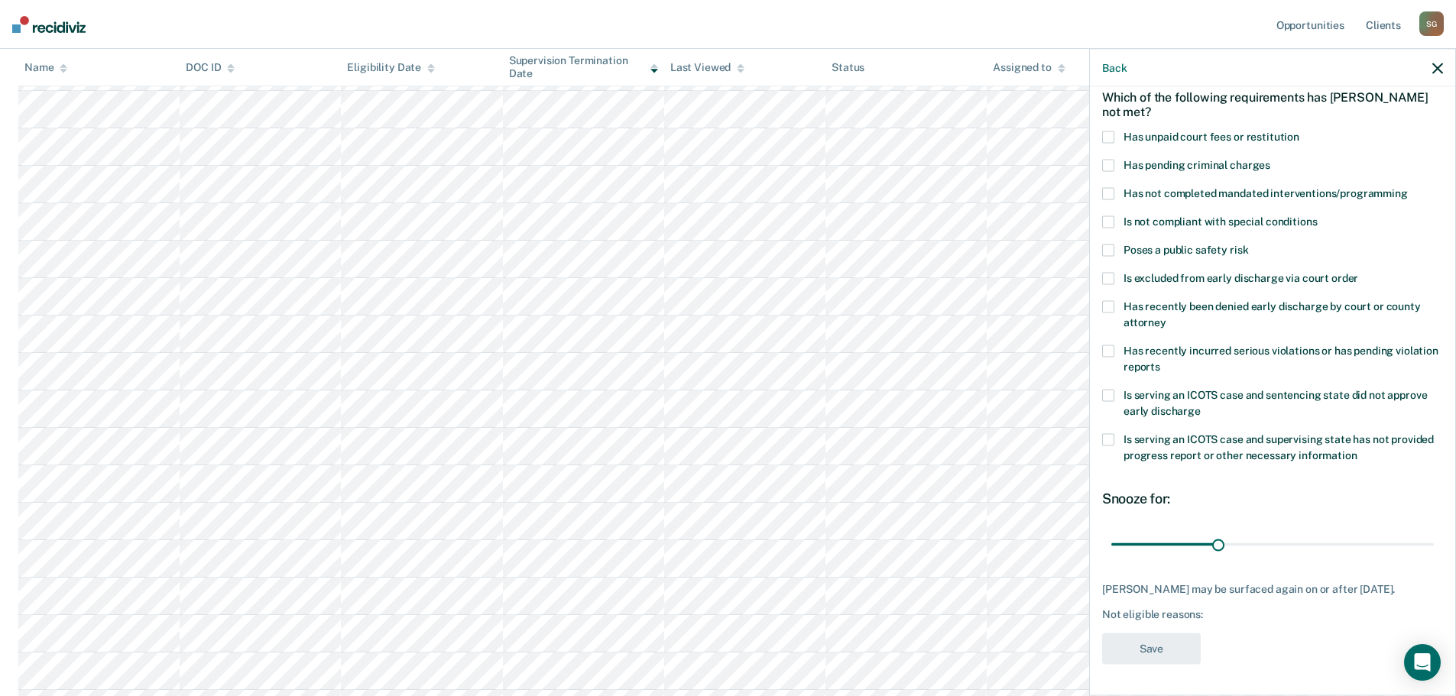
click at [1107, 345] on span at bounding box center [1108, 351] width 12 height 12
click at [1148, 659] on button "Save" at bounding box center [1151, 649] width 99 height 31
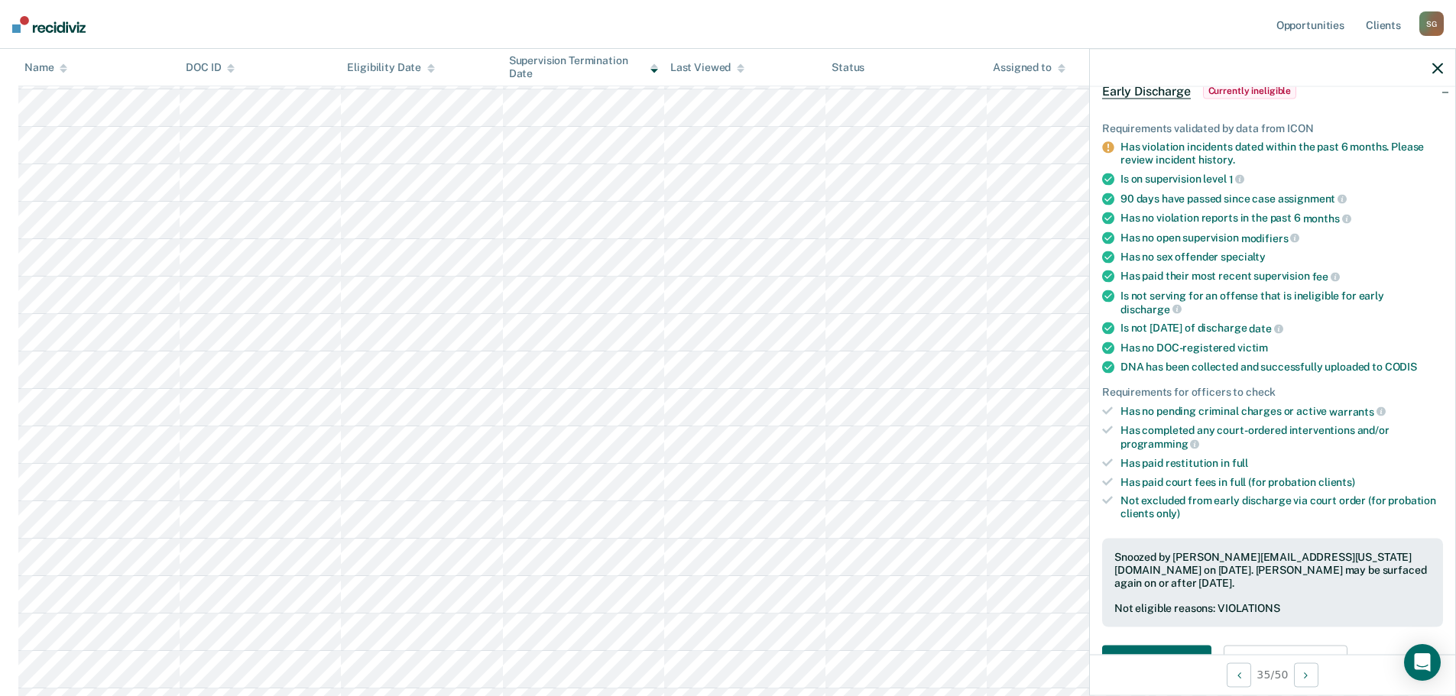
scroll to position [859, 0]
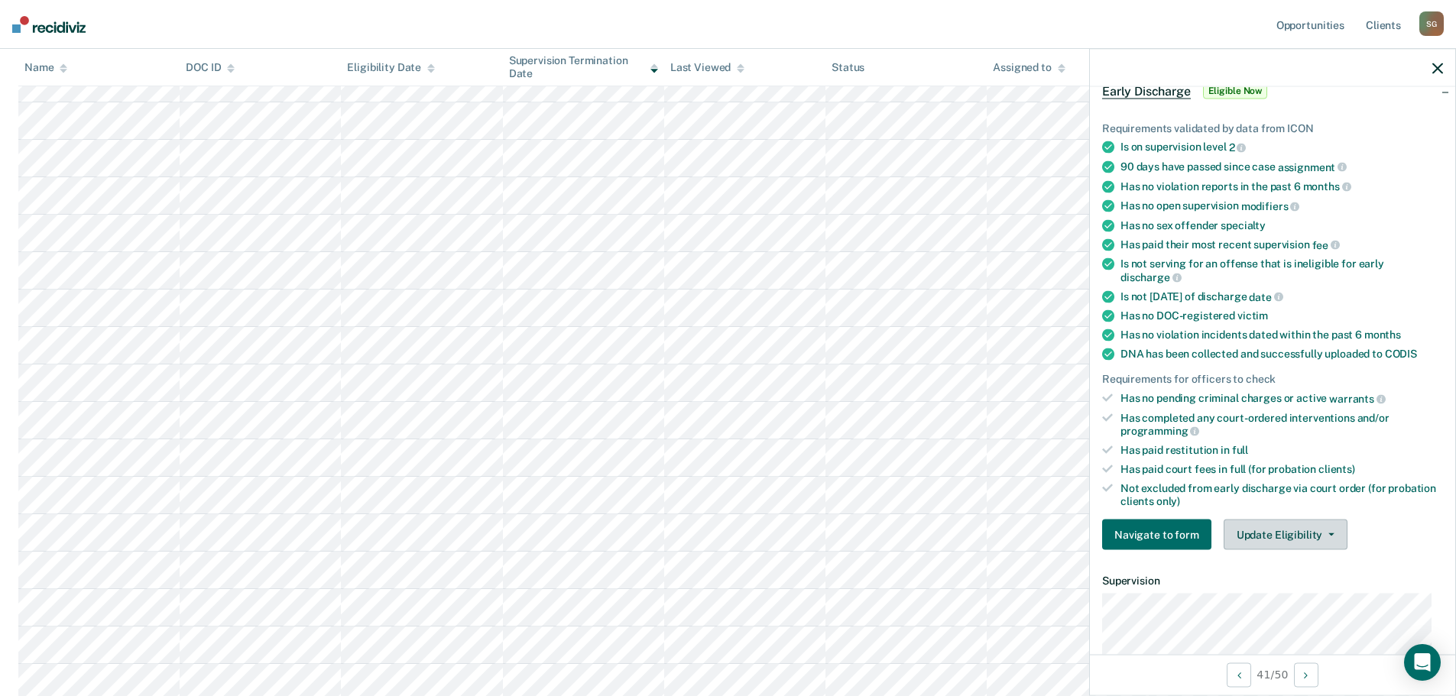
click at [1291, 538] on button "Update Eligibility" at bounding box center [1286, 535] width 124 height 31
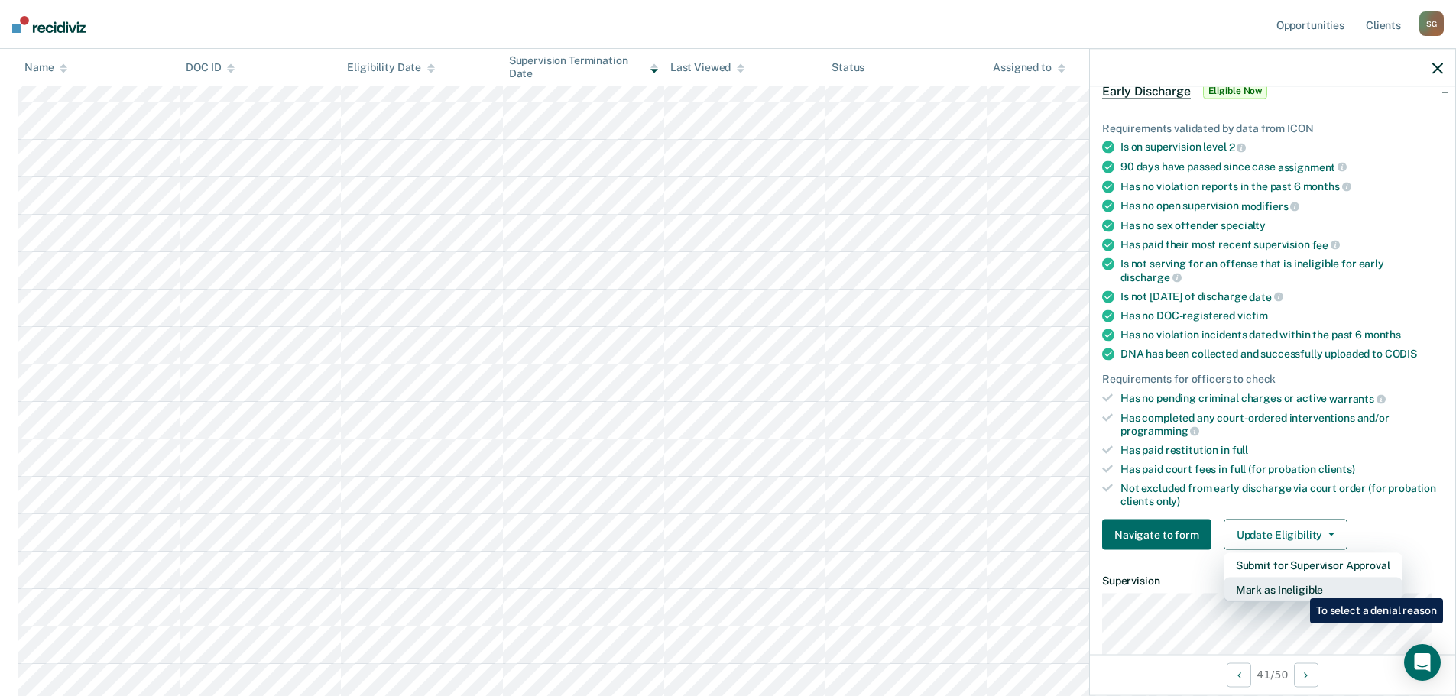
click at [1299, 587] on button "Mark as Ineligible" at bounding box center [1313, 590] width 179 height 24
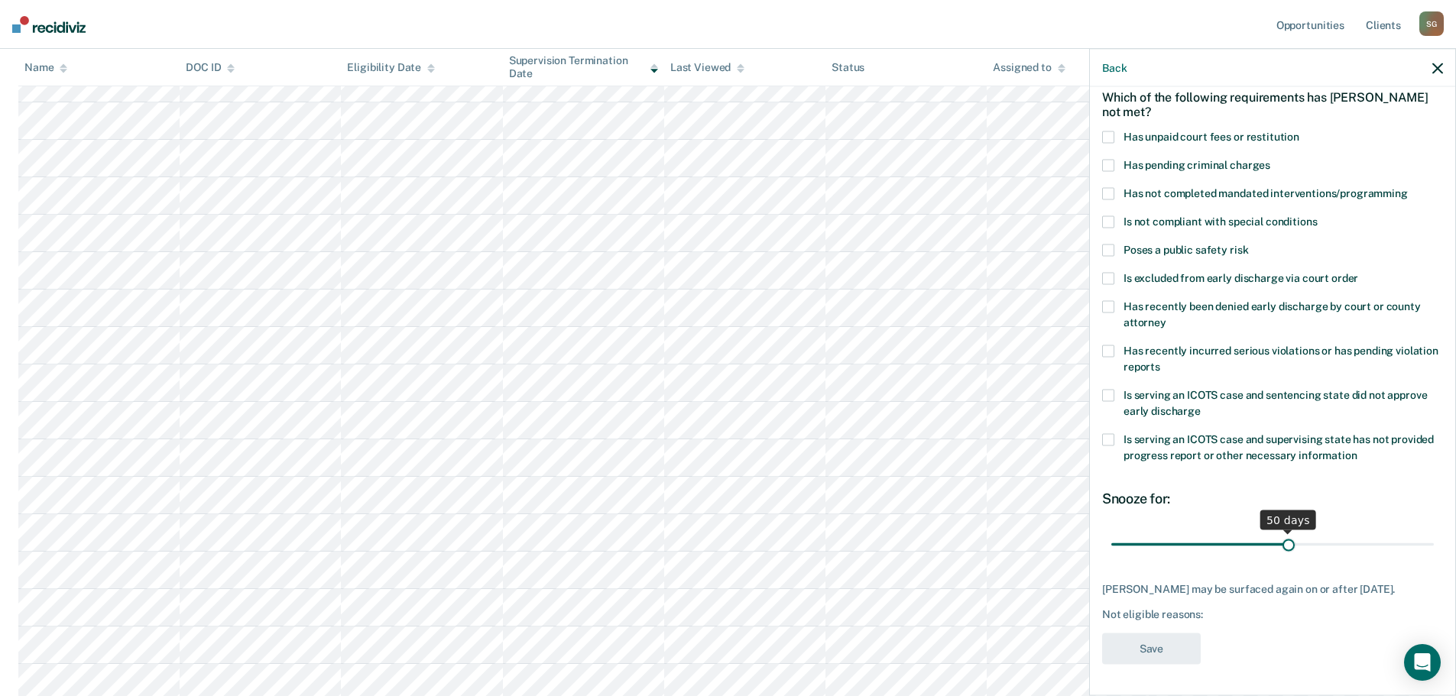
drag, startPoint x: 1216, startPoint y: 533, endPoint x: 1283, endPoint y: 530, distance: 66.6
type input "50"
click at [1283, 531] on input "range" at bounding box center [1272, 544] width 323 height 27
click at [1114, 131] on span at bounding box center [1108, 137] width 12 height 12
click at [1166, 652] on button "Save" at bounding box center [1151, 649] width 99 height 31
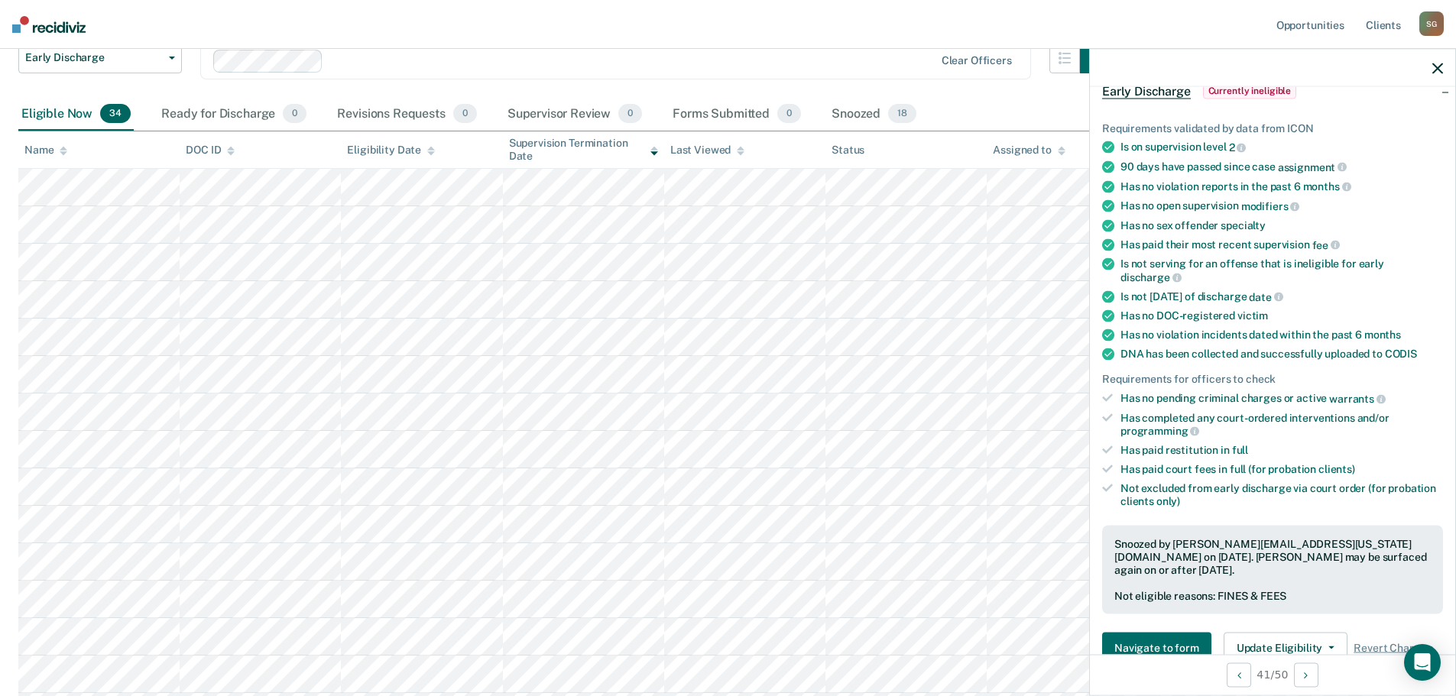
scroll to position [153, 0]
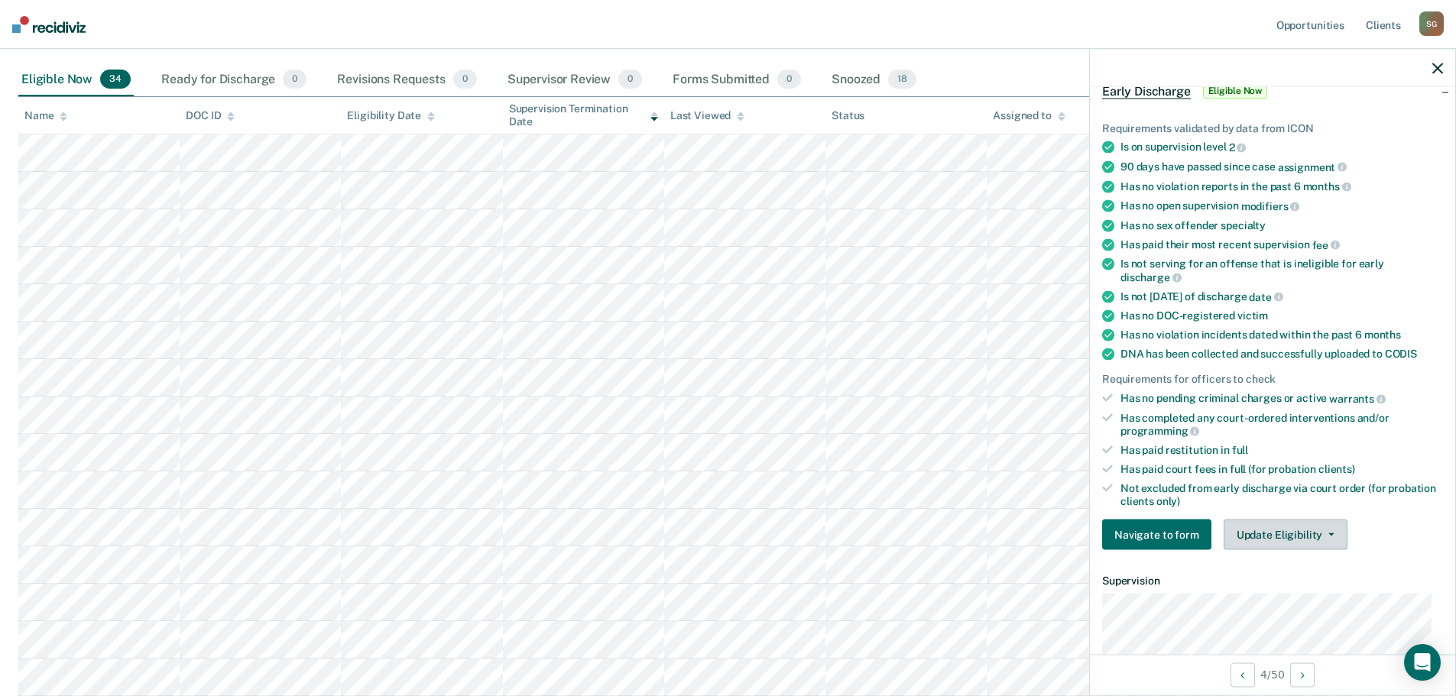
click at [1293, 542] on button "Update Eligibility" at bounding box center [1286, 535] width 124 height 31
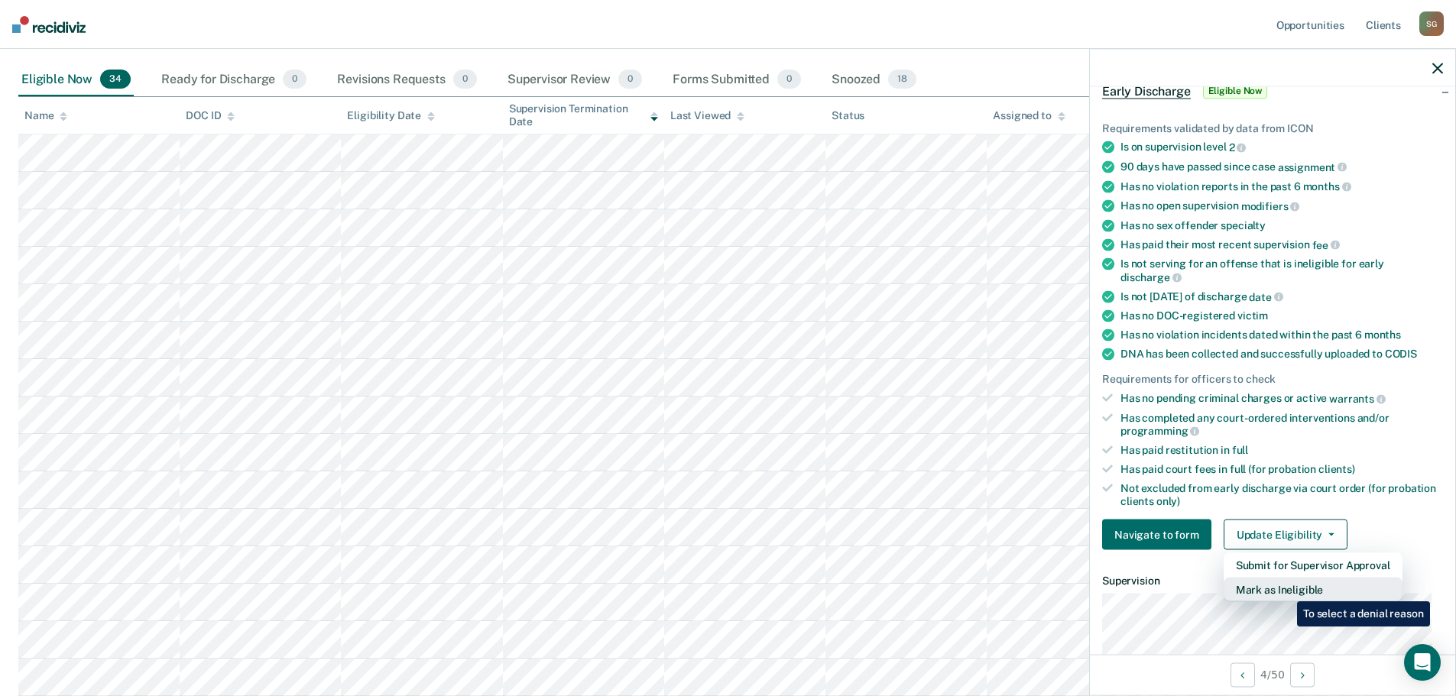
click at [1286, 590] on button "Mark as Ineligible" at bounding box center [1313, 590] width 179 height 24
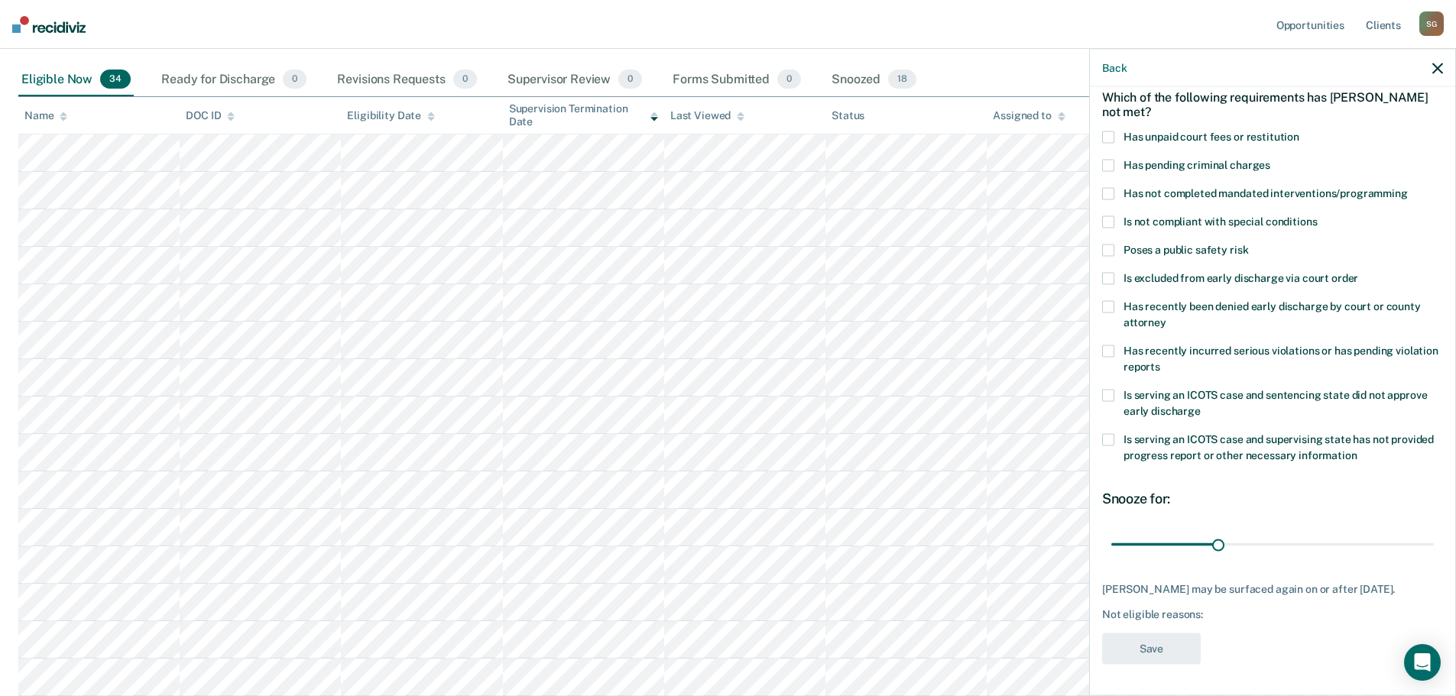
click at [1111, 131] on span at bounding box center [1108, 137] width 12 height 12
click at [1150, 652] on button "Save" at bounding box center [1151, 649] width 99 height 31
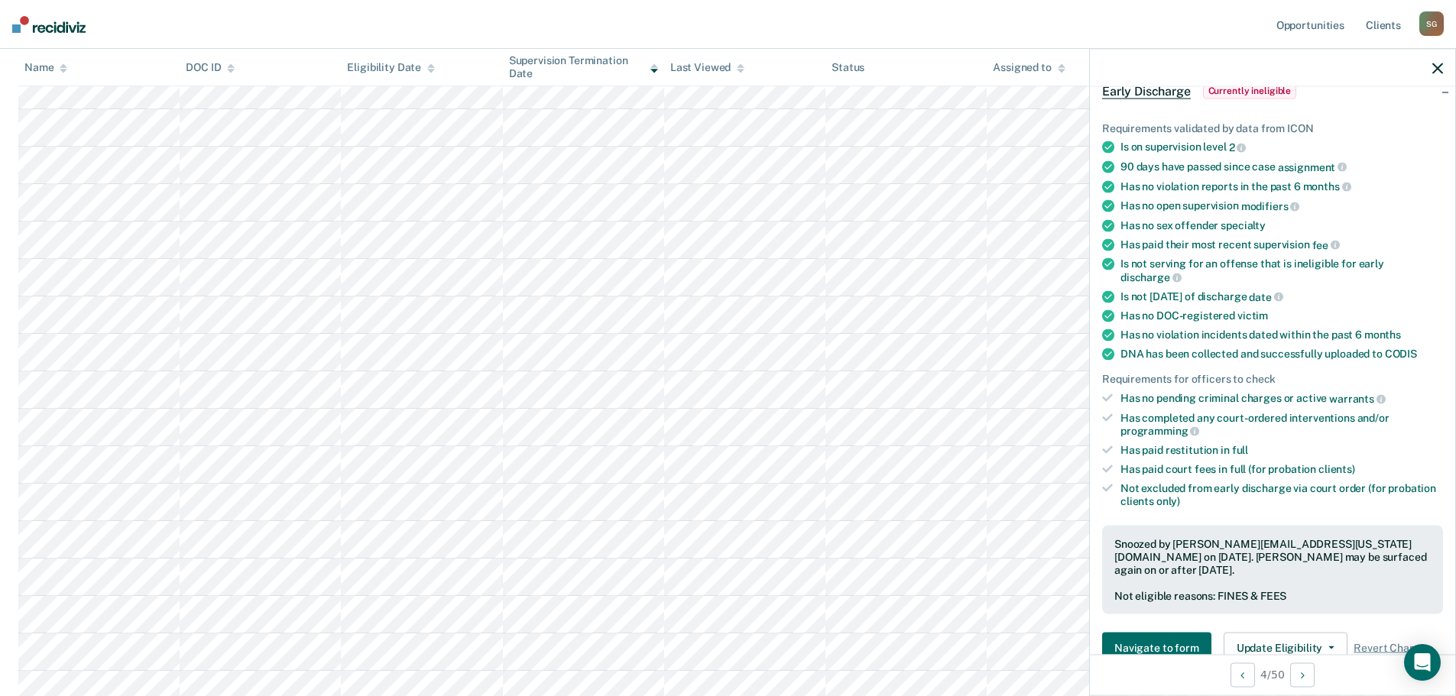
scroll to position [0, 0]
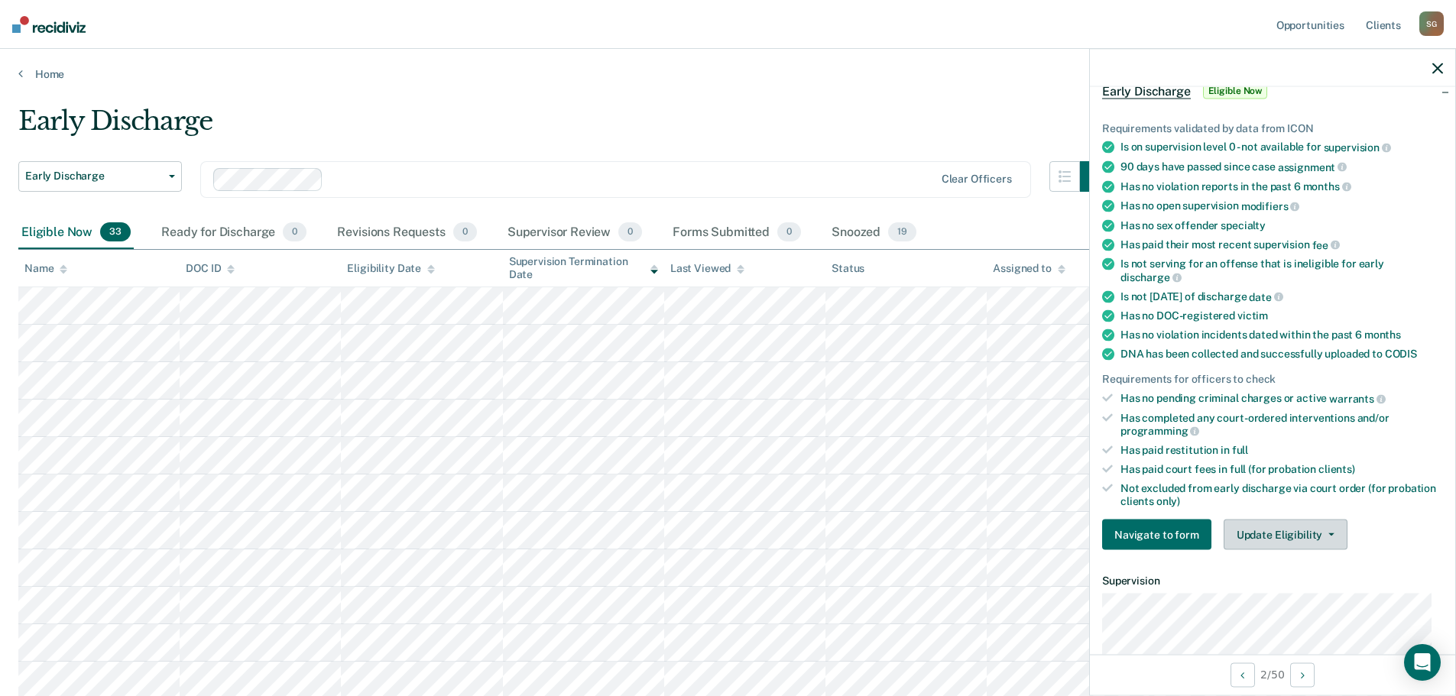
click at [1289, 537] on button "Update Eligibility" at bounding box center [1286, 535] width 124 height 31
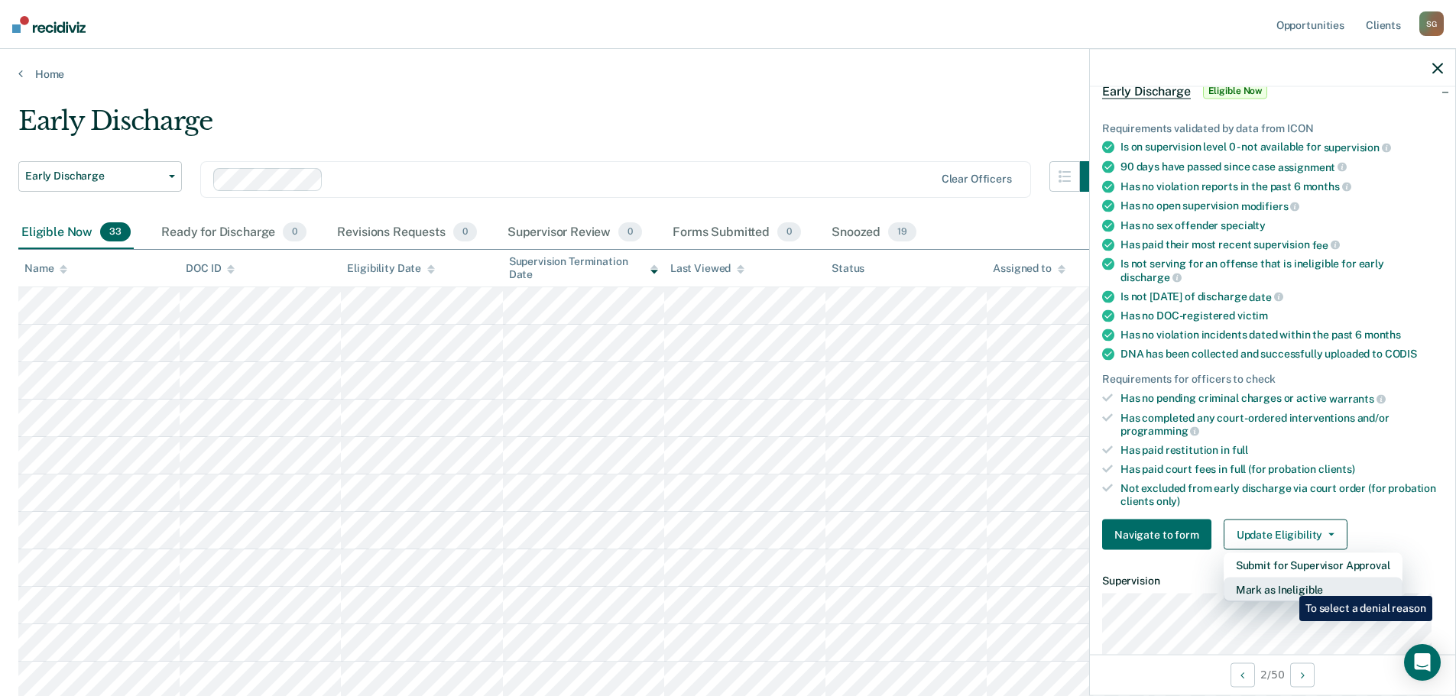
click at [1288, 585] on button "Mark as Ineligible" at bounding box center [1313, 590] width 179 height 24
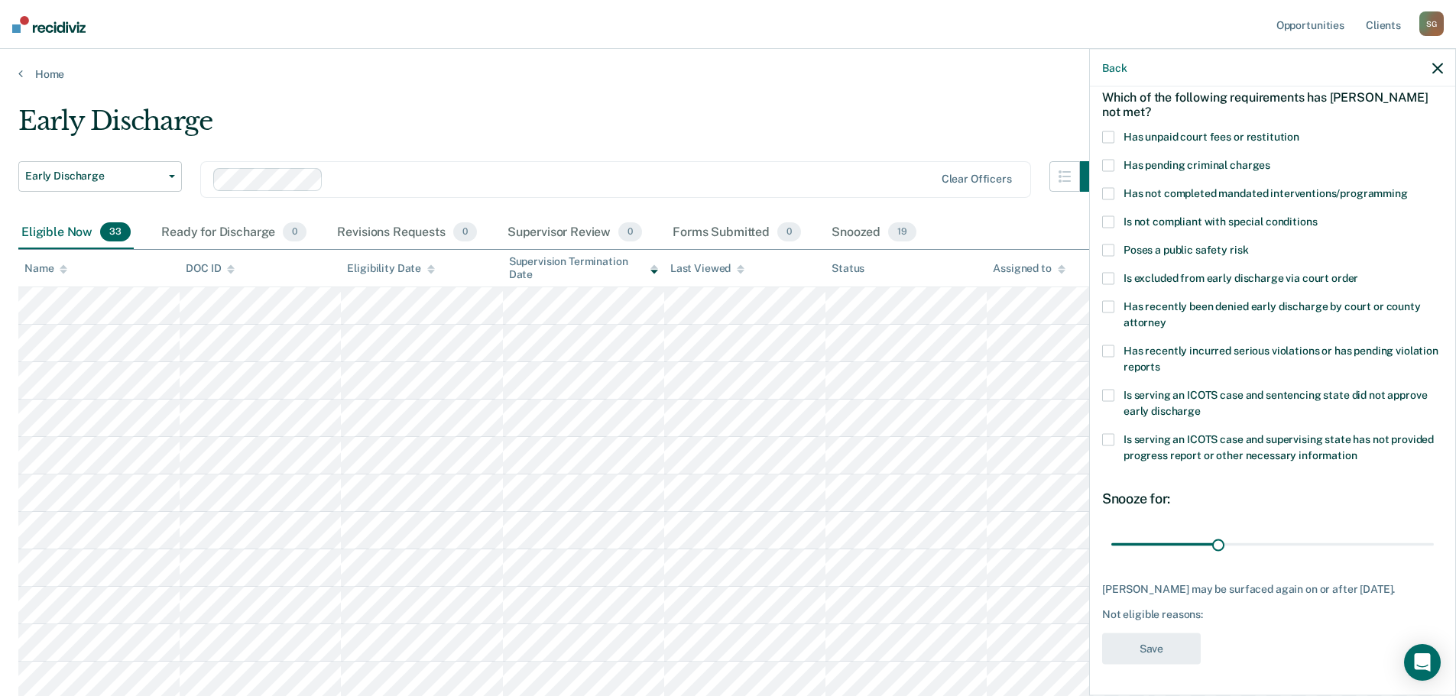
click at [1108, 131] on span at bounding box center [1108, 137] width 12 height 12
click at [1145, 650] on button "Save" at bounding box center [1151, 649] width 99 height 31
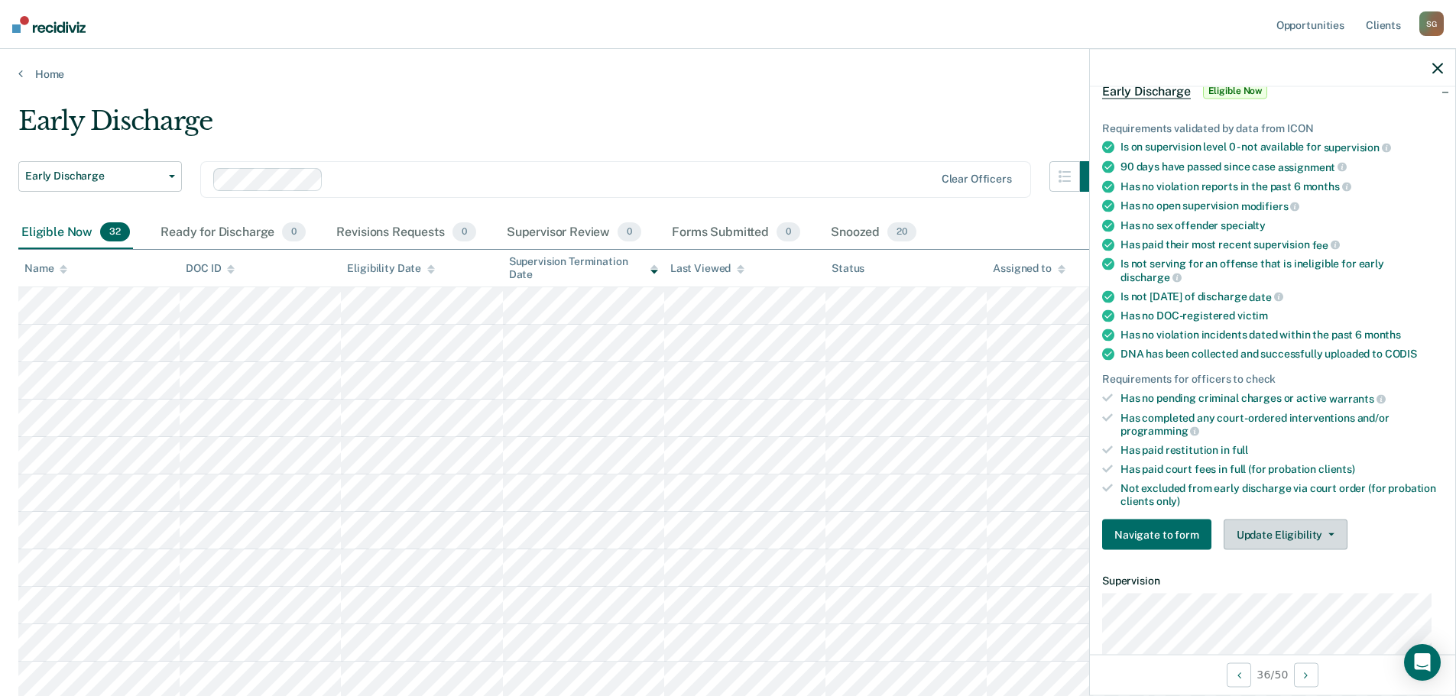
click at [1295, 540] on button "Update Eligibility" at bounding box center [1286, 535] width 124 height 31
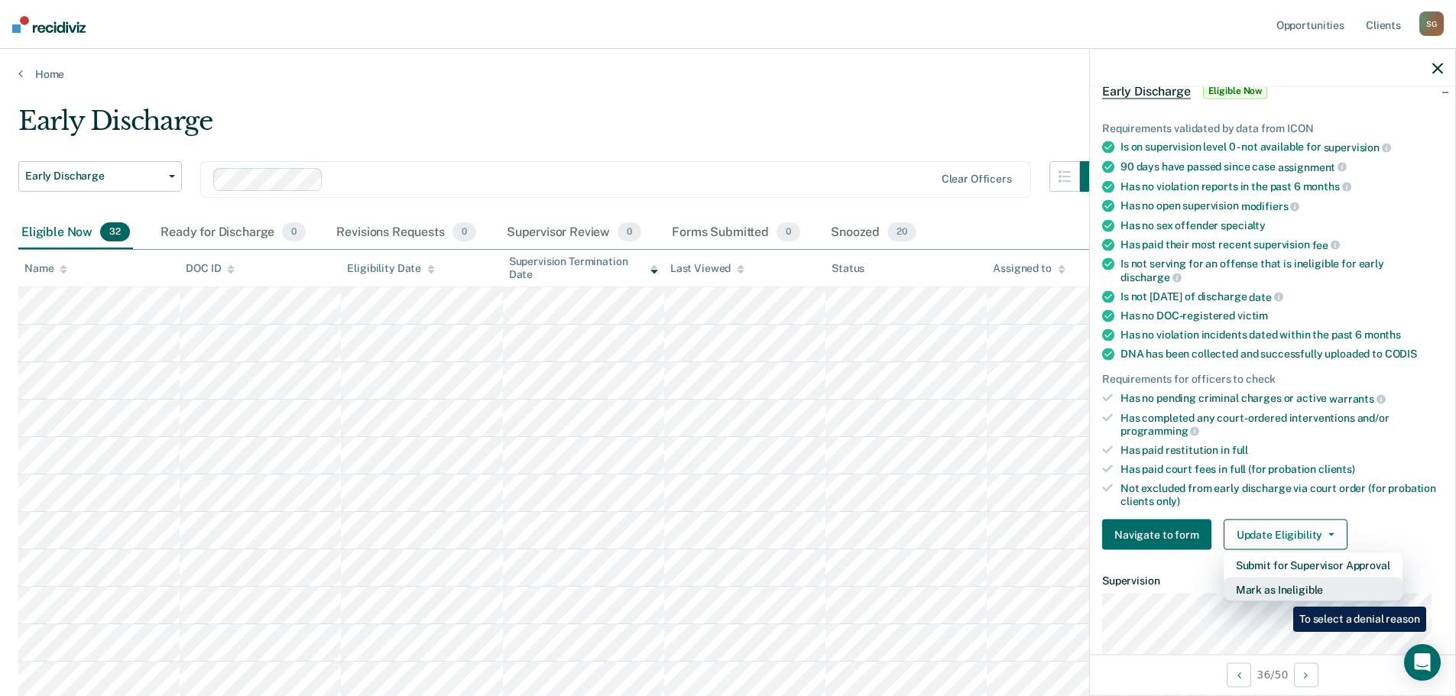
click at [1282, 595] on button "Mark as Ineligible" at bounding box center [1313, 590] width 179 height 24
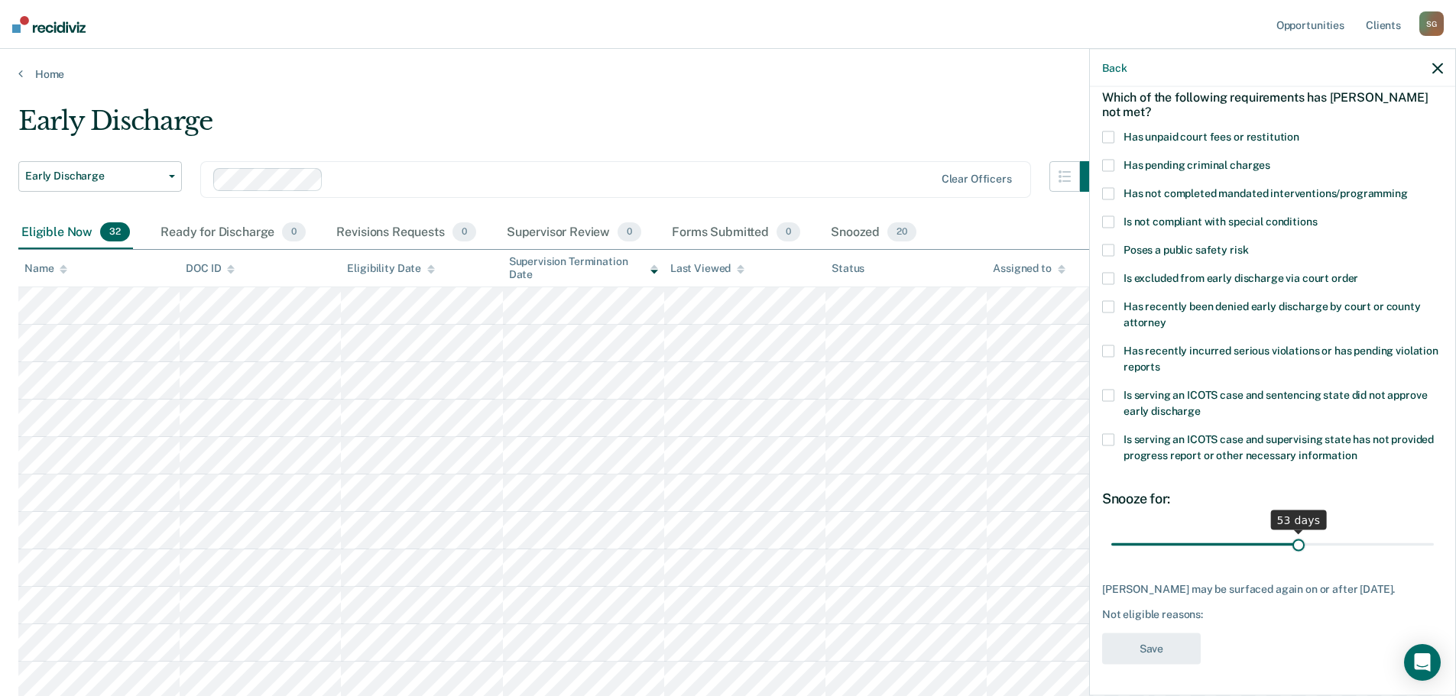
drag, startPoint x: 1216, startPoint y: 531, endPoint x: 1292, endPoint y: 525, distance: 76.7
click at [1292, 531] on input "range" at bounding box center [1272, 544] width 323 height 27
drag, startPoint x: 1295, startPoint y: 533, endPoint x: 1283, endPoint y: 537, distance: 12.6
type input "50"
click at [1283, 537] on input "range" at bounding box center [1272, 544] width 323 height 27
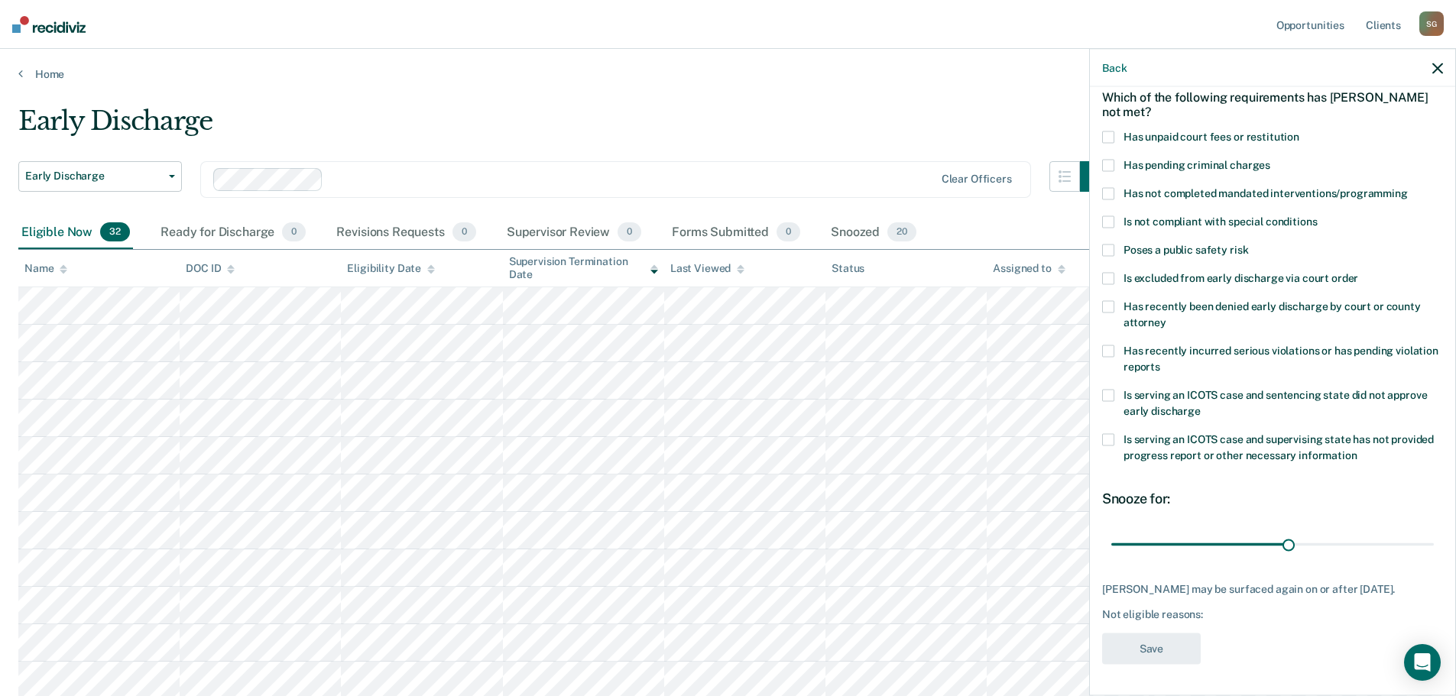
click at [1108, 131] on span at bounding box center [1108, 137] width 12 height 12
click at [1168, 649] on button "Save" at bounding box center [1151, 649] width 99 height 31
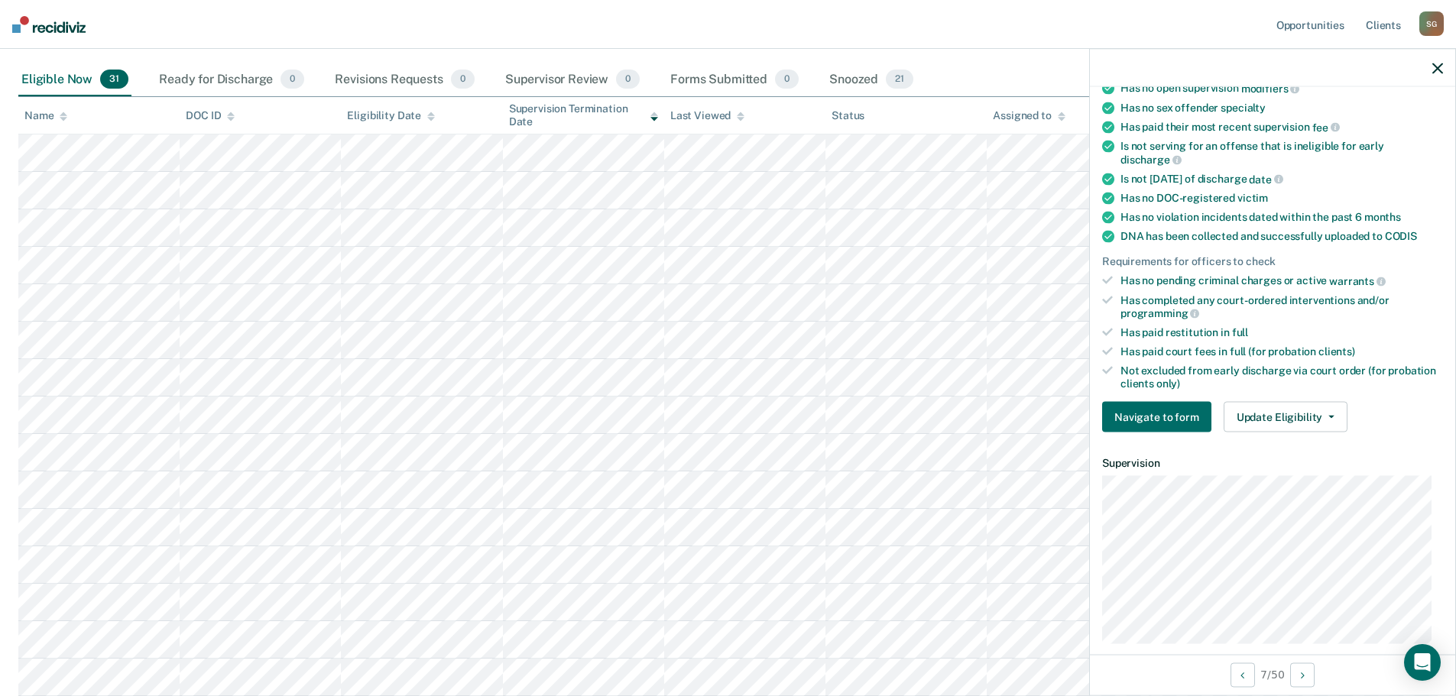
scroll to position [236, 0]
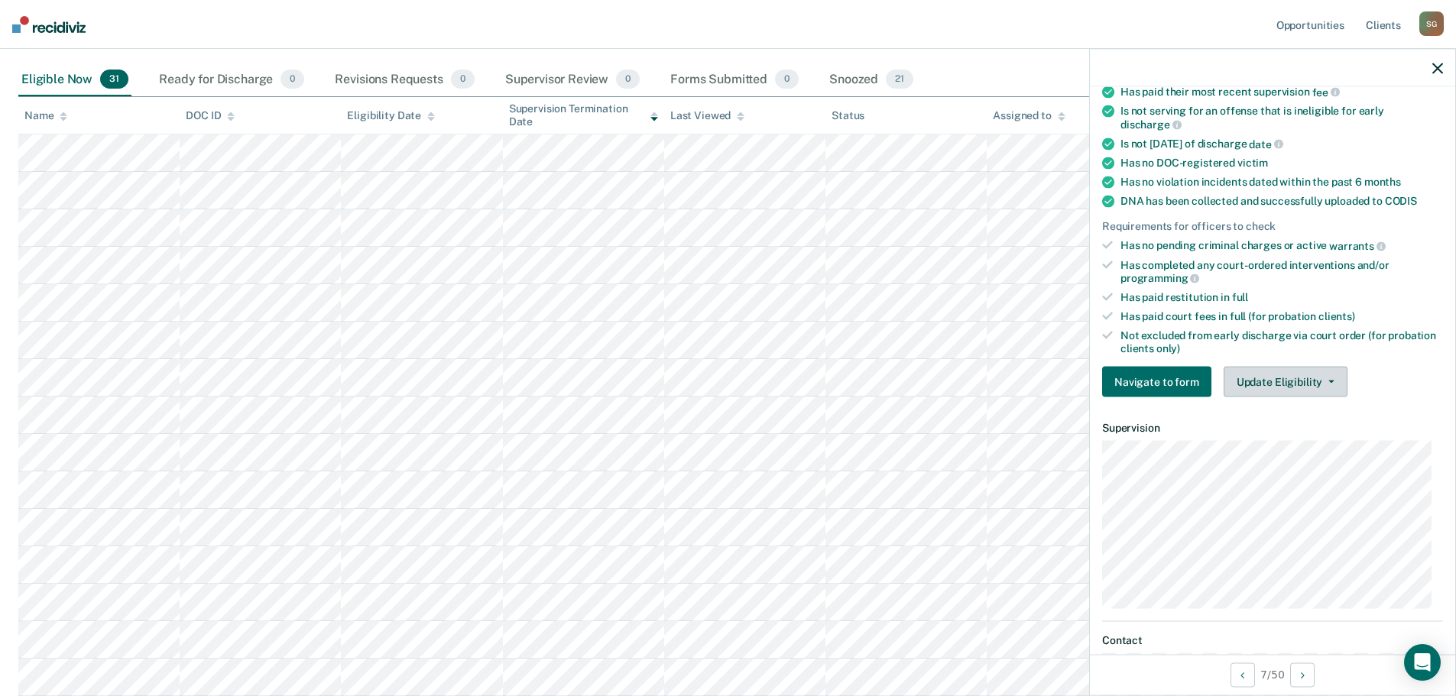
click at [1270, 382] on button "Update Eligibility" at bounding box center [1286, 382] width 124 height 31
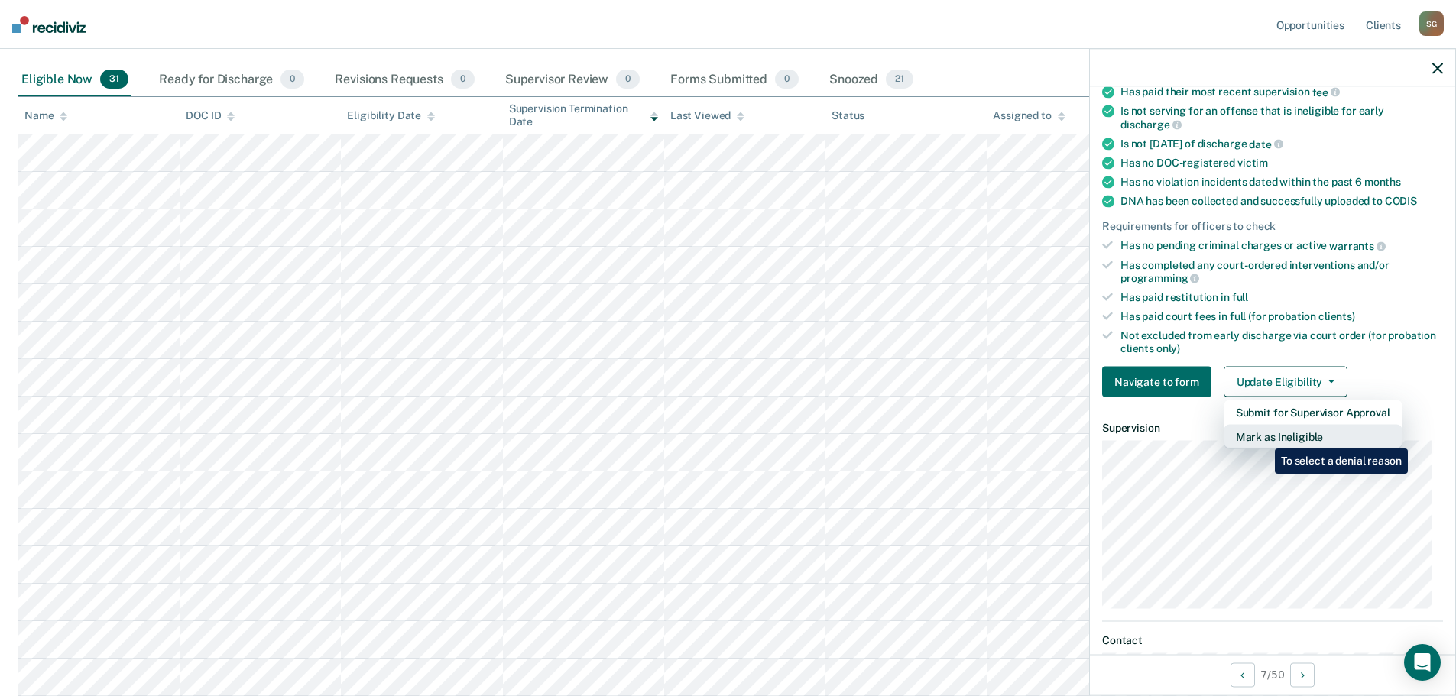
click at [1263, 437] on button "Mark as Ineligible" at bounding box center [1313, 437] width 179 height 24
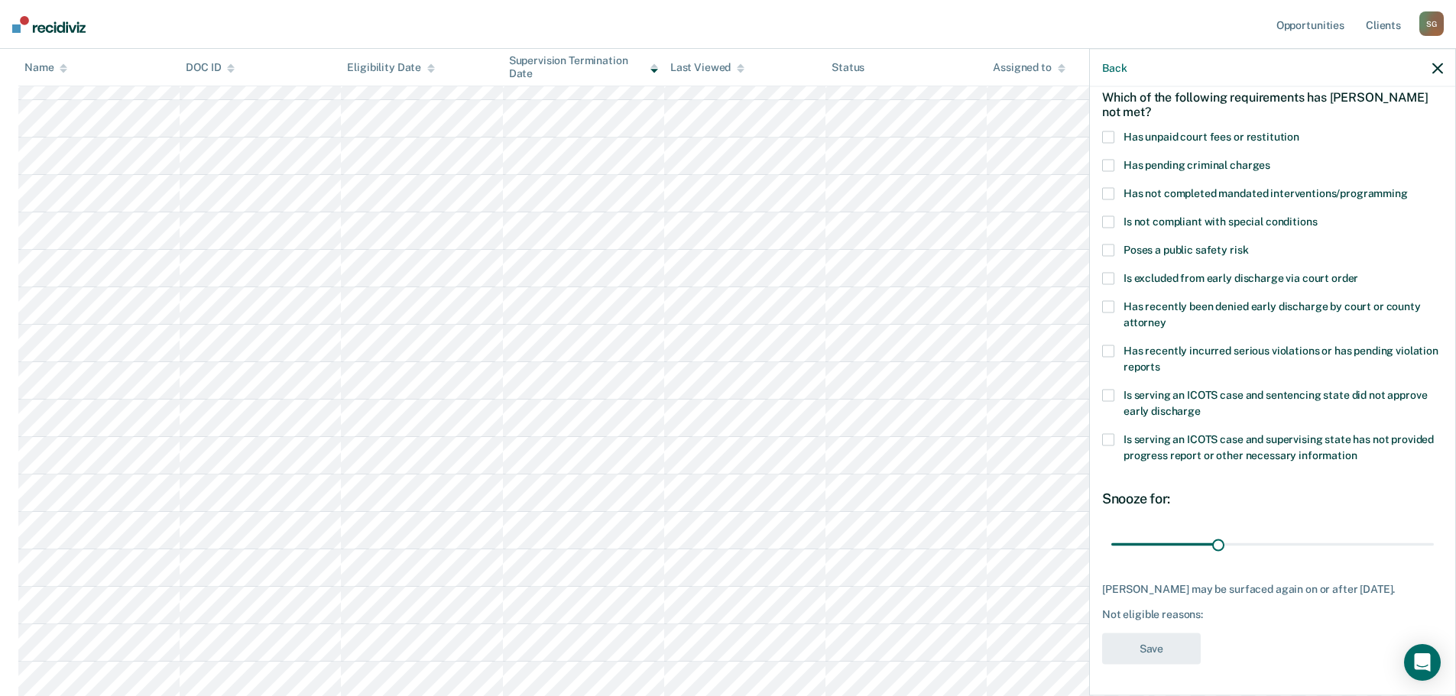
scroll to position [382, 0]
drag, startPoint x: 1213, startPoint y: 530, endPoint x: 1273, endPoint y: 528, distance: 59.6
type input "47"
click at [1273, 531] on input "range" at bounding box center [1272, 544] width 323 height 27
click at [1106, 131] on span at bounding box center [1108, 137] width 12 height 12
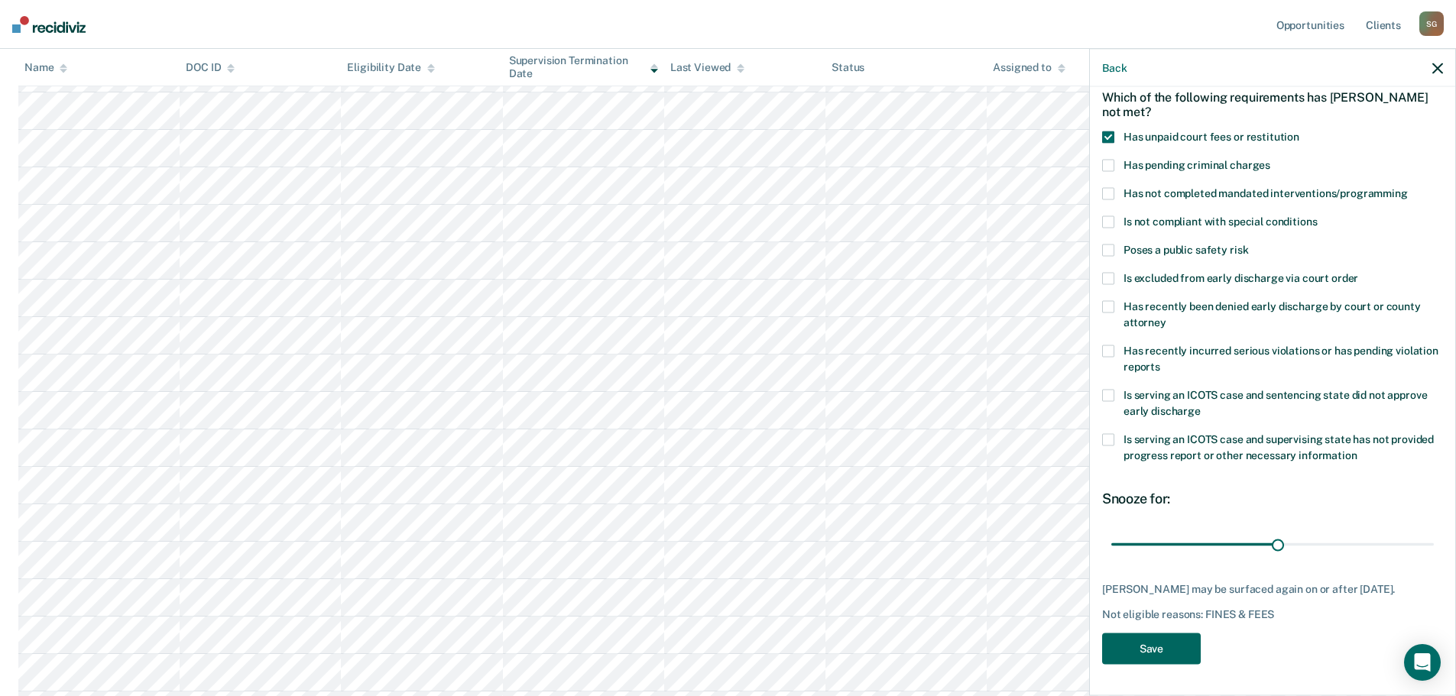
click at [1159, 644] on button "Save" at bounding box center [1151, 649] width 99 height 31
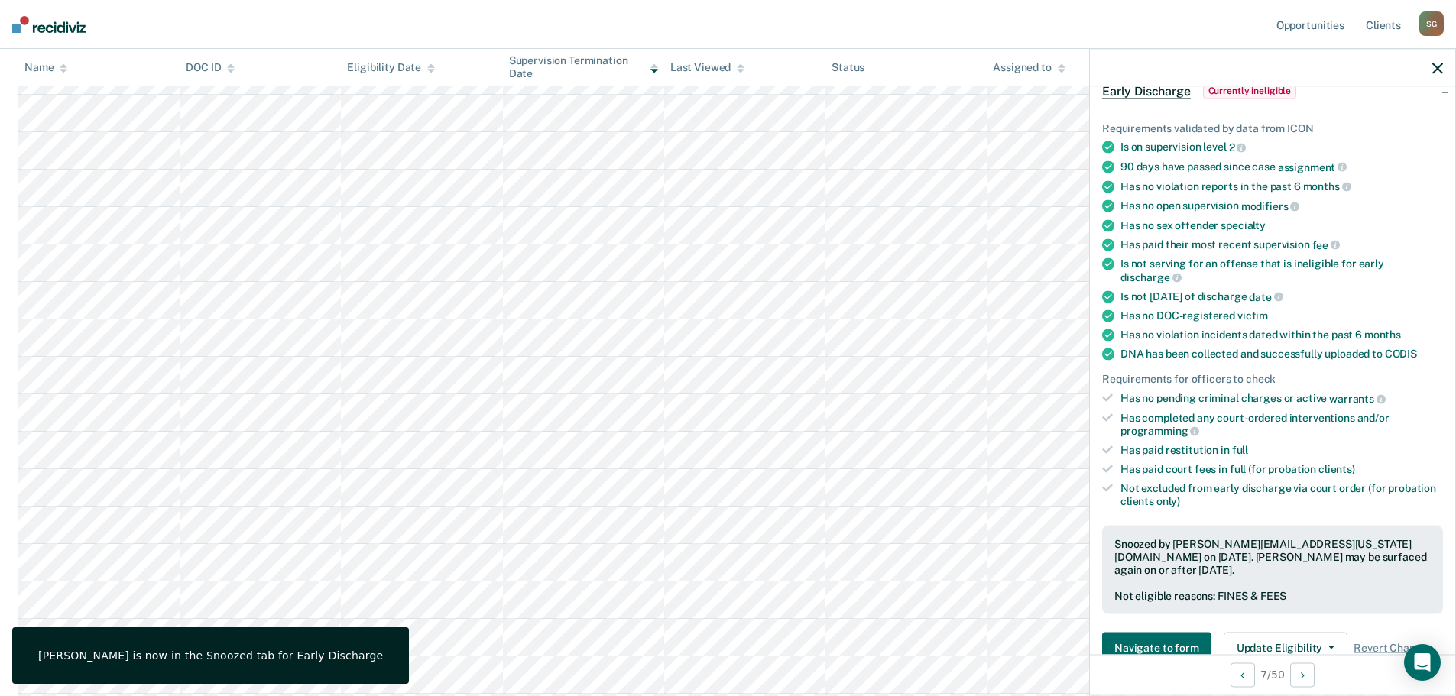
scroll to position [306, 0]
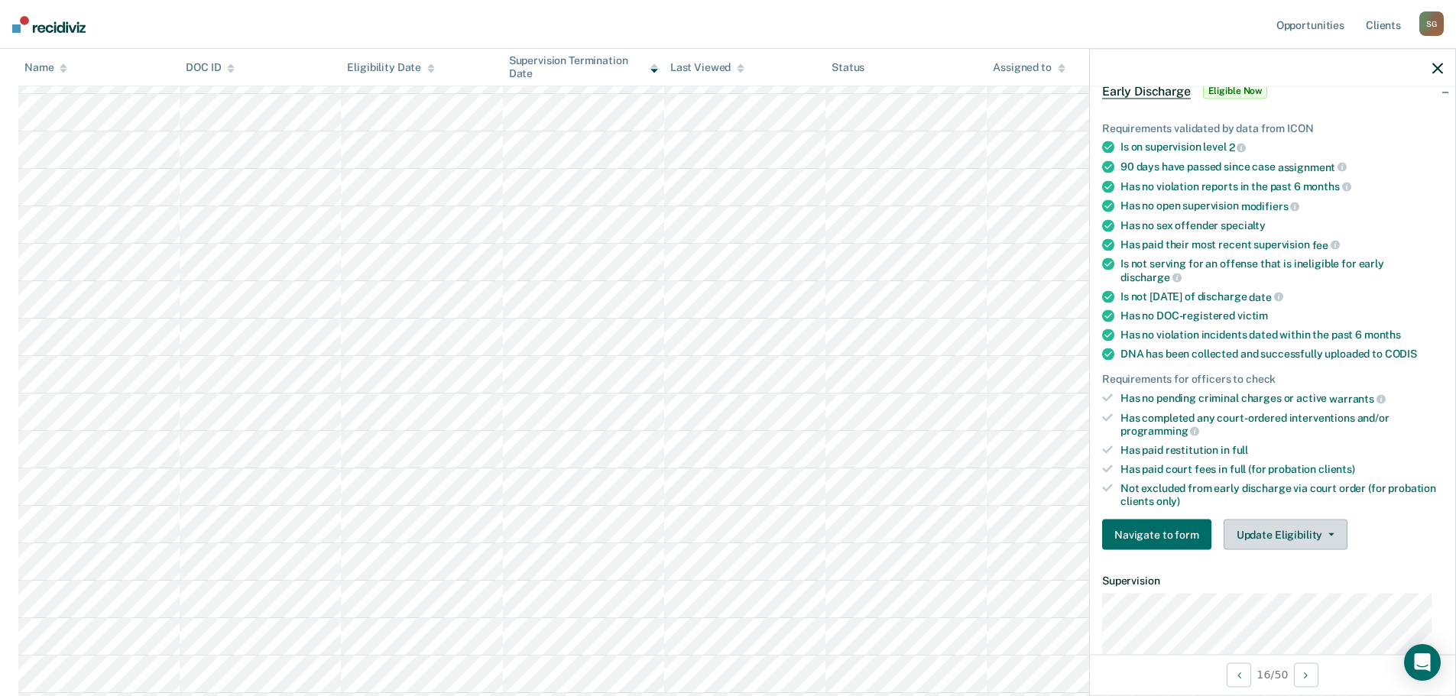
drag, startPoint x: 1290, startPoint y: 535, endPoint x: 1281, endPoint y: 544, distance: 13.0
click at [1290, 535] on button "Update Eligibility" at bounding box center [1286, 535] width 124 height 31
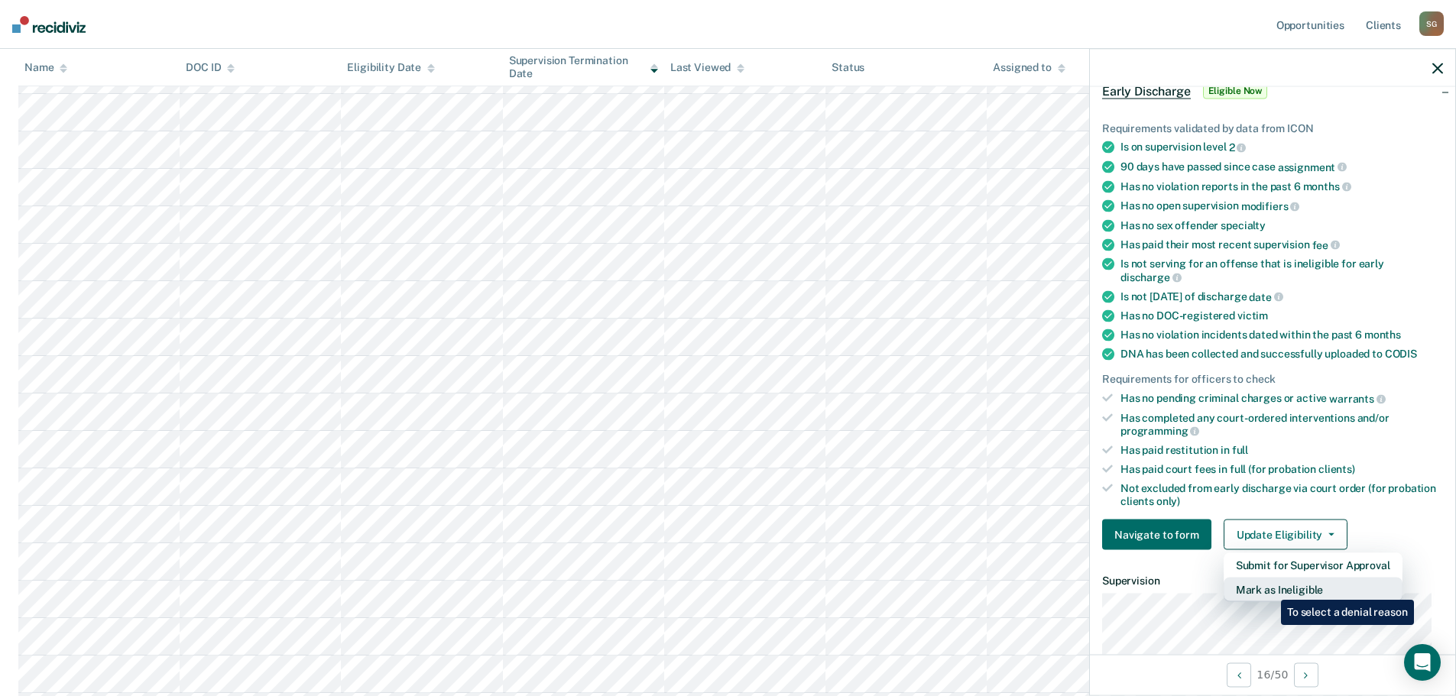
click at [1269, 589] on button "Mark as Ineligible" at bounding box center [1313, 590] width 179 height 24
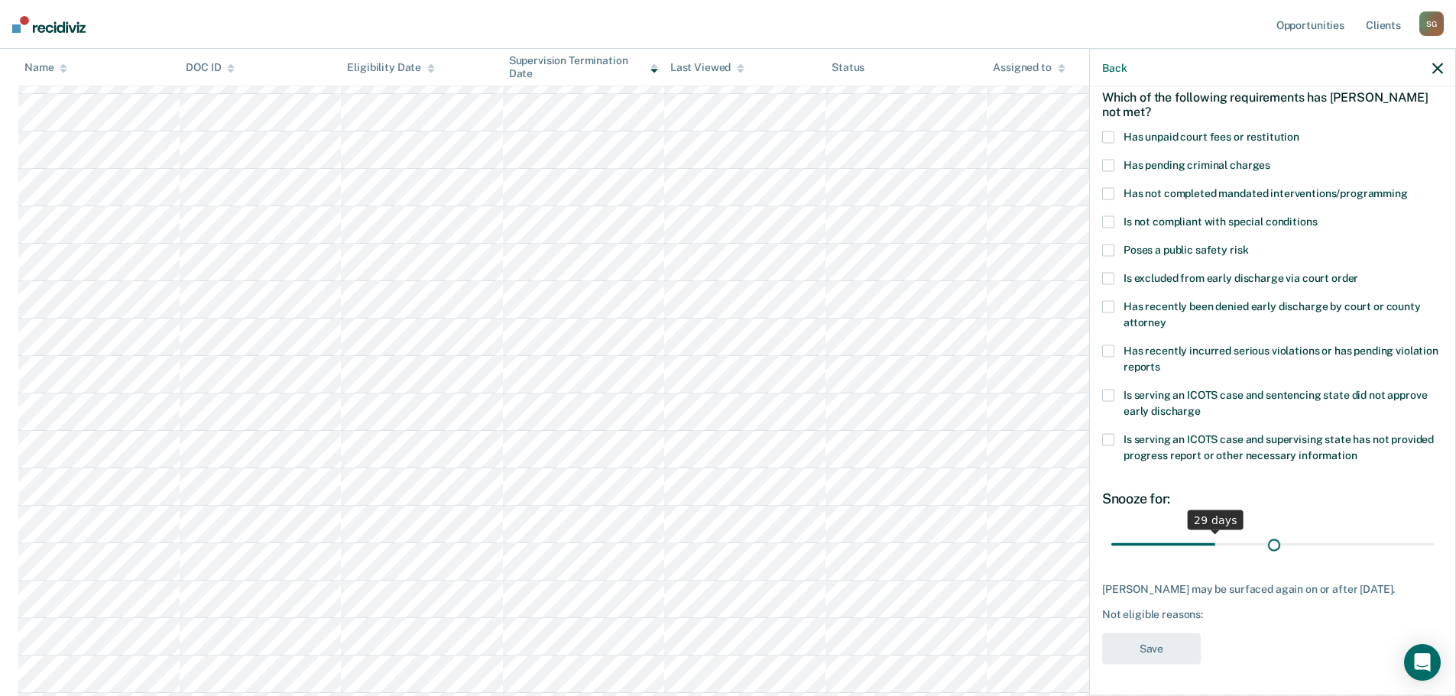
scroll to position [70, 0]
drag, startPoint x: 1211, startPoint y: 536, endPoint x: 1318, endPoint y: 533, distance: 106.3
type input "61"
click at [1318, 533] on input "range" at bounding box center [1272, 546] width 323 height 27
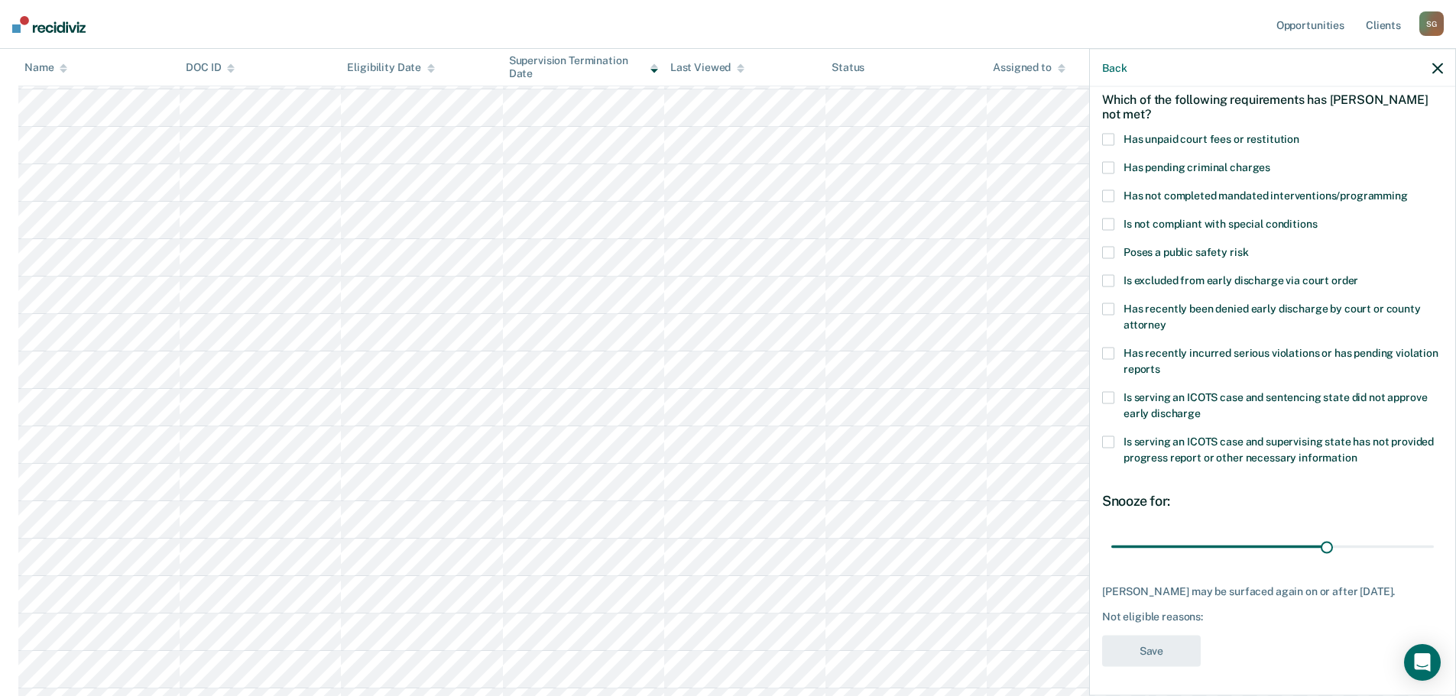
click at [1108, 135] on span at bounding box center [1108, 140] width 12 height 12
click at [1164, 650] on button "Save" at bounding box center [1151, 651] width 99 height 31
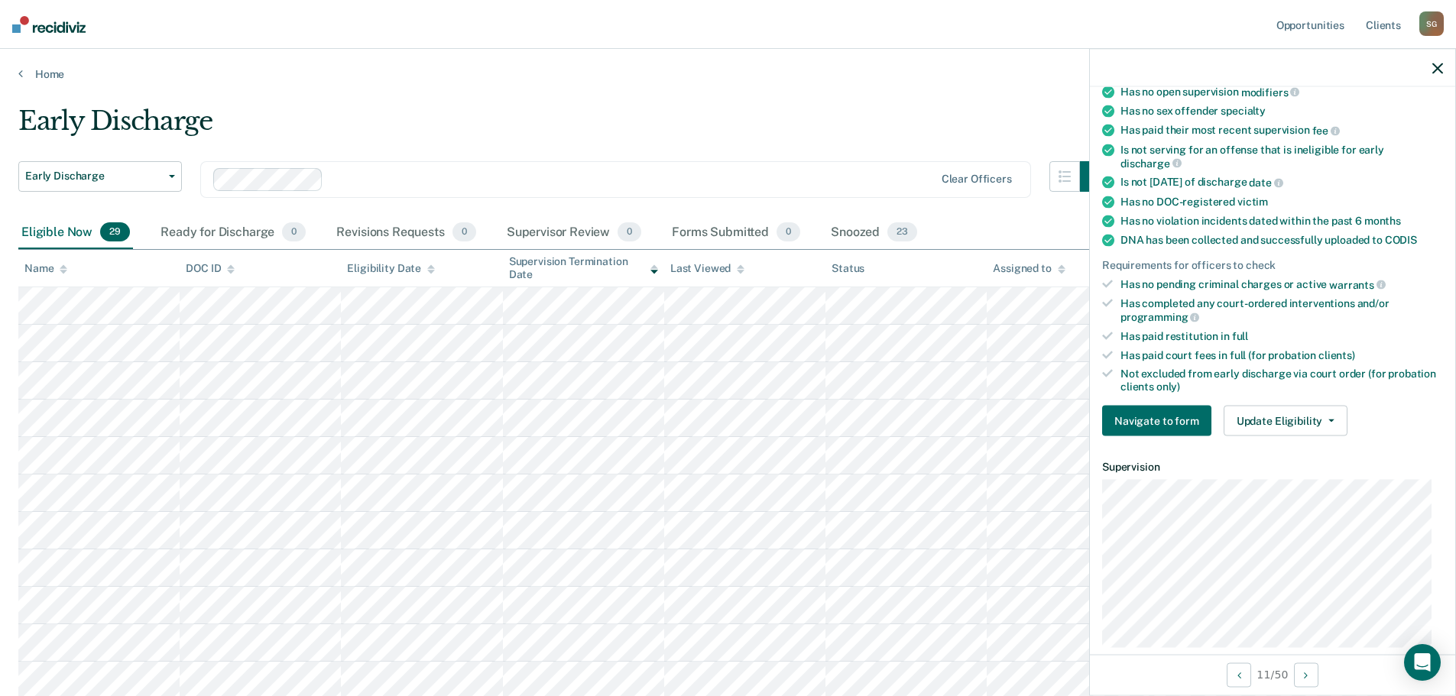
scroll to position [261, 0]
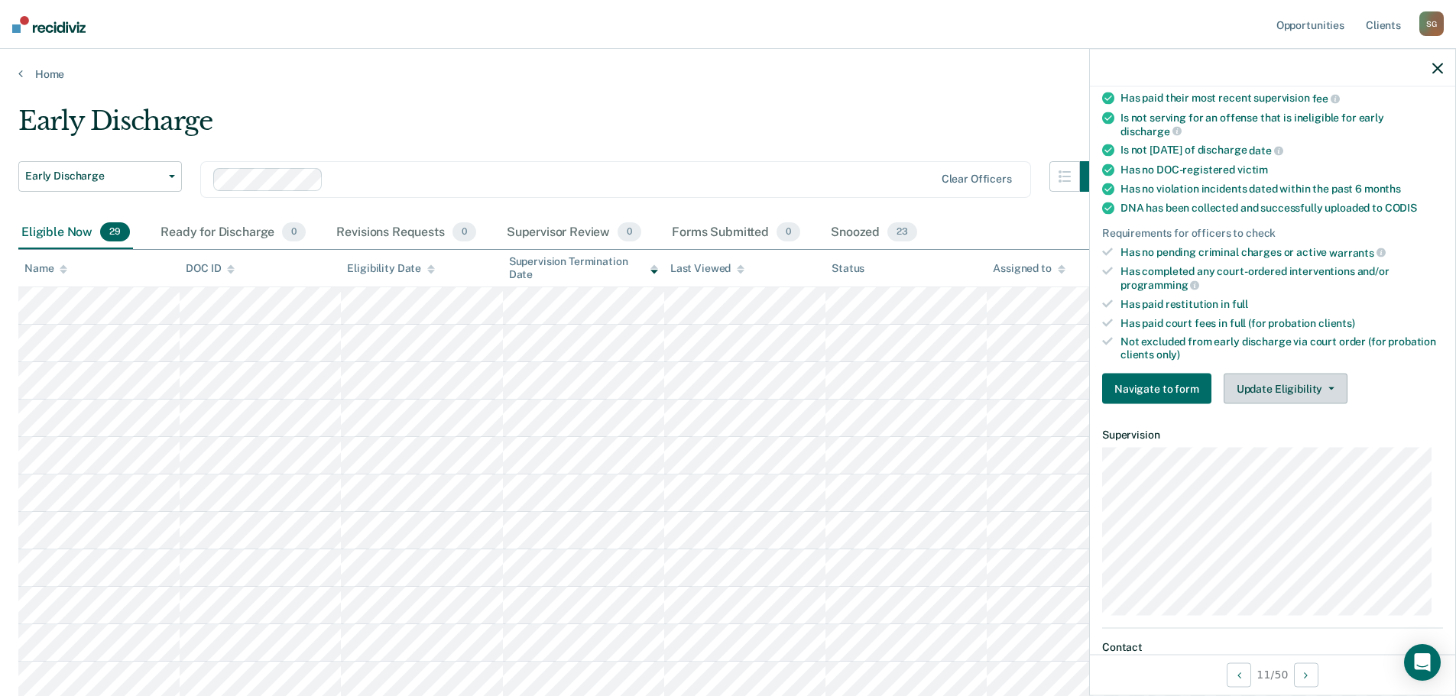
click at [1298, 385] on button "Update Eligibility" at bounding box center [1286, 389] width 124 height 31
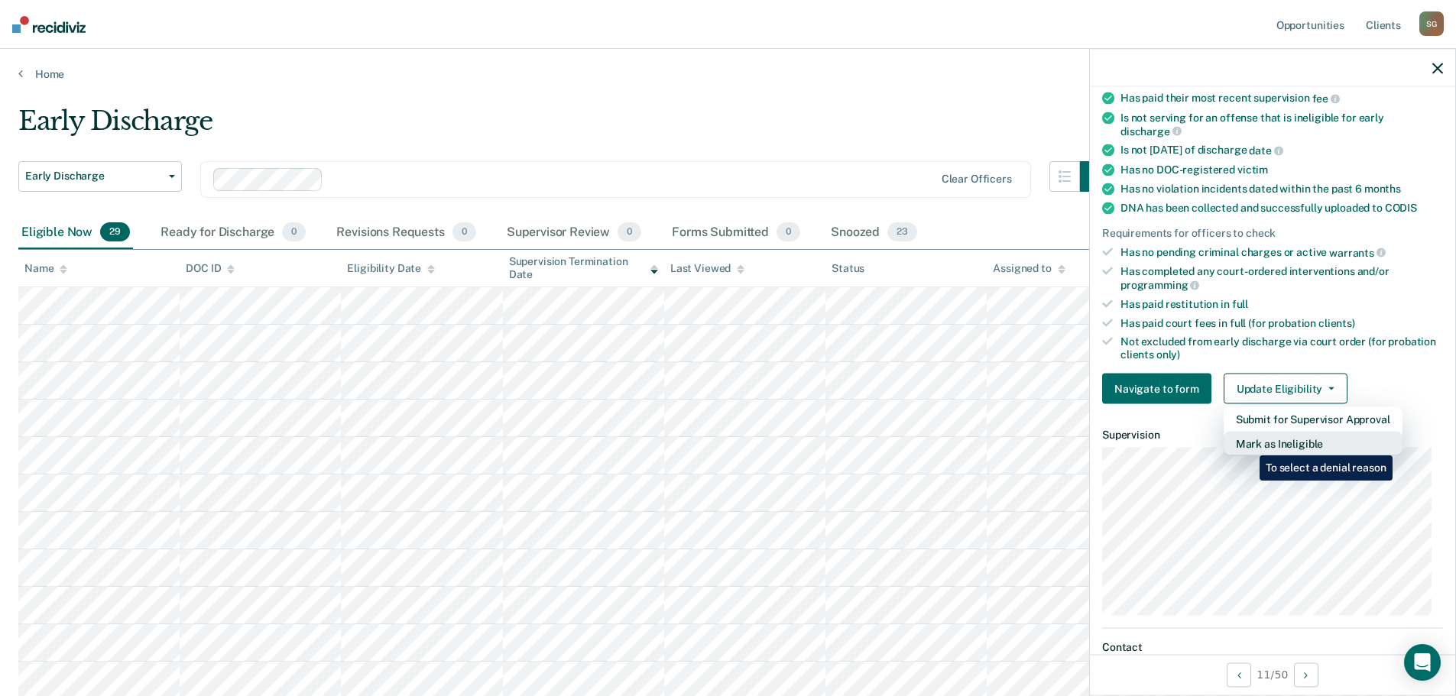
click at [1248, 444] on button "Mark as Ineligible" at bounding box center [1313, 444] width 179 height 24
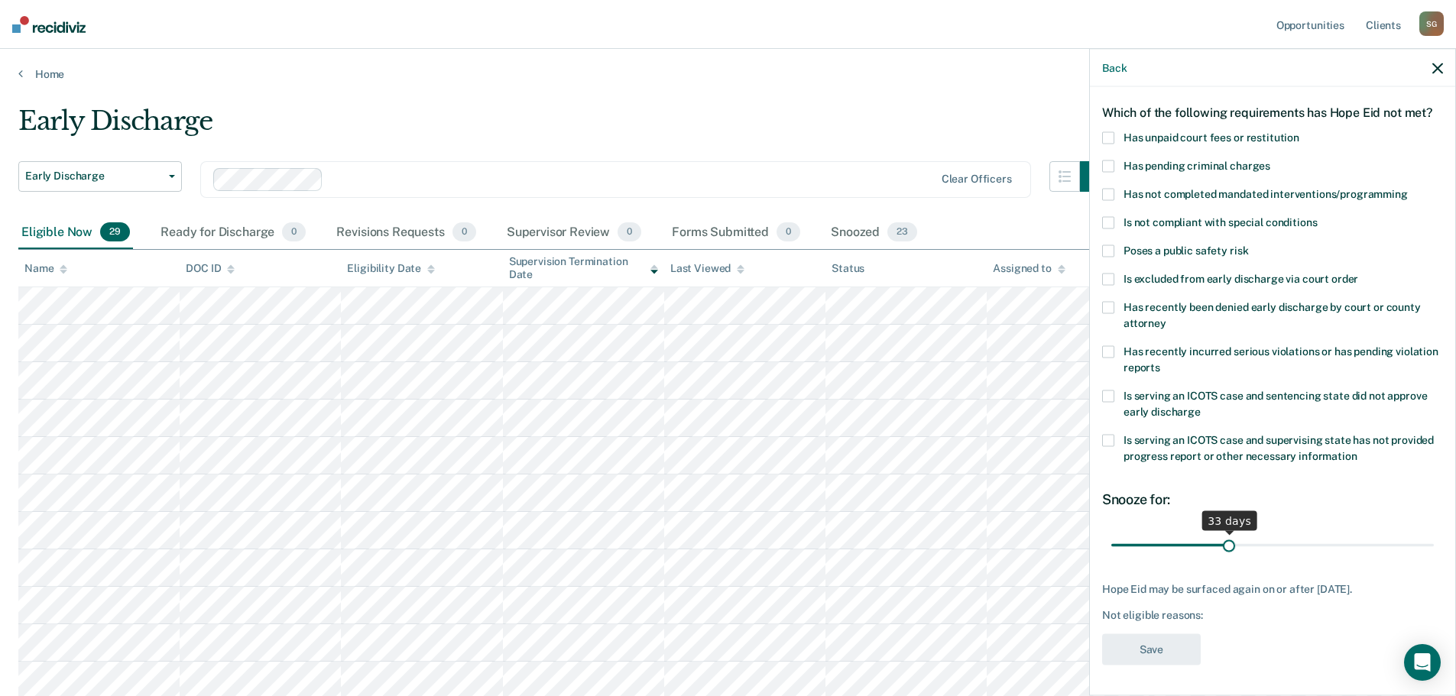
drag, startPoint x: 1208, startPoint y: 543, endPoint x: 1226, endPoint y: 547, distance: 18.2
type input "33"
click at [1226, 547] on input "range" at bounding box center [1272, 545] width 323 height 27
click at [1107, 138] on span at bounding box center [1108, 137] width 12 height 12
click at [1171, 653] on button "Save" at bounding box center [1151, 649] width 99 height 31
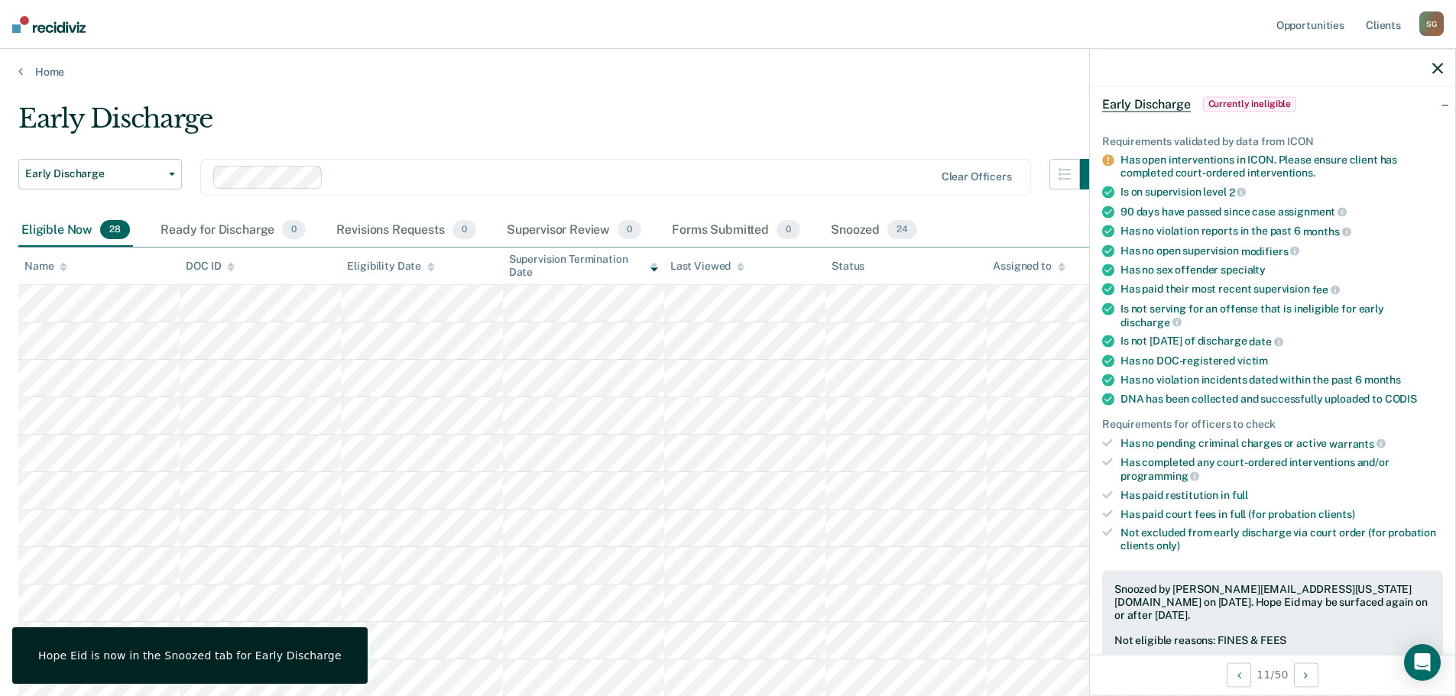
scroll to position [0, 0]
